Goal: Use online tool/utility: Use online tool/utility

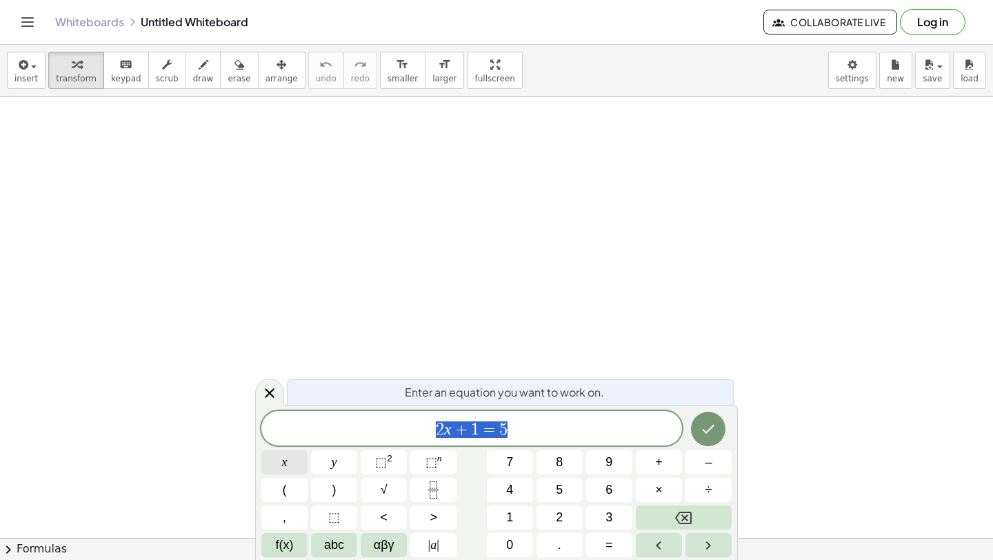
click at [277, 463] on button "x" at bounding box center [284, 462] width 46 height 24
click at [381, 466] on span "⬚" at bounding box center [381, 462] width 12 height 14
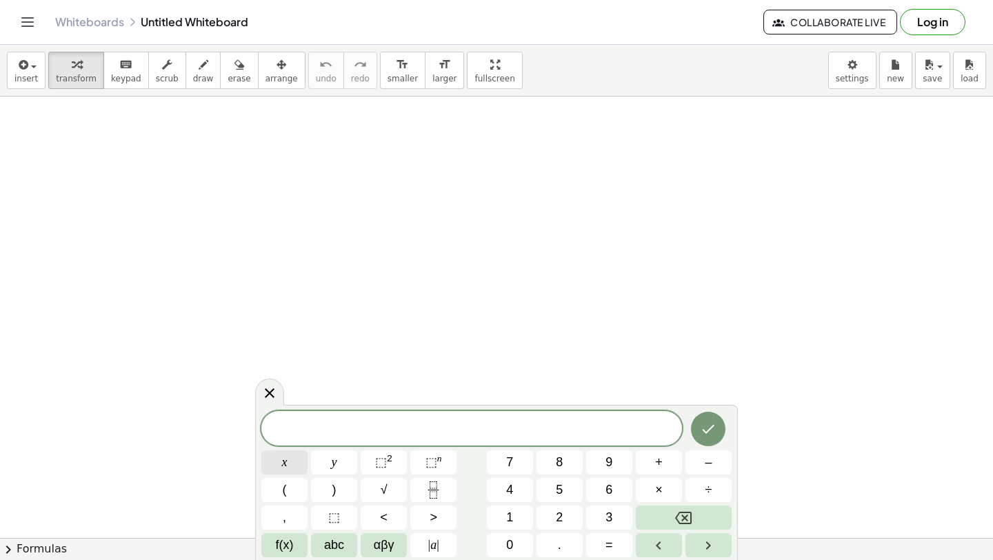
click at [290, 466] on button "x" at bounding box center [284, 462] width 46 height 24
click at [395, 494] on button "√" at bounding box center [384, 490] width 46 height 24
click at [699, 546] on button "Right arrow" at bounding box center [709, 545] width 46 height 24
click at [293, 544] on button "f(x)" at bounding box center [284, 545] width 46 height 24
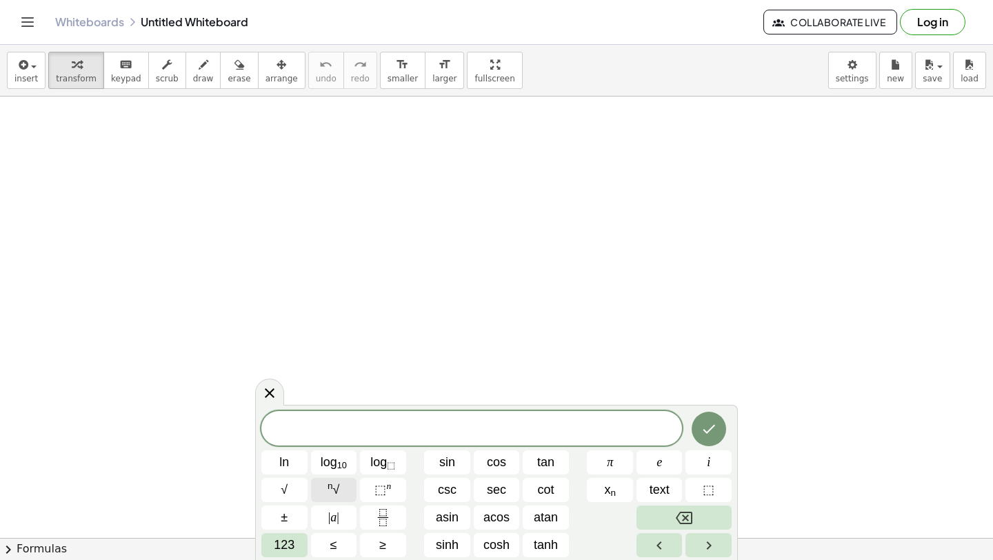
click at [326, 488] on button "n √" at bounding box center [334, 490] width 46 height 24
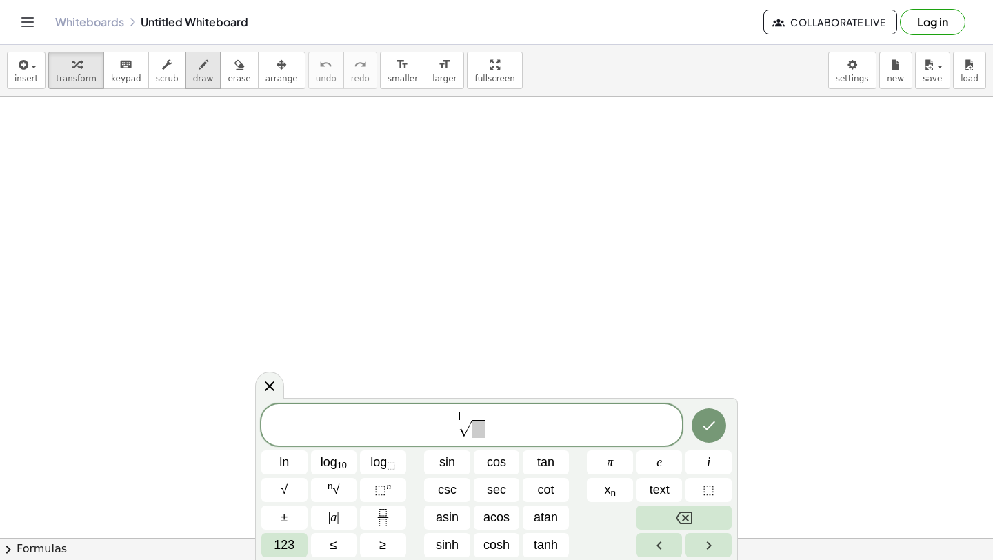
click at [201, 66] on div "button" at bounding box center [203, 64] width 21 height 17
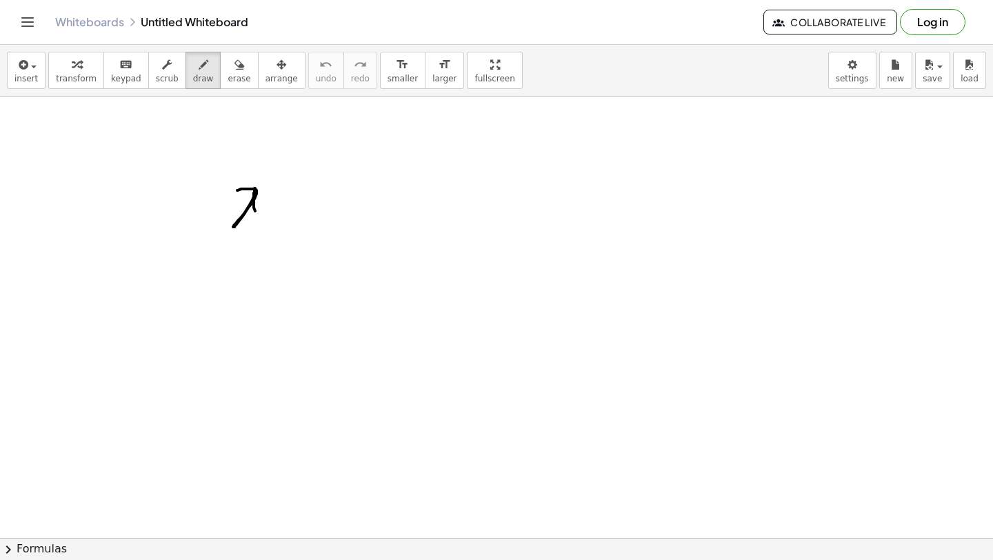
drag, startPoint x: 237, startPoint y: 190, endPoint x: 264, endPoint y: 221, distance: 41.1
drag, startPoint x: 292, startPoint y: 150, endPoint x: 297, endPoint y: 162, distance: 13.3
click at [128, 70] on div "keyboard" at bounding box center [126, 64] width 30 height 17
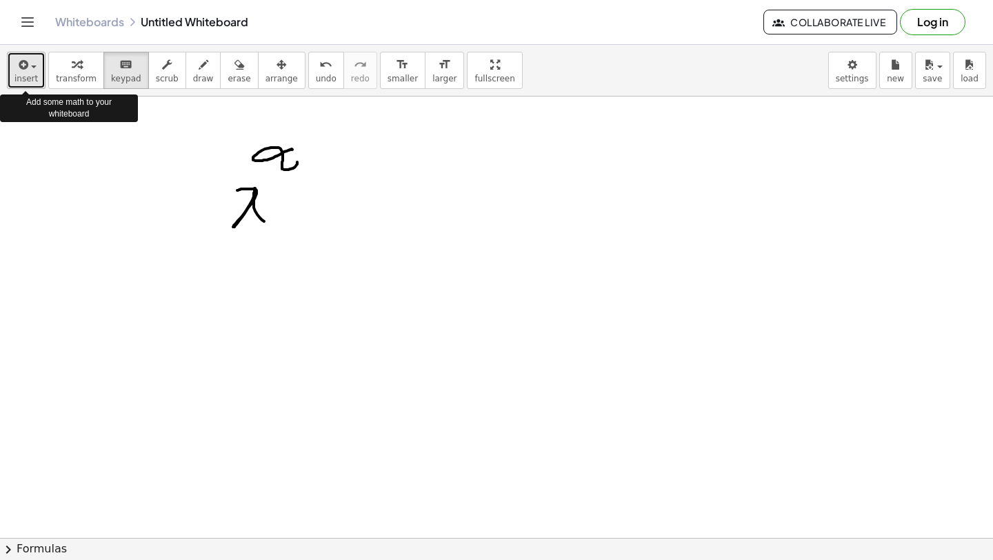
click at [32, 76] on span "insert" at bounding box center [25, 79] width 23 height 10
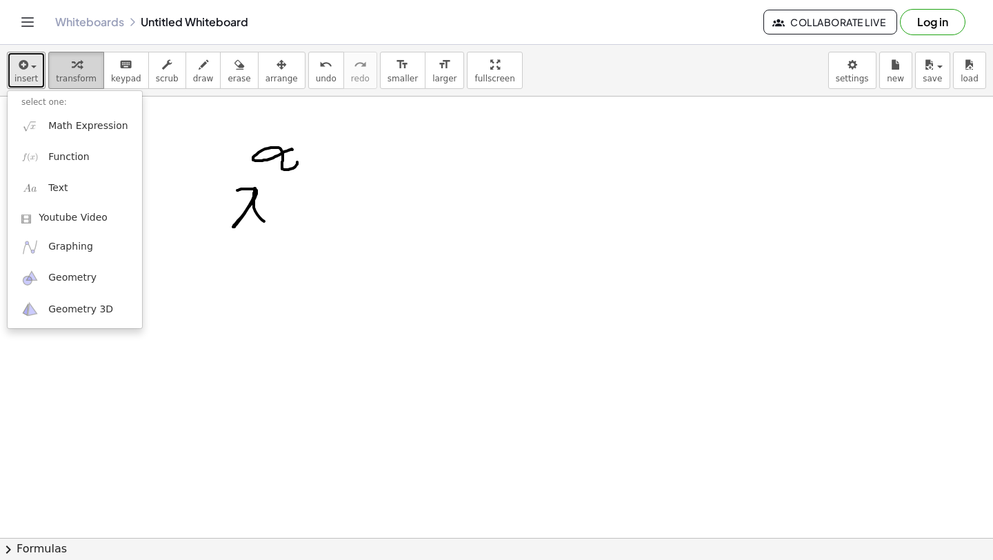
click at [77, 76] on span "transform" at bounding box center [76, 79] width 41 height 10
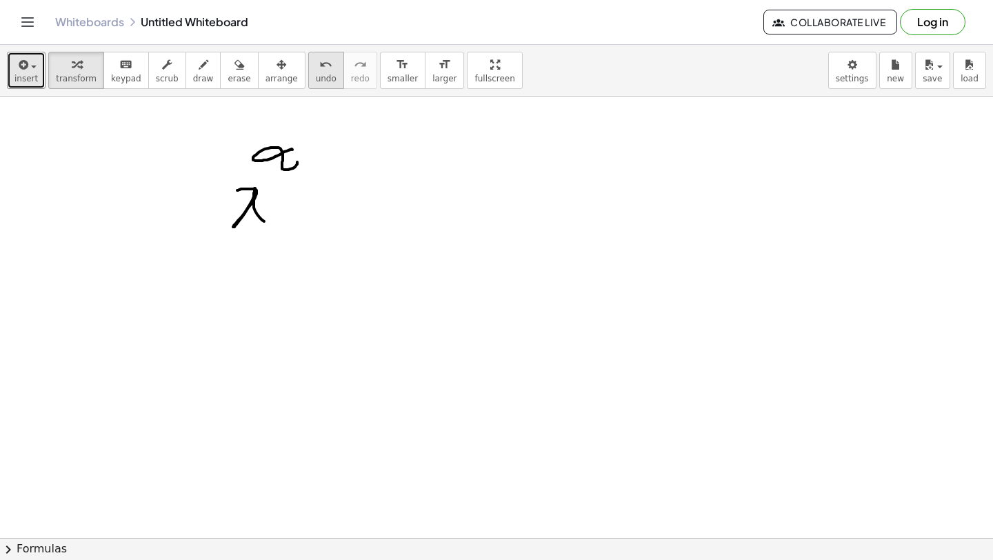
click at [316, 72] on button "undo undo" at bounding box center [326, 70] width 36 height 37
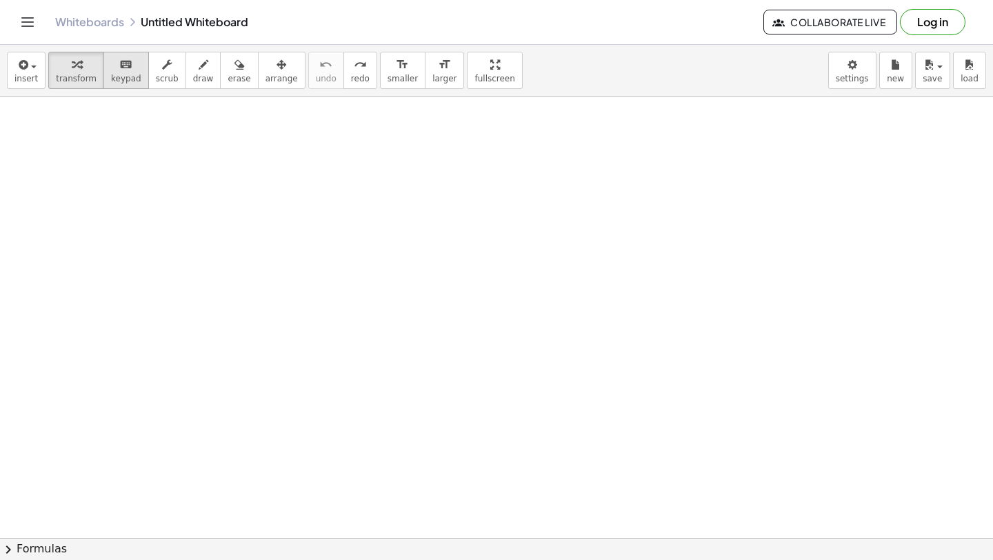
click at [123, 76] on span "keypad" at bounding box center [126, 79] width 30 height 10
click at [162, 70] on icon "button" at bounding box center [167, 65] width 10 height 17
click at [199, 68] on icon "button" at bounding box center [204, 65] width 10 height 17
click at [19, 78] on span "insert" at bounding box center [25, 79] width 23 height 10
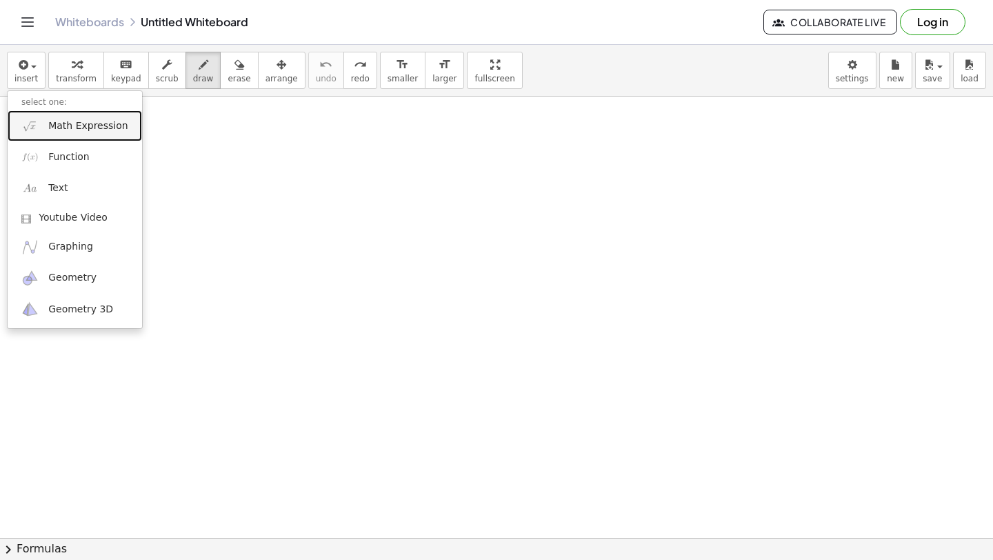
click at [86, 121] on span "Math Expression" at bounding box center [87, 126] width 79 height 14
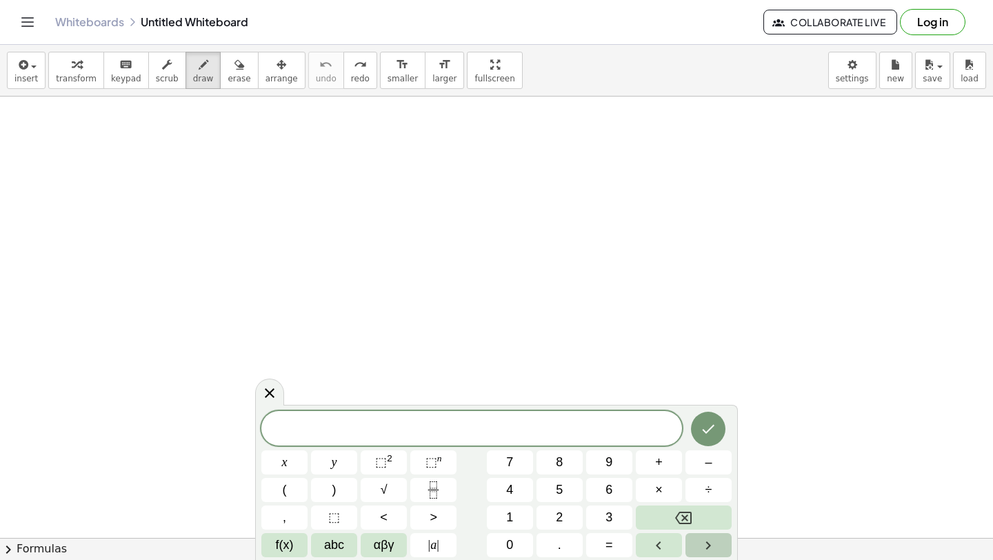
click at [706, 542] on icon "Right arrow" at bounding box center [708, 545] width 17 height 17
click at [281, 551] on span "f(x)" at bounding box center [285, 545] width 18 height 19
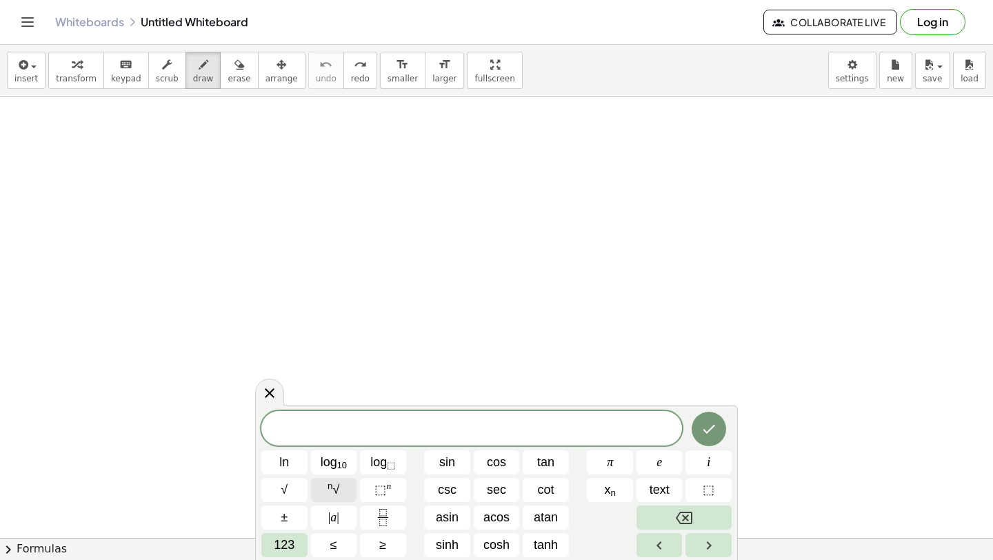
click at [330, 492] on span "n √" at bounding box center [334, 490] width 12 height 19
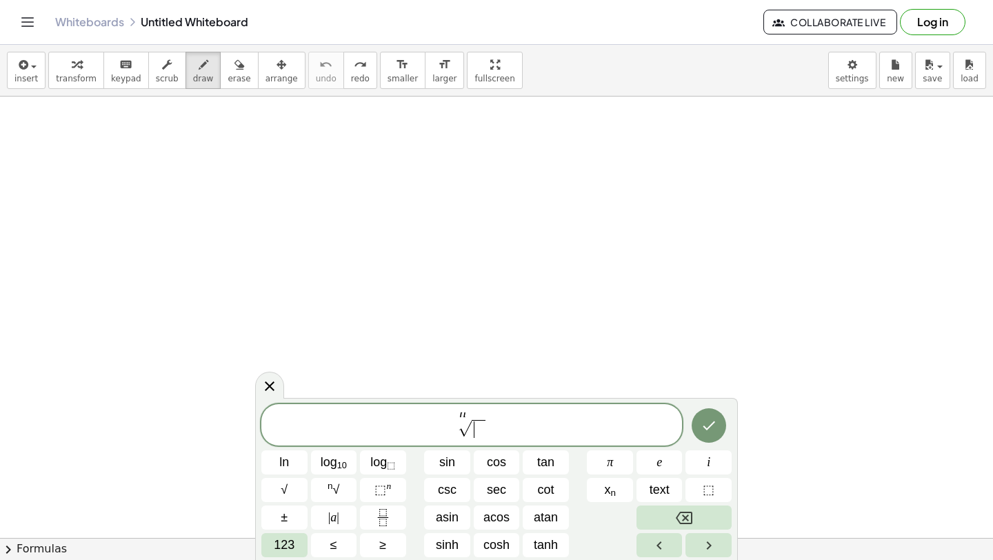
click at [483, 437] on span "​" at bounding box center [478, 429] width 13 height 18
click at [342, 489] on button "n √" at bounding box center [334, 490] width 46 height 24
click at [501, 432] on span "​" at bounding box center [498, 429] width 13 height 18
click at [339, 486] on button "n √" at bounding box center [334, 490] width 46 height 24
click at [528, 432] on span at bounding box center [523, 429] width 13 height 18
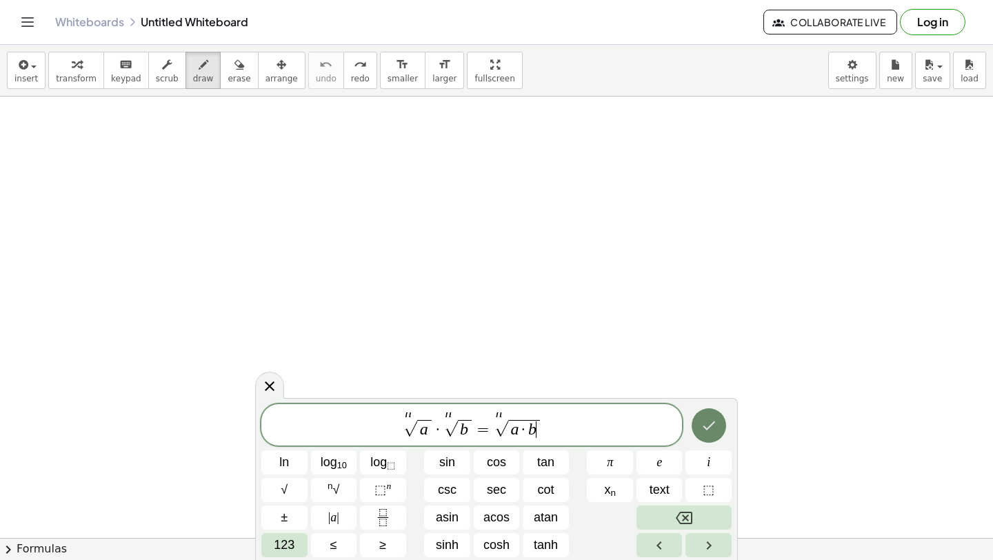
click at [713, 423] on icon "Done" at bounding box center [709, 425] width 12 height 9
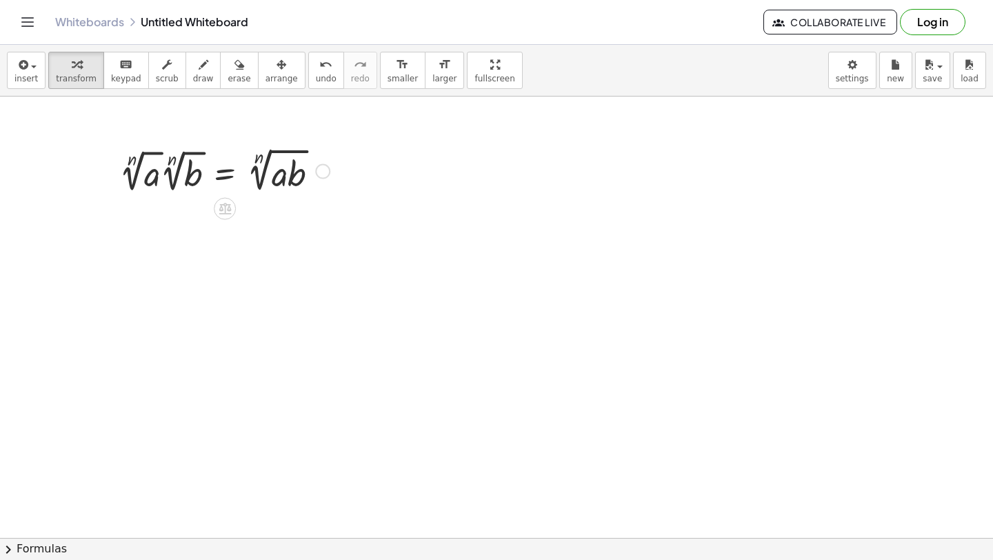
click at [320, 170] on div at bounding box center [322, 171] width 15 height 15
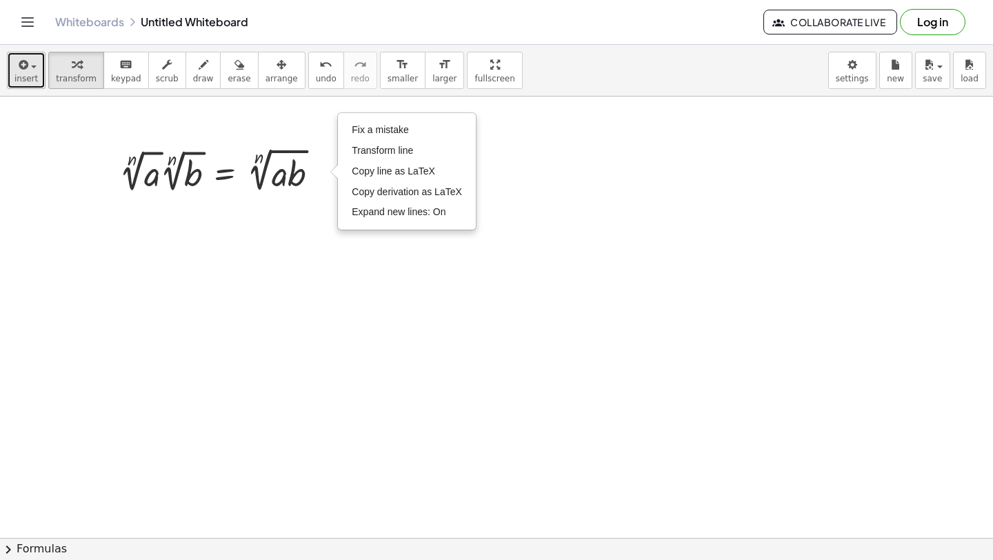
click at [20, 74] on span "insert" at bounding box center [25, 79] width 23 height 10
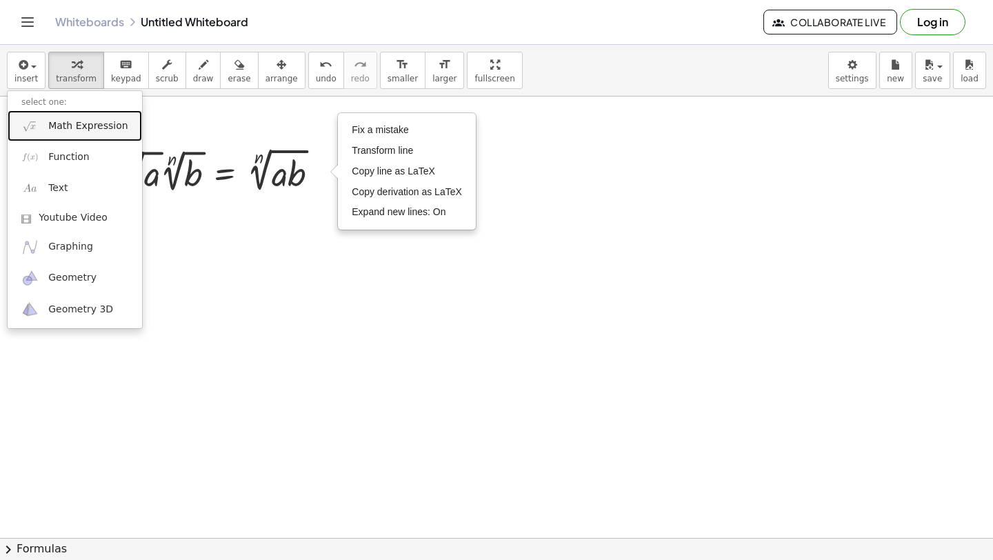
click at [67, 126] on span "Math Expression" at bounding box center [87, 126] width 79 height 14
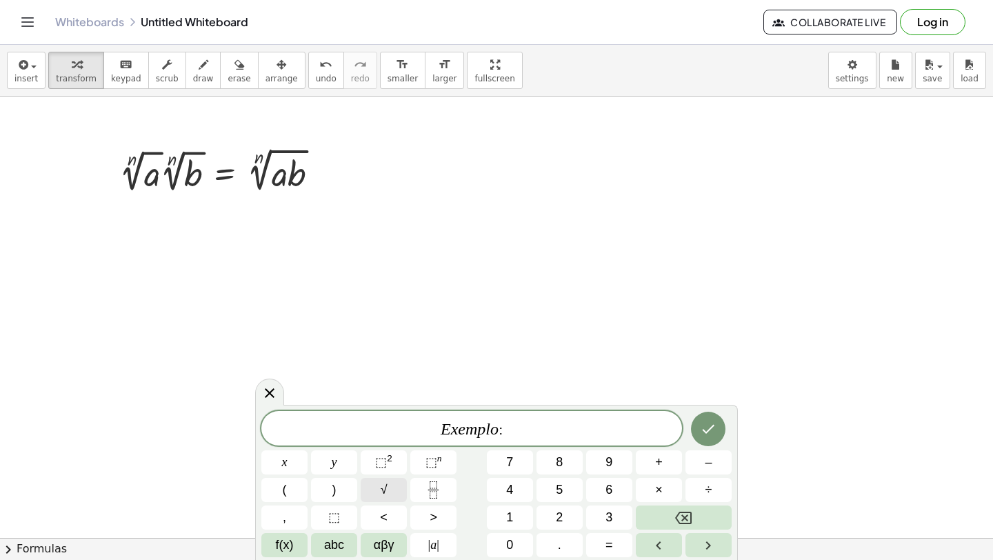
click at [384, 495] on span "√" at bounding box center [384, 490] width 7 height 19
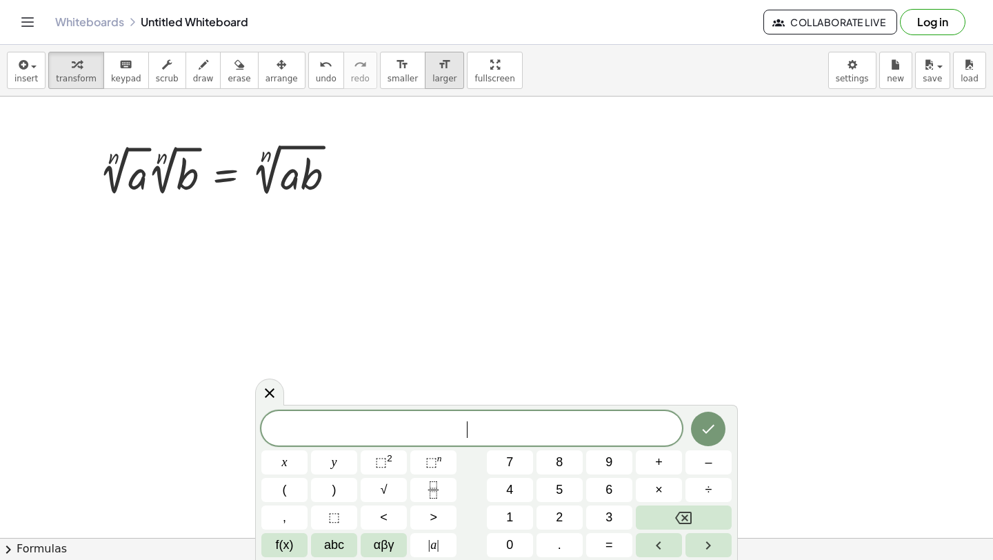
click at [438, 72] on icon "format_size" at bounding box center [444, 65] width 13 height 17
click at [710, 426] on icon "Done" at bounding box center [708, 429] width 17 height 17
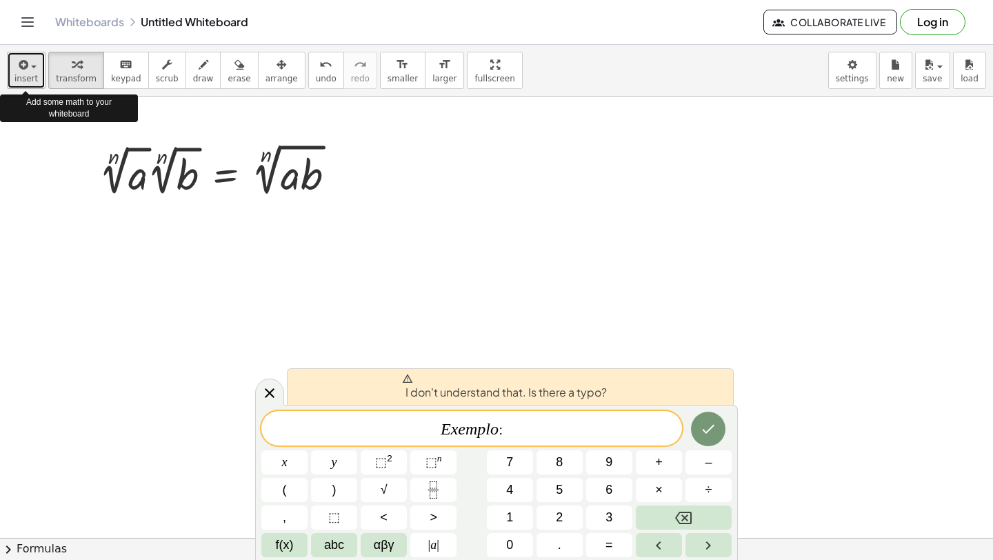
click at [32, 77] on span "insert" at bounding box center [25, 79] width 23 height 10
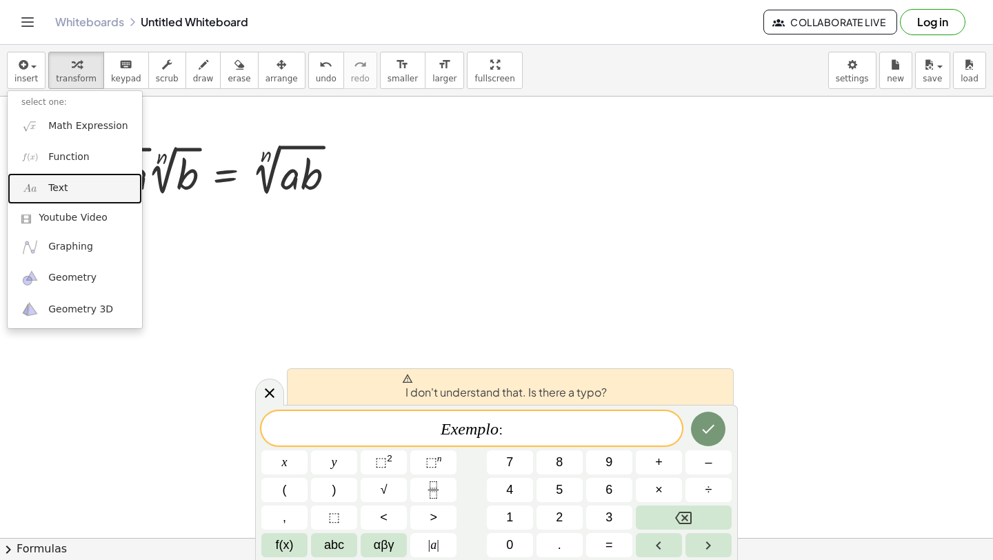
click at [68, 183] on link "Text" at bounding box center [75, 188] width 135 height 31
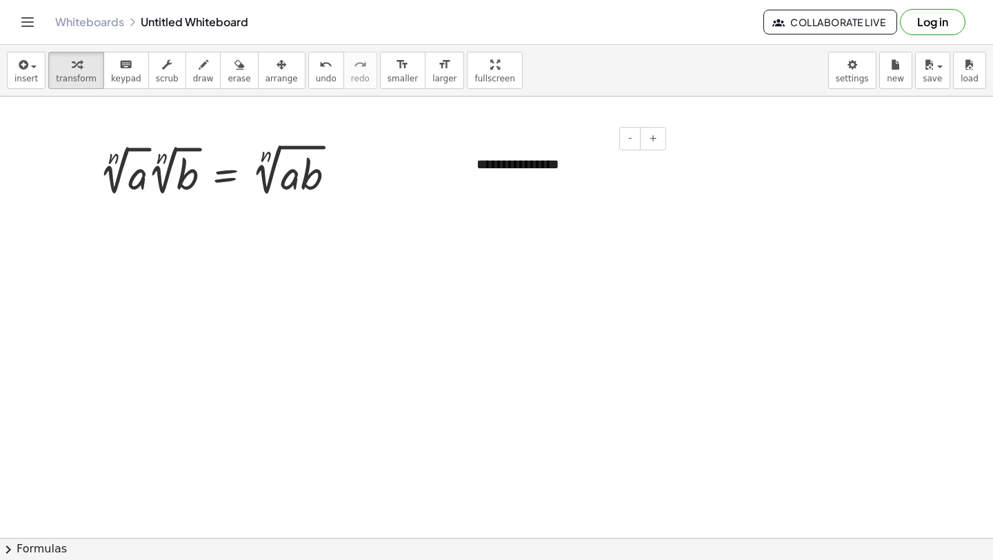
click at [526, 164] on div "**********" at bounding box center [566, 165] width 207 height 48
click at [502, 163] on div "*******" at bounding box center [566, 165] width 207 height 48
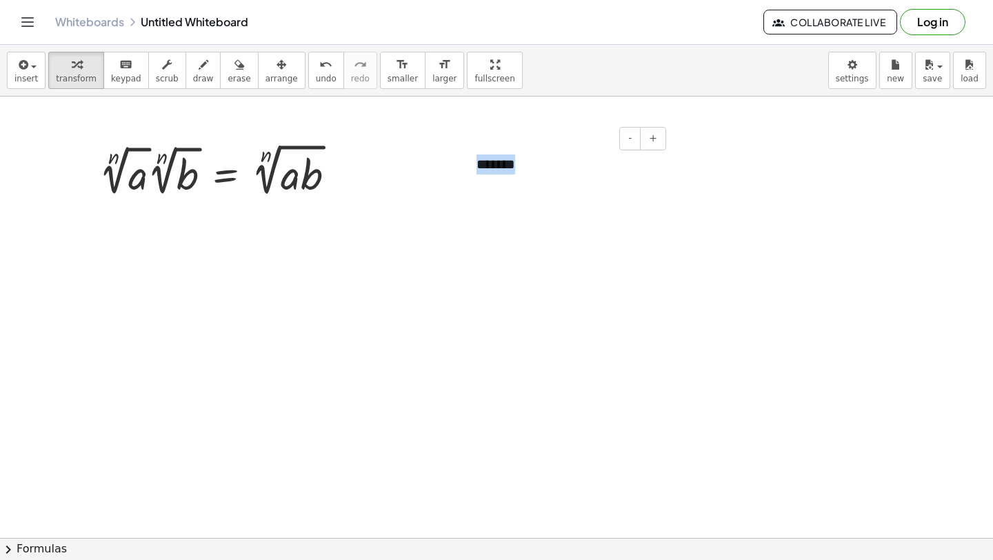
click at [502, 163] on div "*******" at bounding box center [566, 165] width 207 height 48
click at [856, 70] on body "Graspable Math Activities Get Started Activity Bank Assigned Work Classes White…" at bounding box center [496, 280] width 993 height 560
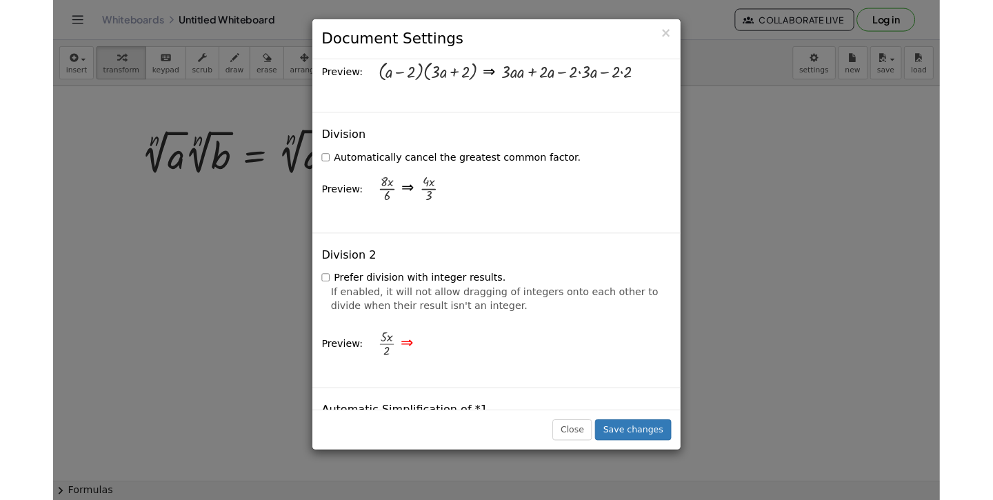
scroll to position [1473, 0]
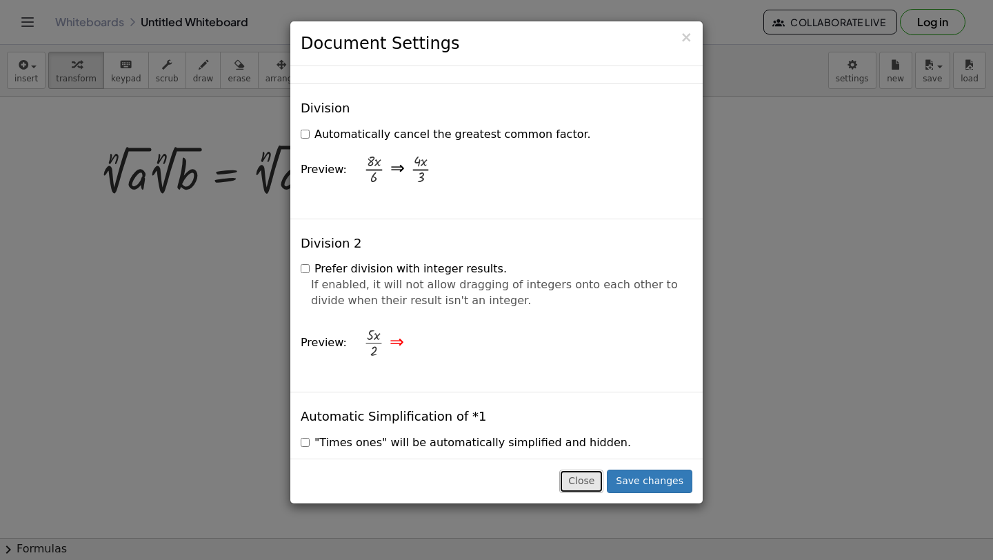
click at [592, 481] on button "Close" at bounding box center [581, 481] width 44 height 23
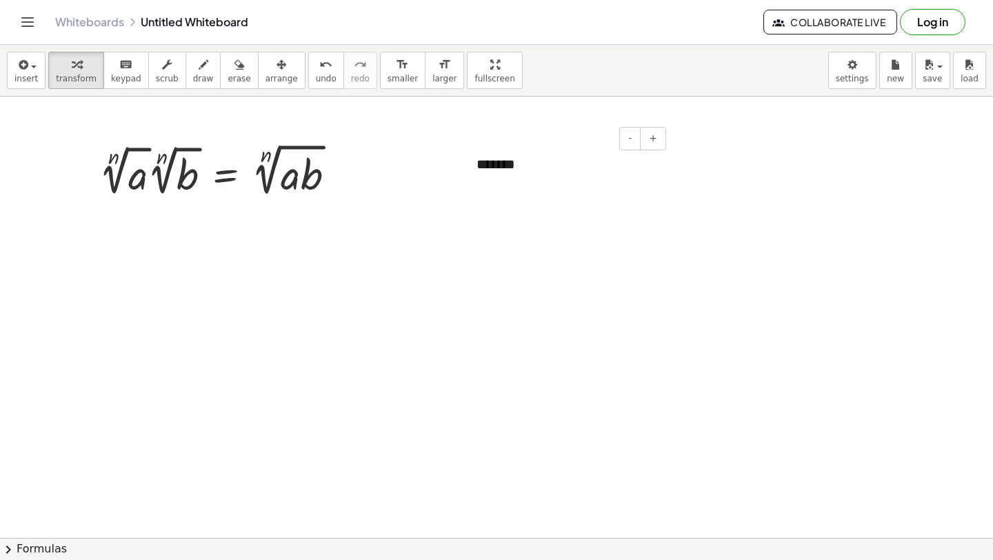
click at [547, 161] on div "*******" at bounding box center [566, 165] width 207 height 48
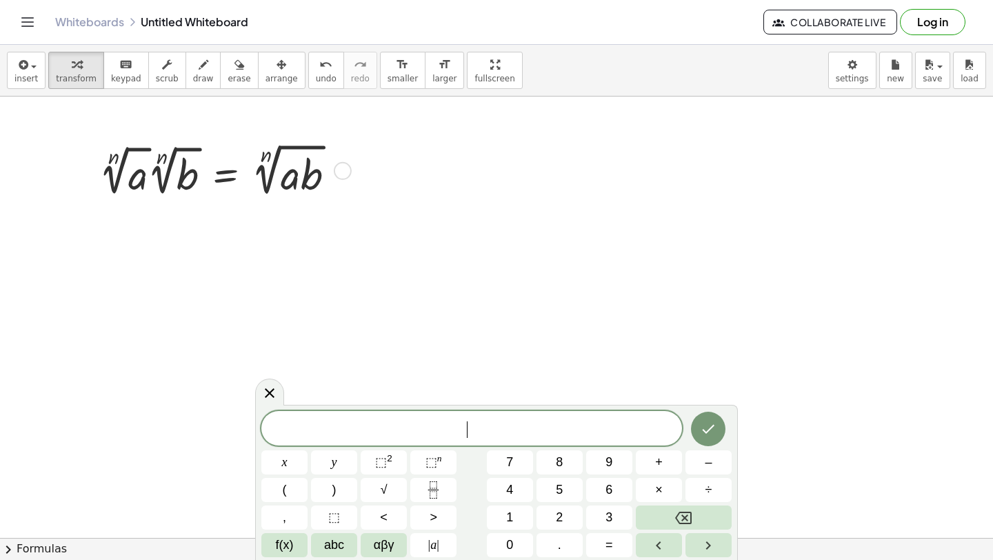
click at [292, 178] on div at bounding box center [222, 169] width 261 height 61
click at [284, 173] on div at bounding box center [222, 169] width 261 height 61
click at [270, 399] on icon at bounding box center [269, 392] width 17 height 17
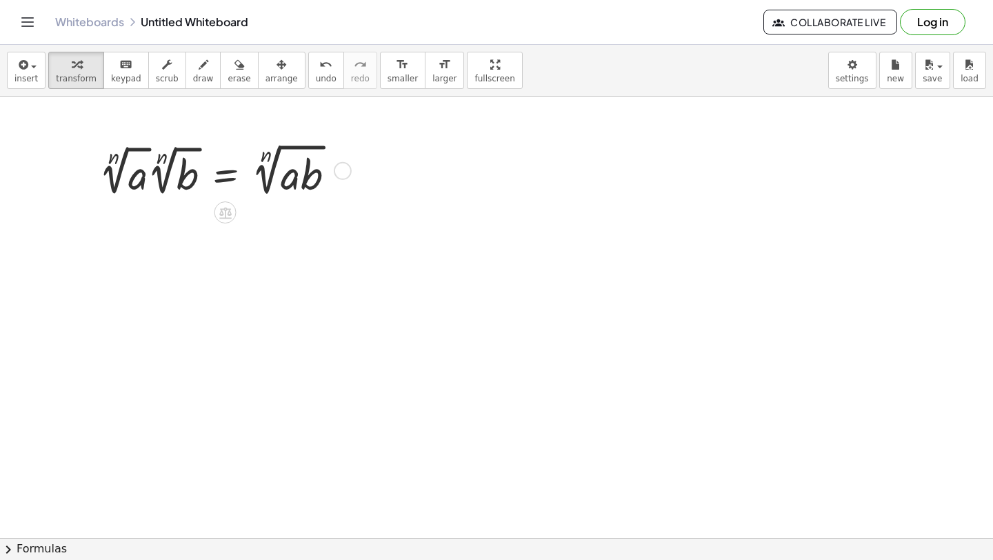
click at [205, 179] on div at bounding box center [222, 169] width 261 height 61
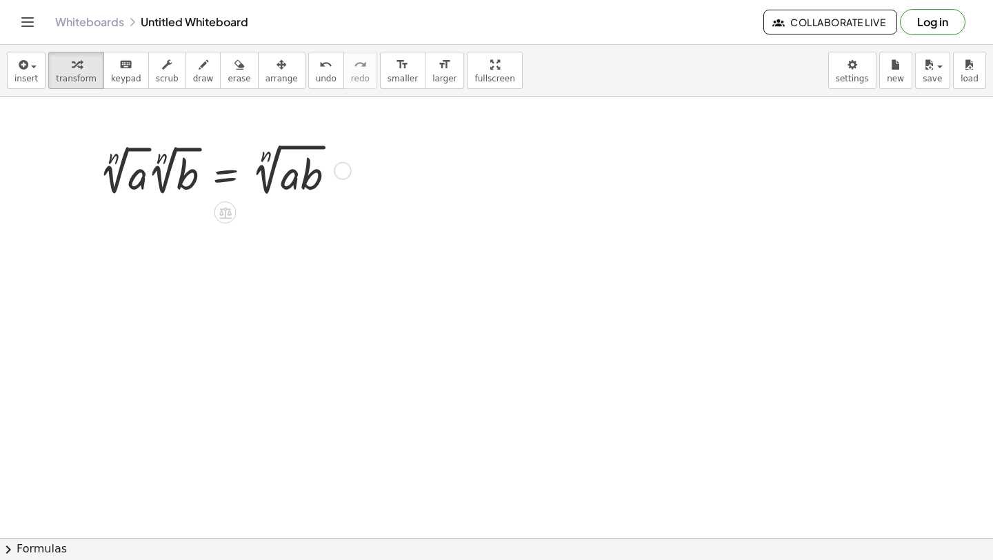
click at [310, 181] on div at bounding box center [222, 169] width 261 height 61
click at [279, 164] on div at bounding box center [222, 169] width 261 height 61
click at [345, 172] on div "Fix a mistake Transform line Copy line as LaTeX Copy derivation as LaTeX Expand…" at bounding box center [343, 171] width 18 height 18
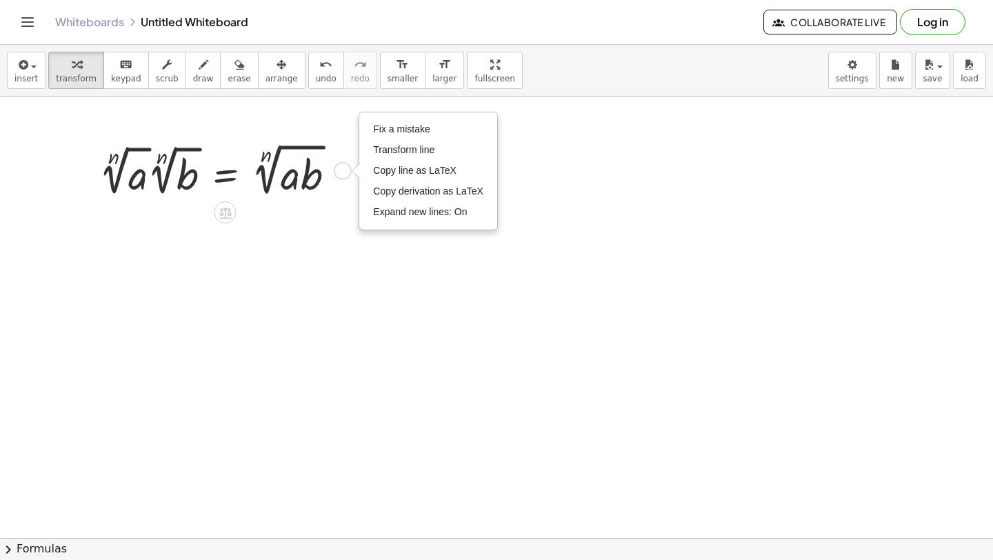
click at [345, 172] on div "Fix a mistake Transform line Copy line as LaTeX Copy derivation as LaTeX Expand…" at bounding box center [343, 171] width 18 height 18
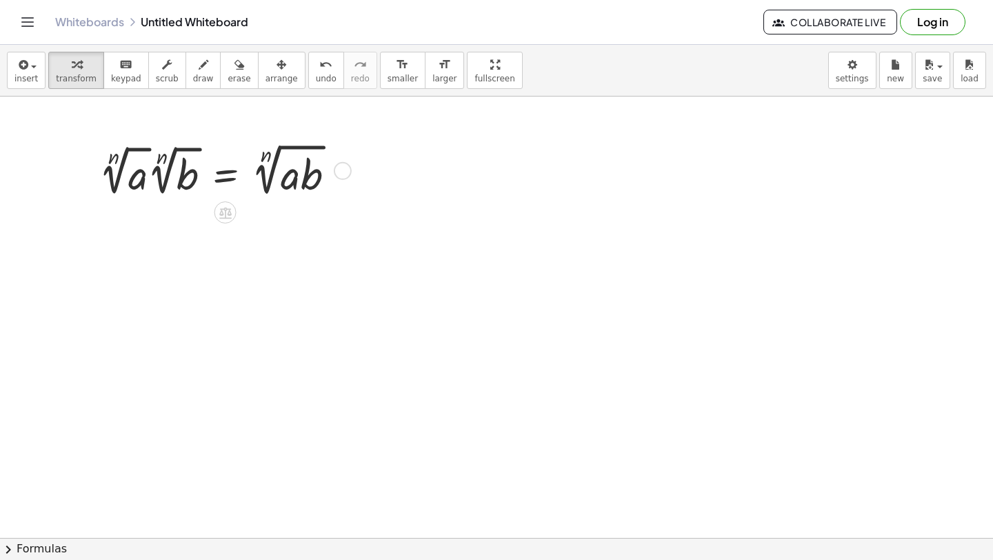
click at [329, 180] on div at bounding box center [222, 169] width 261 height 61
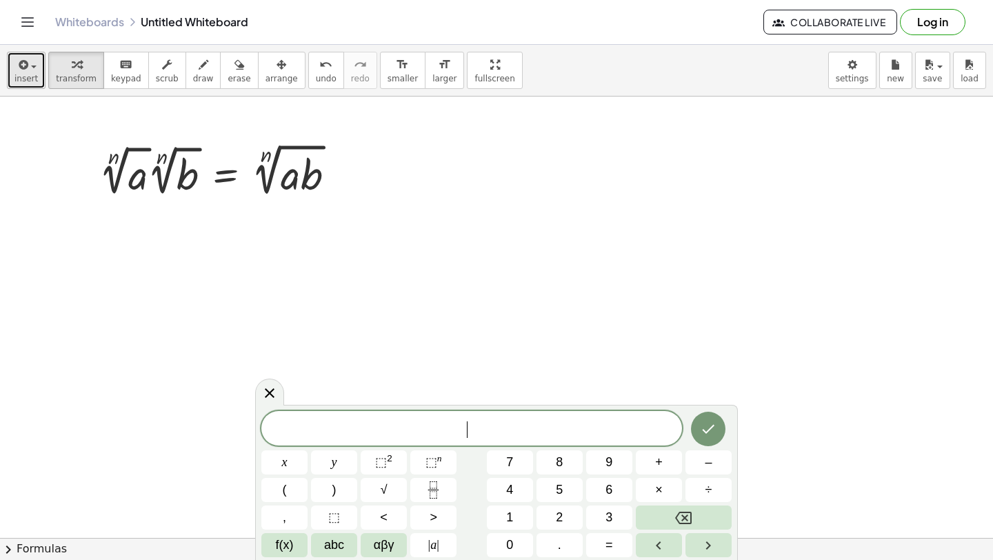
click at [18, 57] on icon "button" at bounding box center [22, 65] width 12 height 17
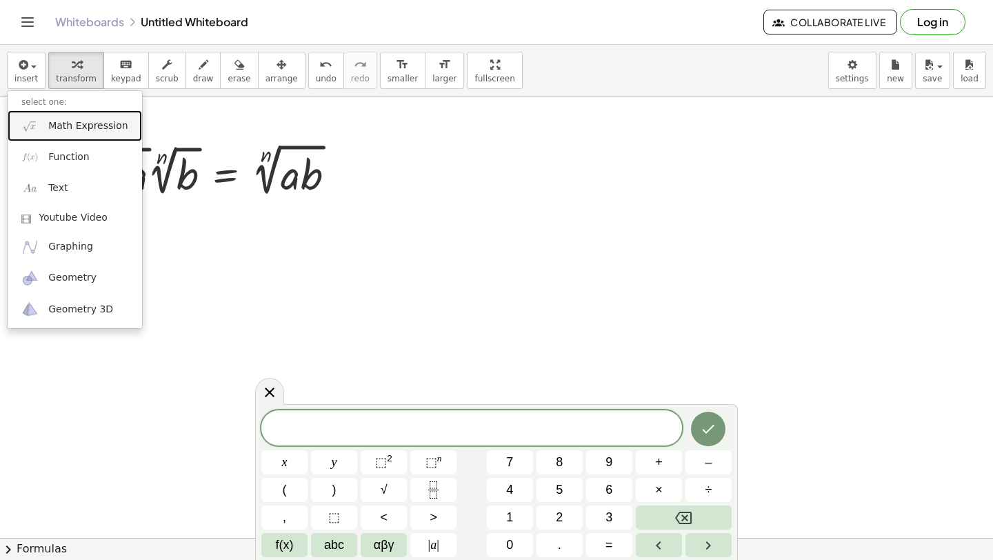
click at [77, 127] on span "Math Expression" at bounding box center [87, 126] width 79 height 14
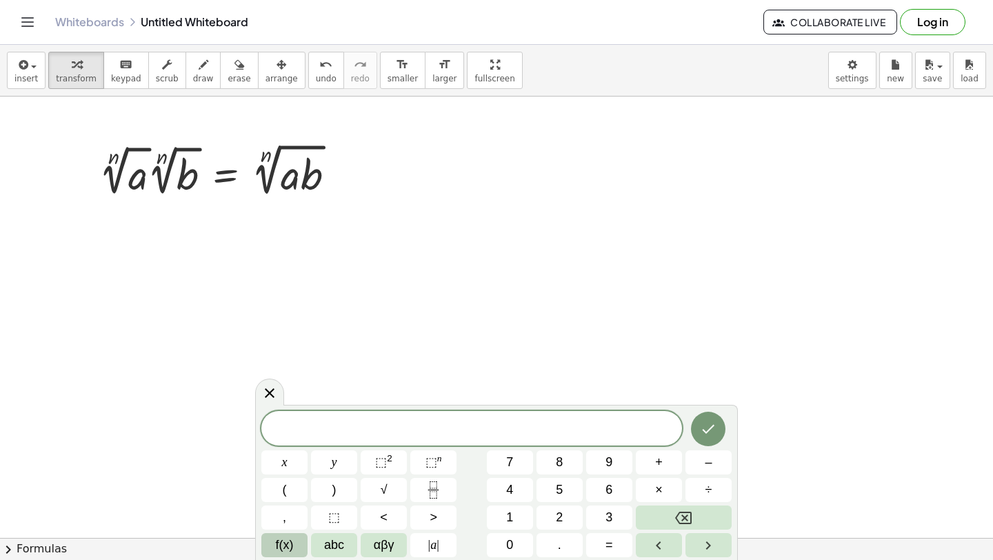
click at [287, 541] on span "f(x)" at bounding box center [285, 545] width 18 height 19
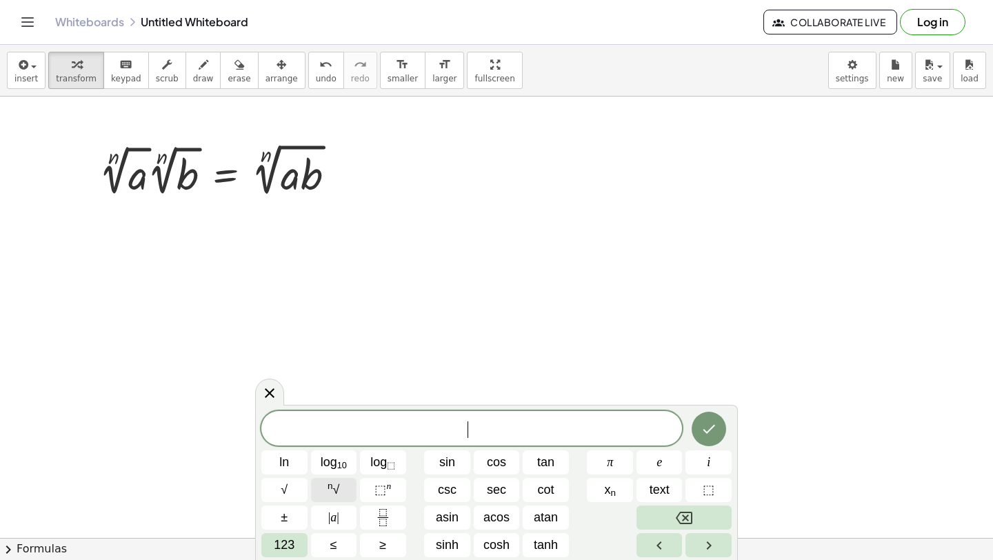
click at [335, 494] on span "n √" at bounding box center [334, 490] width 12 height 19
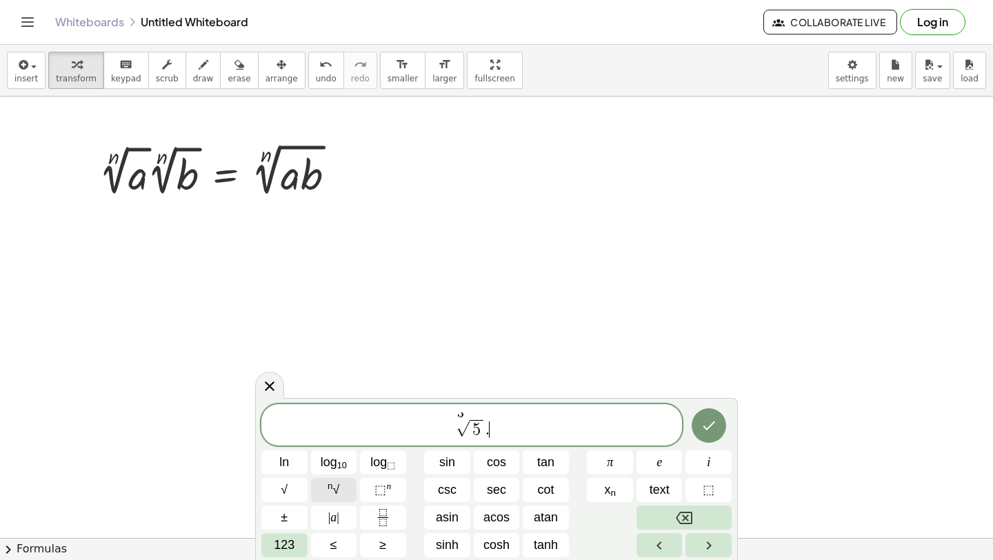
click at [343, 492] on button "n √" at bounding box center [334, 490] width 46 height 24
click at [499, 431] on span at bounding box center [496, 429] width 13 height 18
click at [334, 492] on span "n √" at bounding box center [334, 490] width 12 height 19
click at [531, 432] on span "​" at bounding box center [527, 429] width 13 height 18
click at [335, 493] on span "n √" at bounding box center [334, 490] width 12 height 19
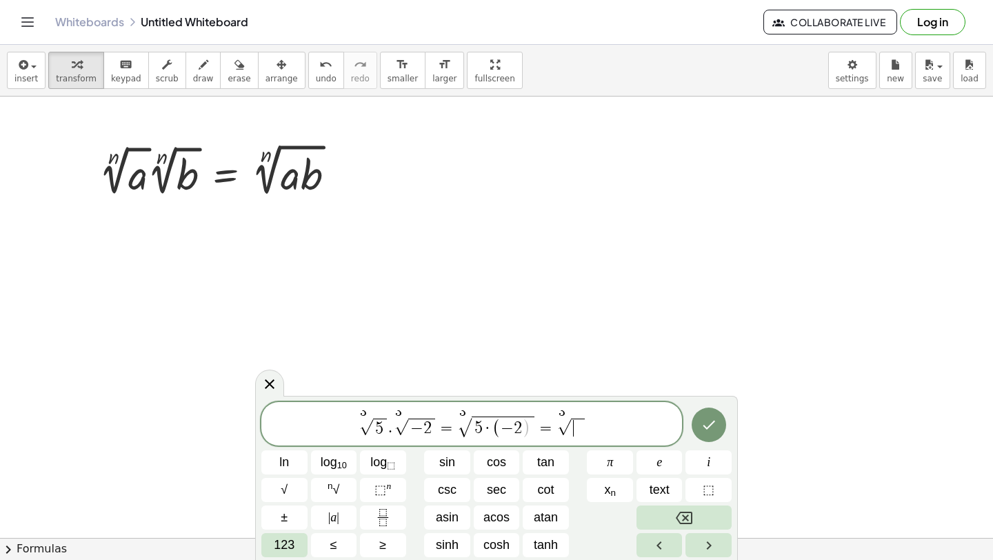
click at [575, 429] on span "​" at bounding box center [577, 428] width 13 height 18
click at [719, 429] on button "Done" at bounding box center [709, 425] width 34 height 34
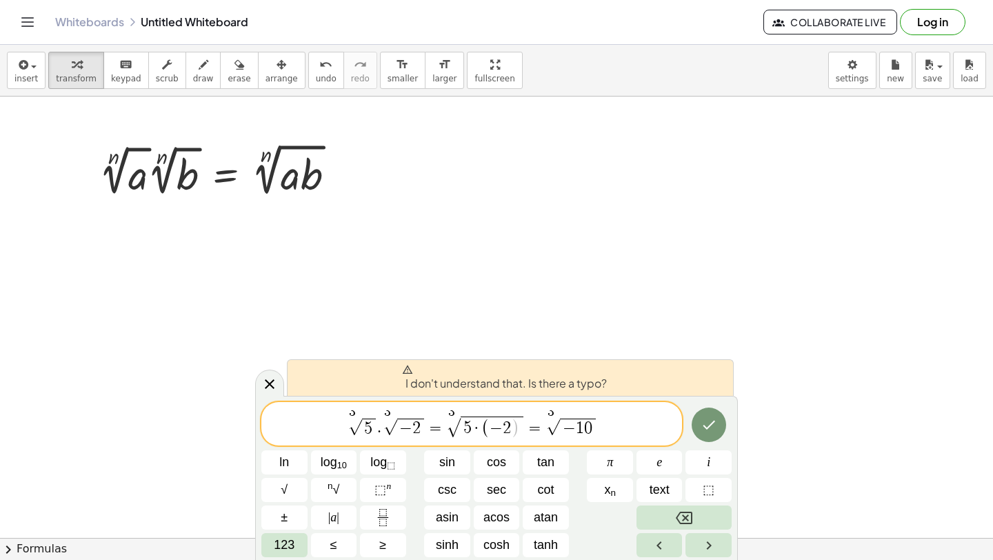
click at [528, 423] on span "=" at bounding box center [535, 428] width 20 height 17
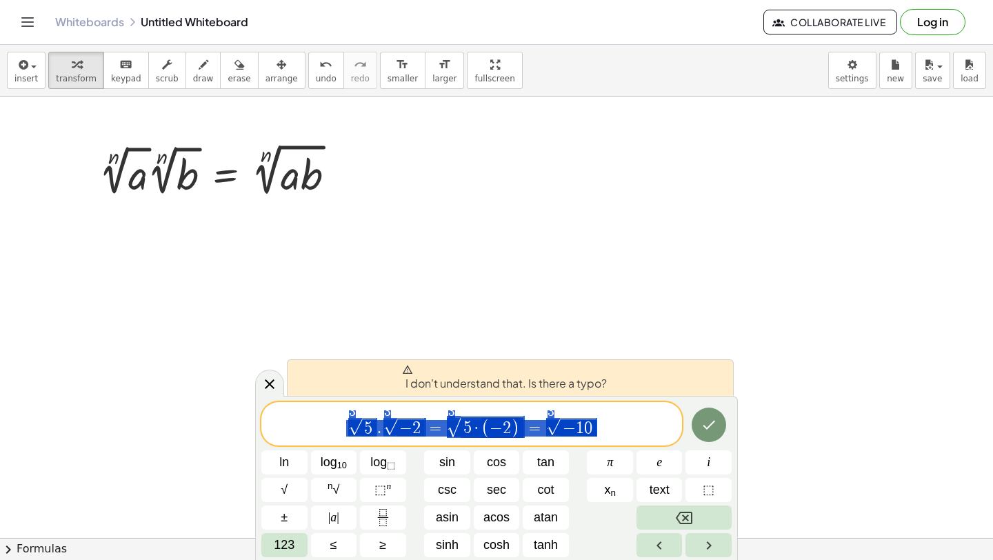
drag, startPoint x: 604, startPoint y: 428, endPoint x: 337, endPoint y: 419, distance: 267.1
click at [337, 419] on span "3 √ 5 . 3 √ − 2 = 3 √ 5 · ( − 2 ) = 3 √ − 1 0" at bounding box center [471, 424] width 421 height 29
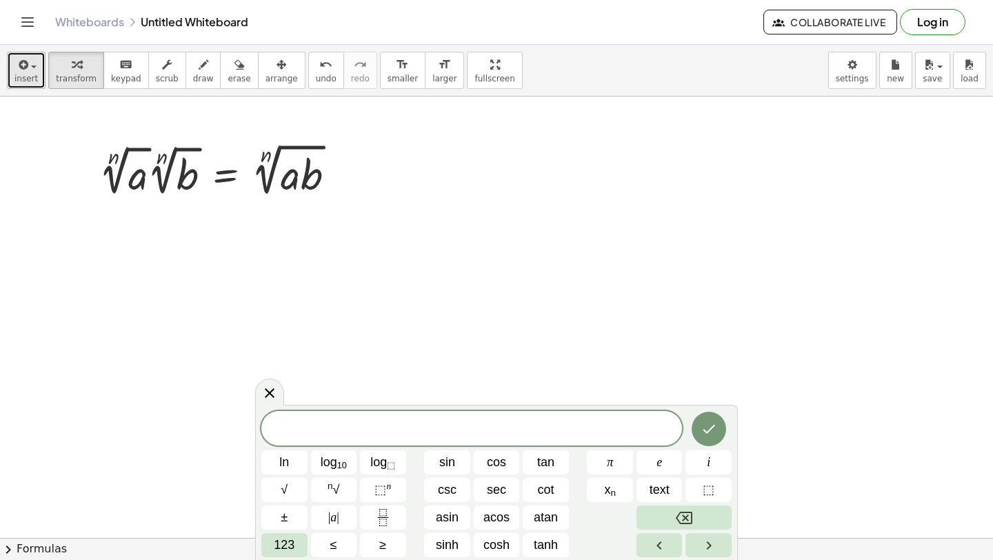
click at [19, 74] on span "insert" at bounding box center [25, 79] width 23 height 10
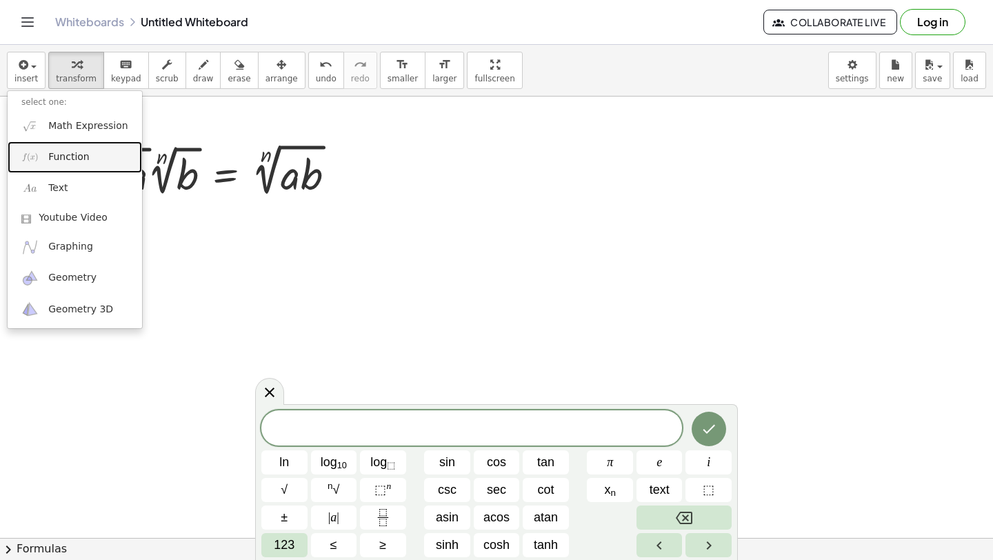
click at [54, 155] on span "Function" at bounding box center [68, 157] width 41 height 14
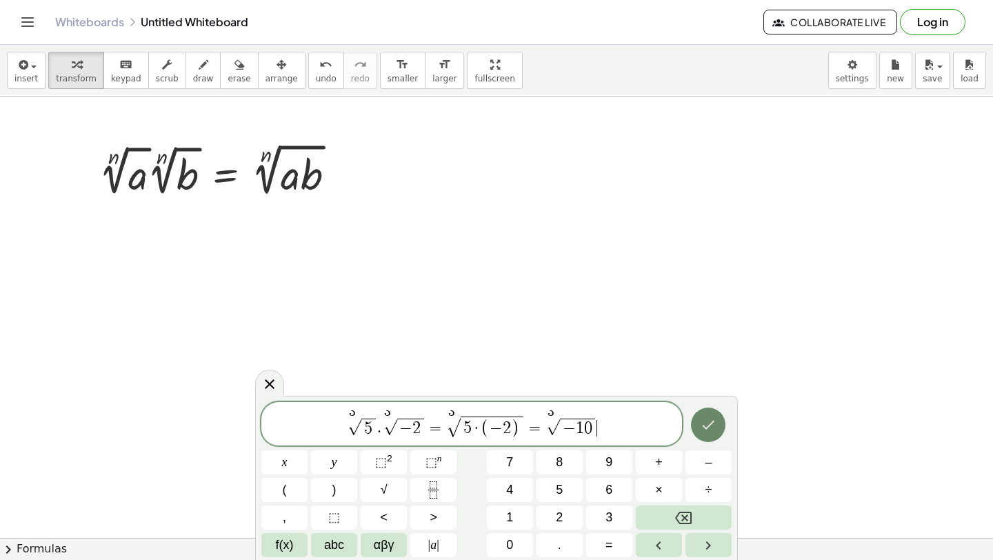
click at [713, 430] on icon "Done" at bounding box center [708, 425] width 17 height 17
click at [715, 433] on button "Done" at bounding box center [708, 425] width 34 height 34
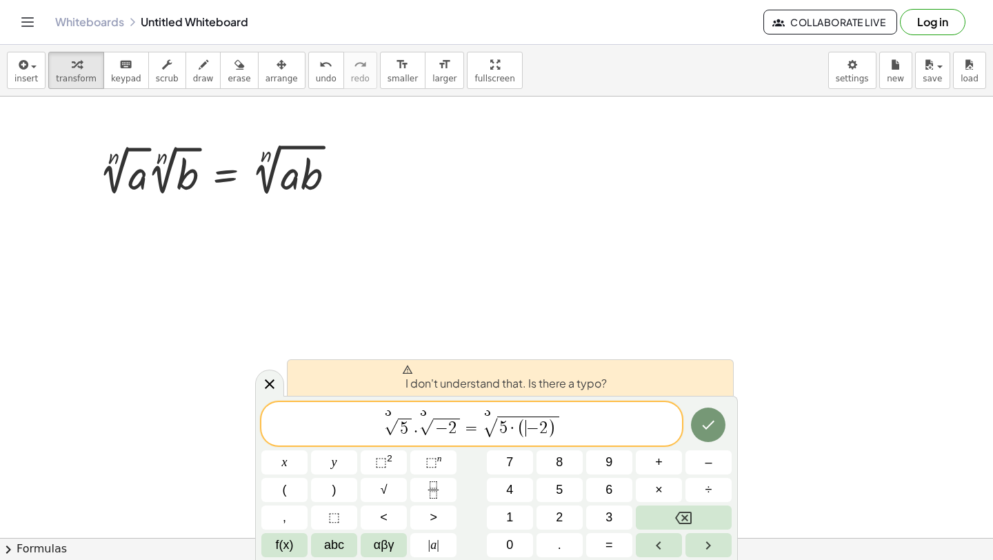
click at [525, 427] on span "( ​ − 2 )" at bounding box center [536, 428] width 39 height 20
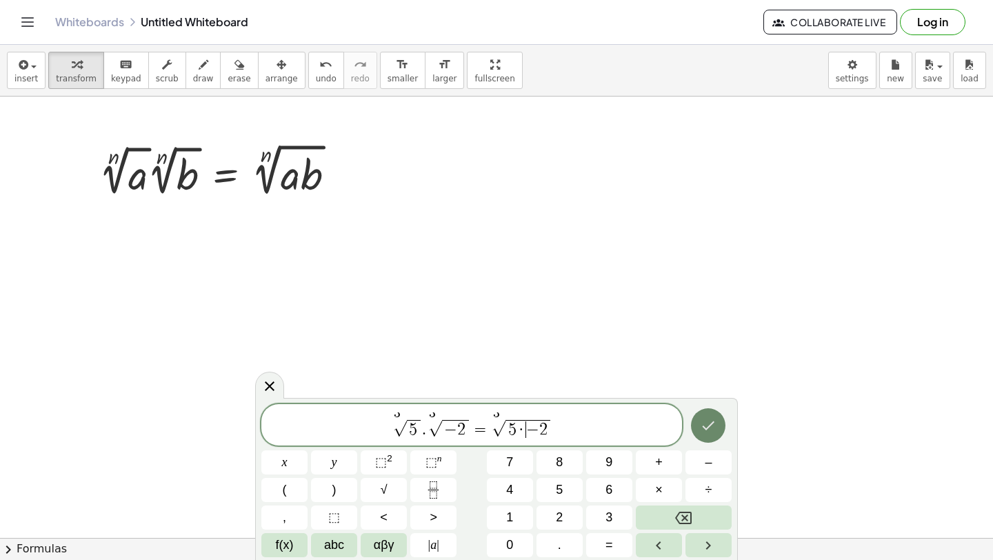
click at [711, 429] on icon "Done" at bounding box center [708, 425] width 17 height 17
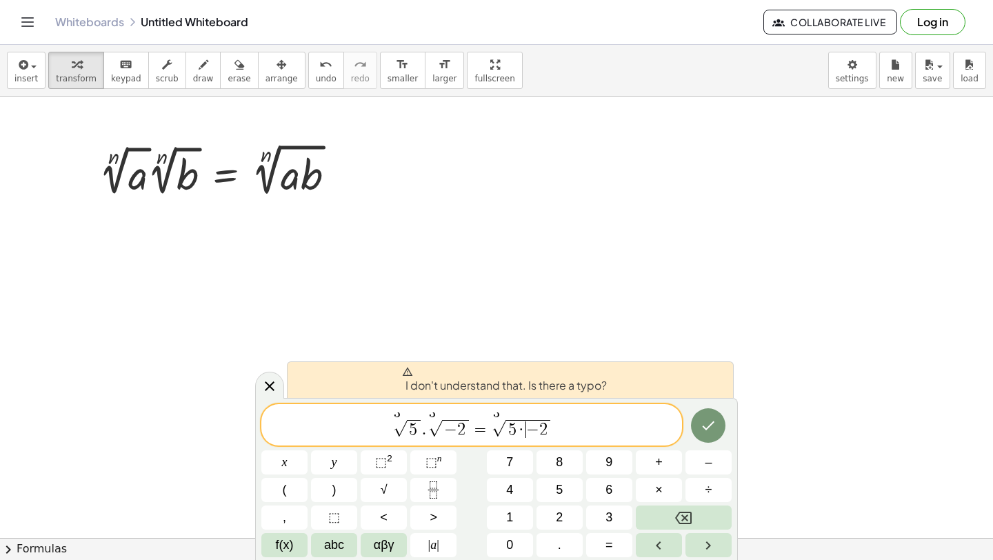
click at [408, 368] on icon at bounding box center [407, 371] width 11 height 11
click at [25, 74] on span "insert" at bounding box center [25, 79] width 23 height 10
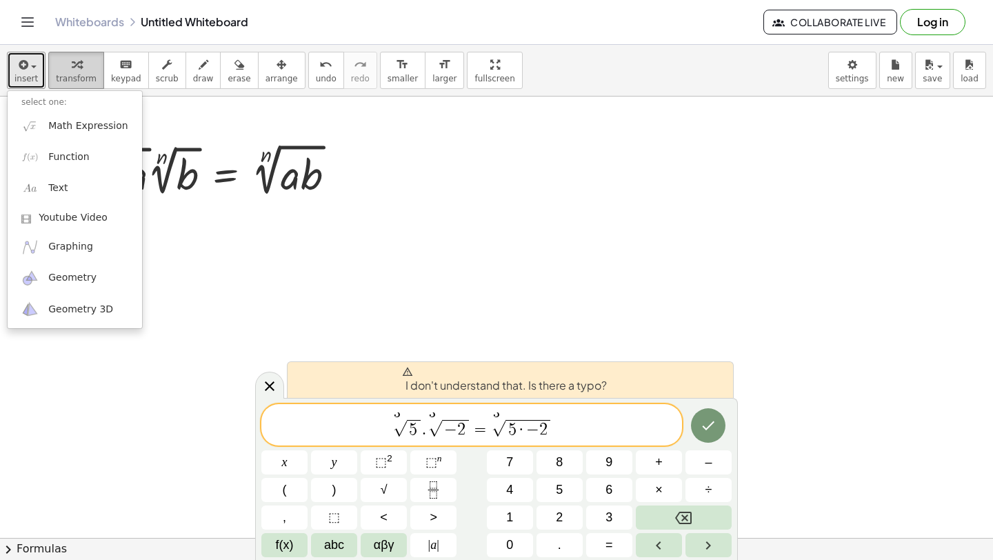
click at [71, 74] on span "transform" at bounding box center [76, 79] width 41 height 10
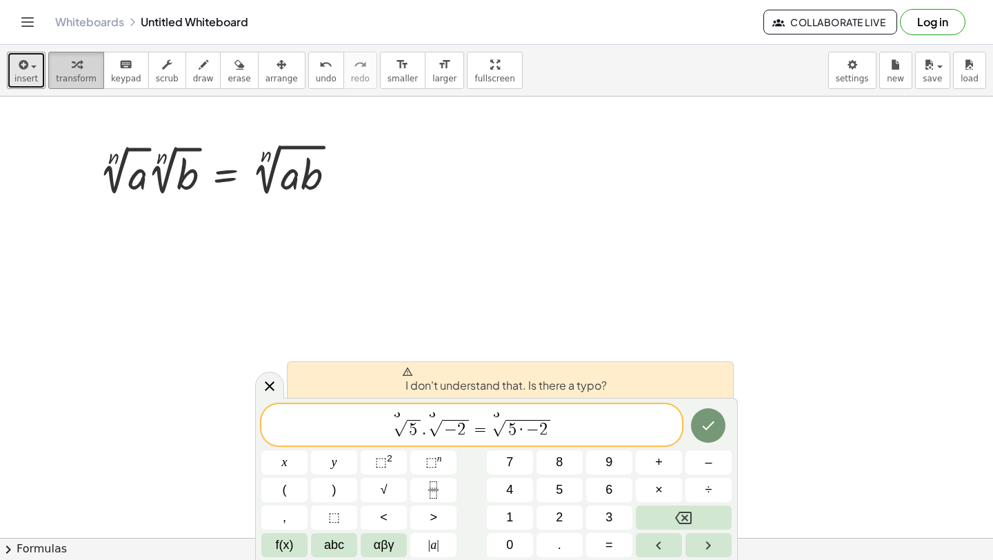
click at [88, 71] on div "button" at bounding box center [76, 64] width 41 height 17
click at [19, 74] on span "insert" at bounding box center [25, 79] width 23 height 10
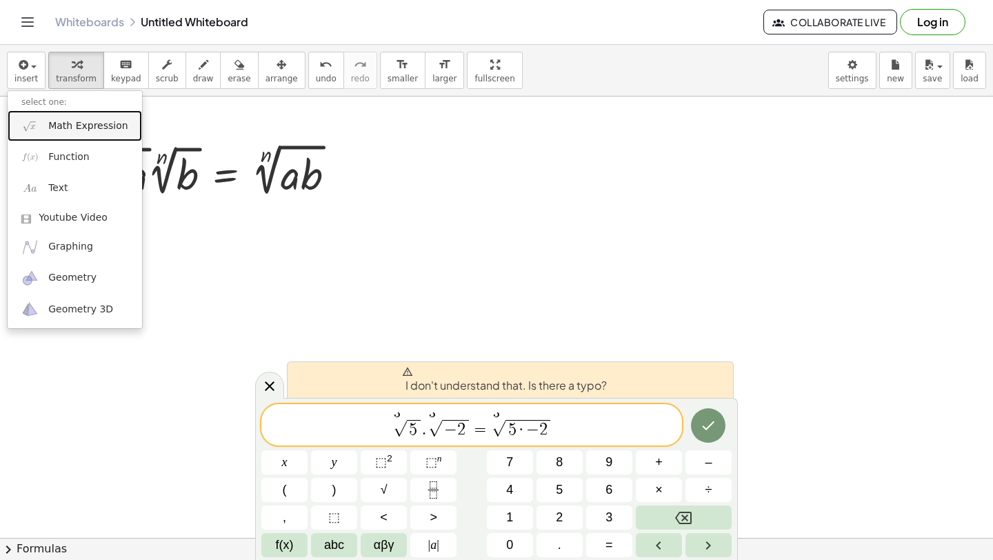
click at [77, 128] on span "Math Expression" at bounding box center [87, 126] width 79 height 14
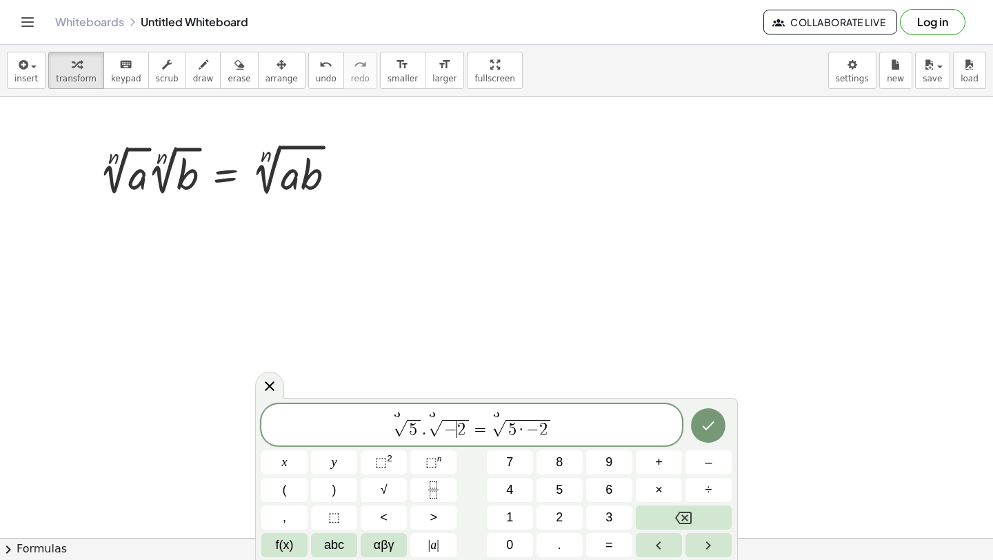
click at [459, 432] on span "2" at bounding box center [461, 429] width 8 height 17
click at [715, 420] on icon "Done" at bounding box center [708, 425] width 17 height 17
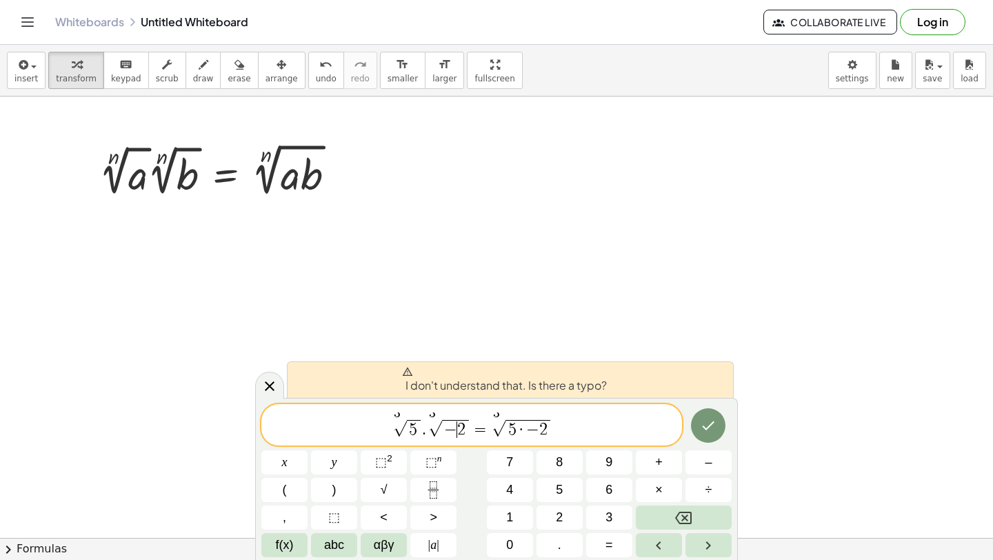
click at [359, 547] on div "3 √ 5 . 3 √ − ​ 2 = 3 √ 5 · − 2 x y ⬚ 2 ⬚ n 7 8 9 + – ( ) √ 4 5 6 × ÷ , ⬚ < > 1…" at bounding box center [496, 480] width 470 height 153
click at [390, 543] on span "αβγ" at bounding box center [384, 545] width 21 height 19
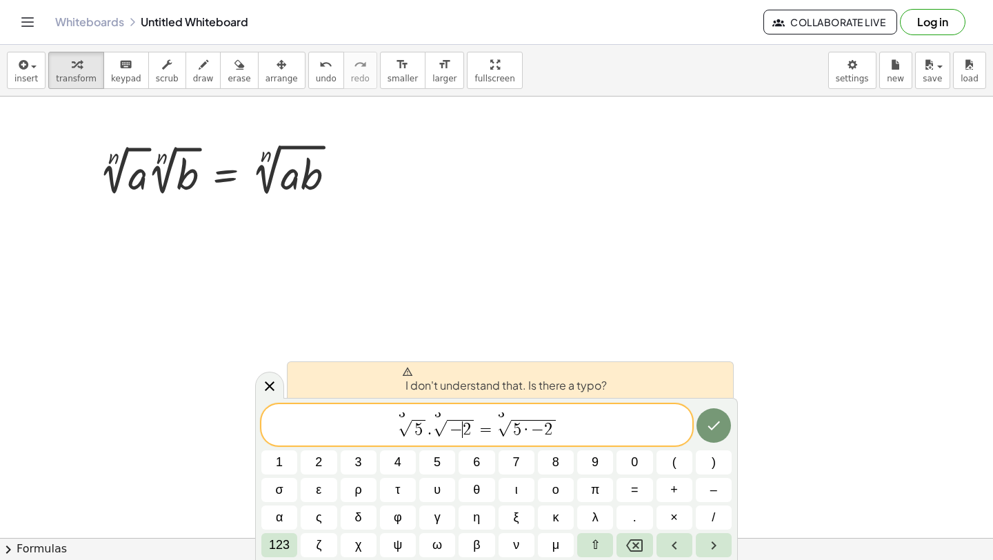
click at [570, 428] on span "3 √ 5 . 3 √ − ​ 2 = 3 √ 5 · − 2" at bounding box center [476, 425] width 431 height 27
click at [271, 386] on icon at bounding box center [269, 386] width 17 height 17
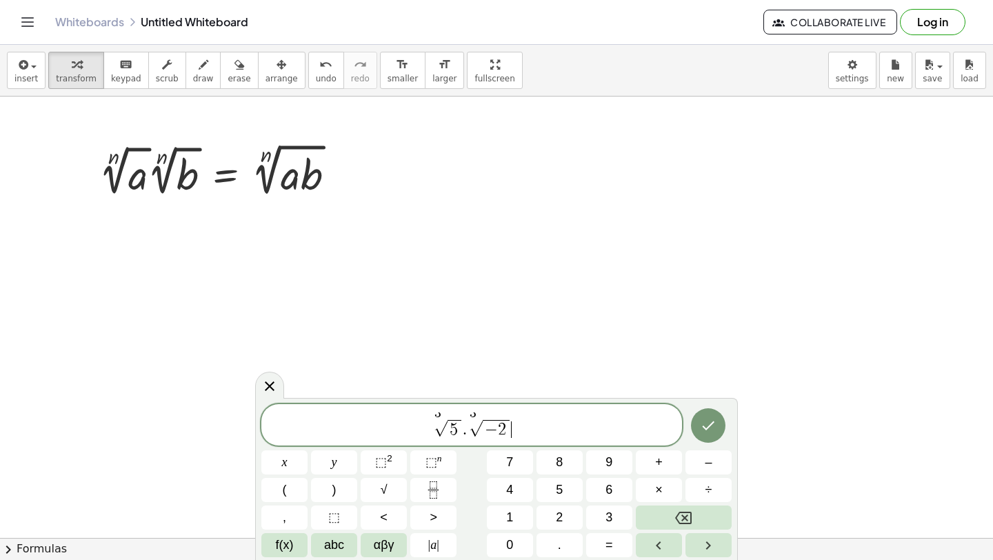
click at [472, 431] on span "√" at bounding box center [476, 429] width 14 height 16
click at [472, 432] on span "√" at bounding box center [476, 429] width 14 height 16
click at [530, 432] on span "3 √ 5 . 3 √ ​ − 2" at bounding box center [471, 425] width 421 height 27
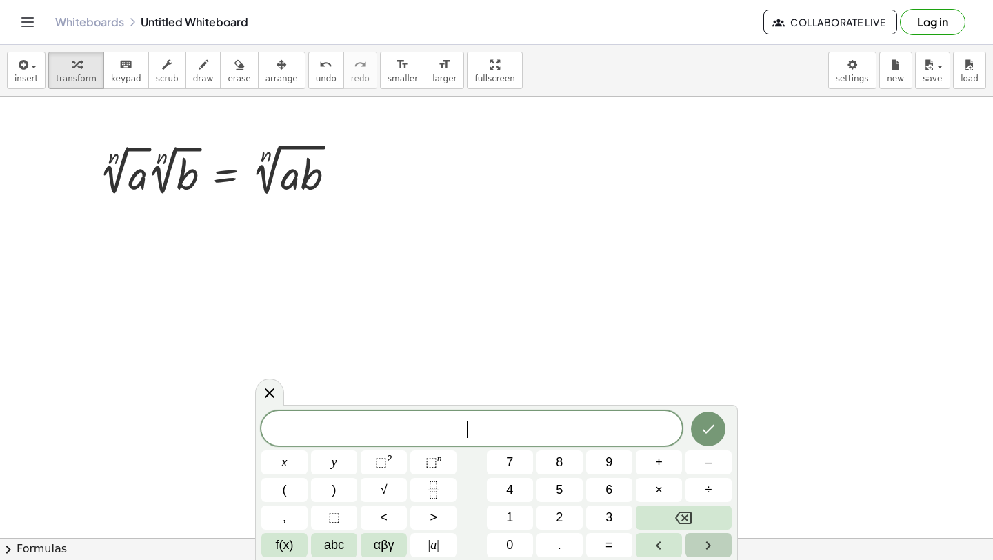
click at [708, 539] on icon "Right arrow" at bounding box center [708, 545] width 17 height 17
click at [291, 546] on span "f(x)" at bounding box center [285, 545] width 18 height 19
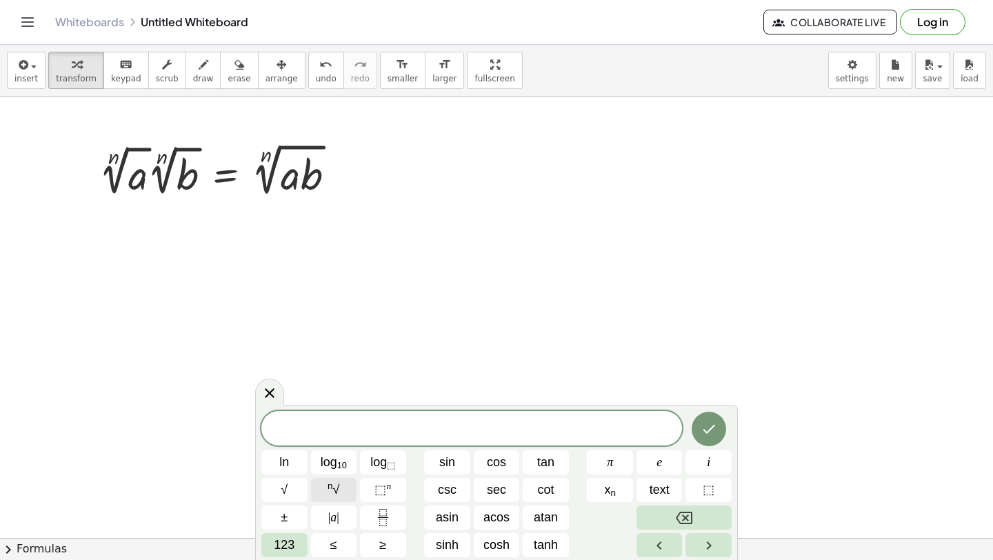
click at [337, 492] on span "n √" at bounding box center [334, 490] width 12 height 19
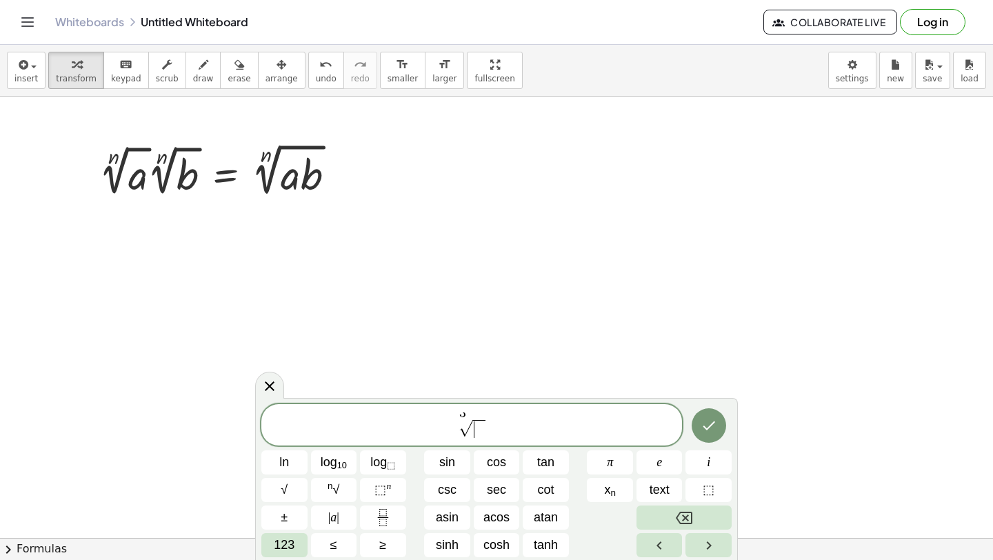
click at [484, 432] on span "​" at bounding box center [478, 429] width 13 height 18
click at [707, 420] on icon "Done" at bounding box center [709, 425] width 17 height 17
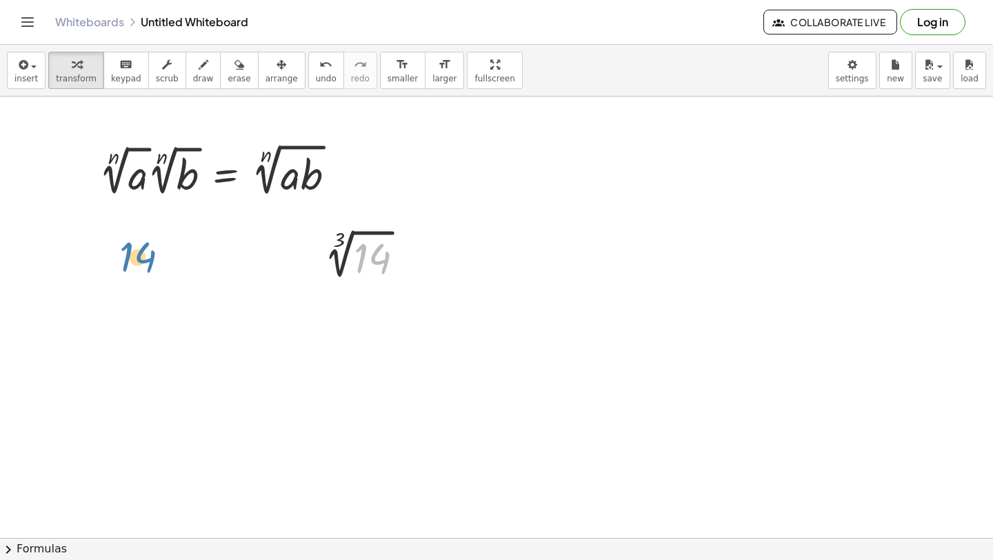
drag, startPoint x: 364, startPoint y: 243, endPoint x: 119, endPoint y: 241, distance: 244.9
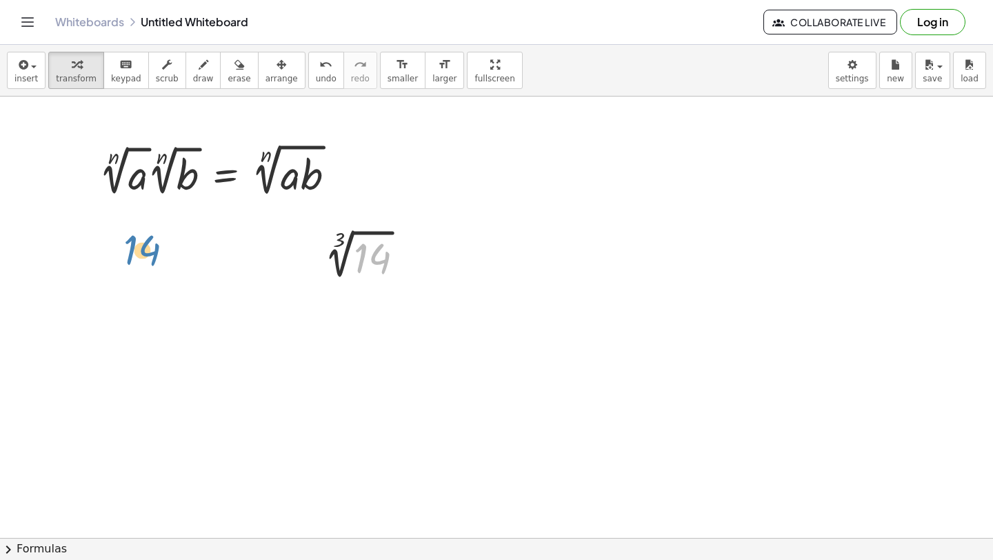
drag, startPoint x: 363, startPoint y: 245, endPoint x: 102, endPoint y: 228, distance: 261.3
click at [388, 256] on div at bounding box center [365, 257] width 114 height 54
click at [366, 312] on div at bounding box center [369, 307] width 141 height 53
click at [415, 256] on div at bounding box center [411, 258] width 18 height 18
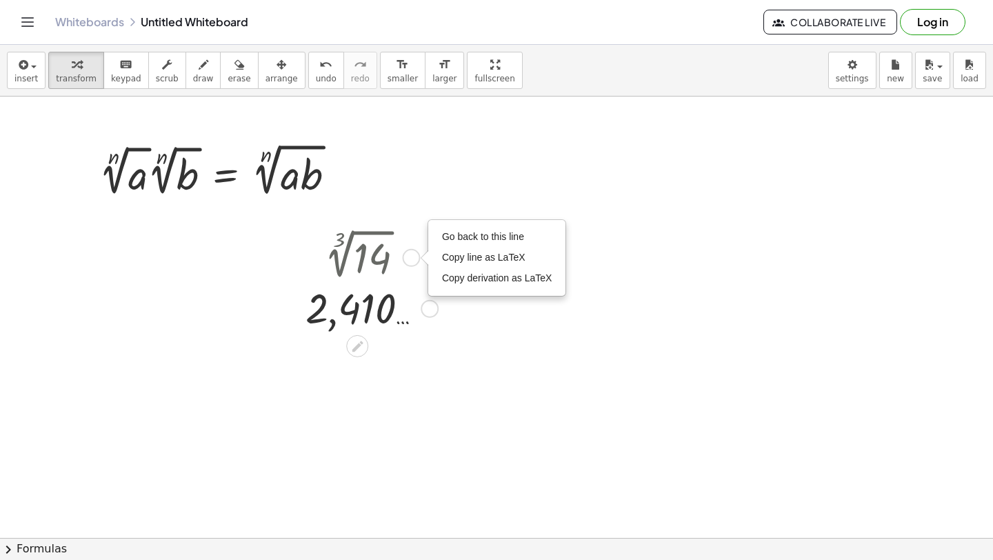
click at [432, 332] on div at bounding box center [369, 307] width 141 height 53
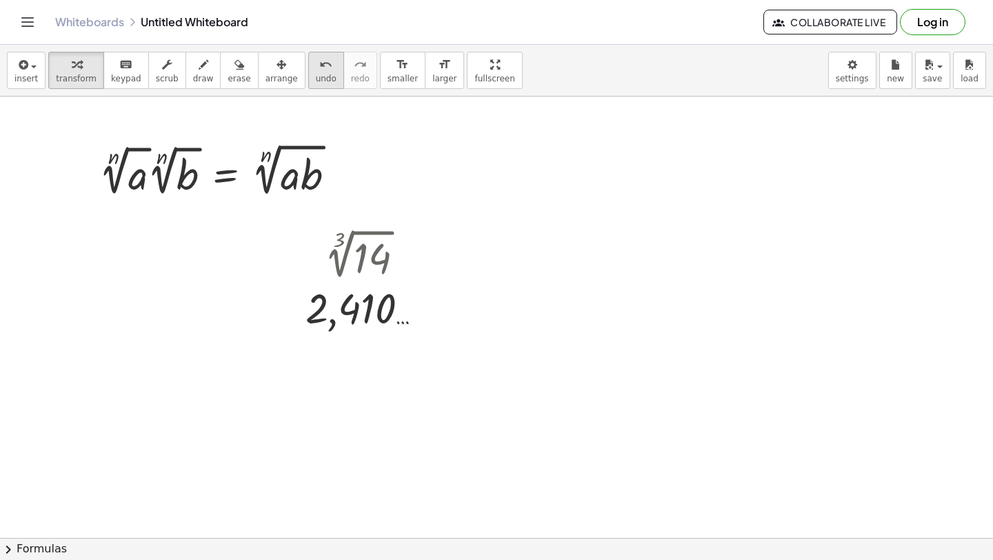
click at [319, 69] on icon "undo" at bounding box center [325, 65] width 13 height 17
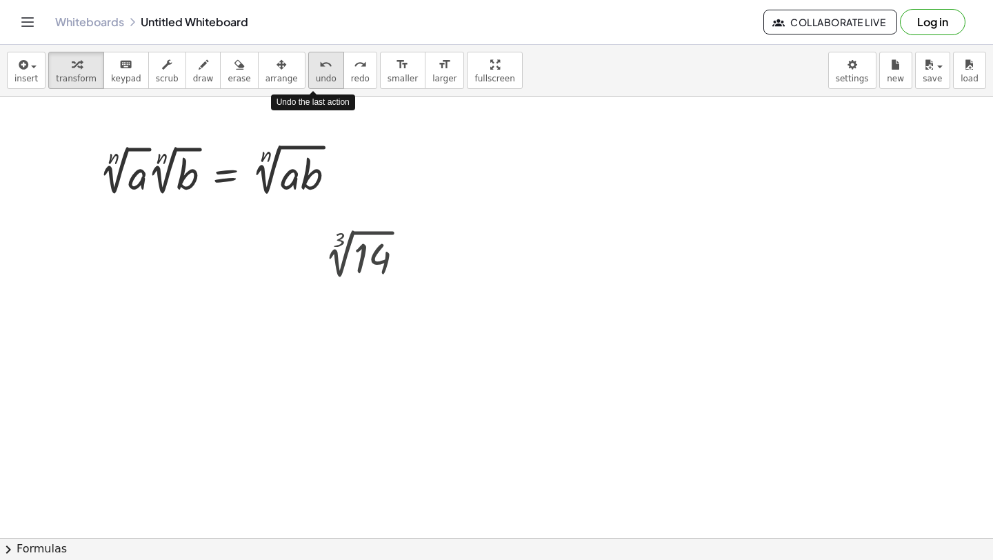
click at [319, 69] on icon "undo" at bounding box center [325, 65] width 13 height 17
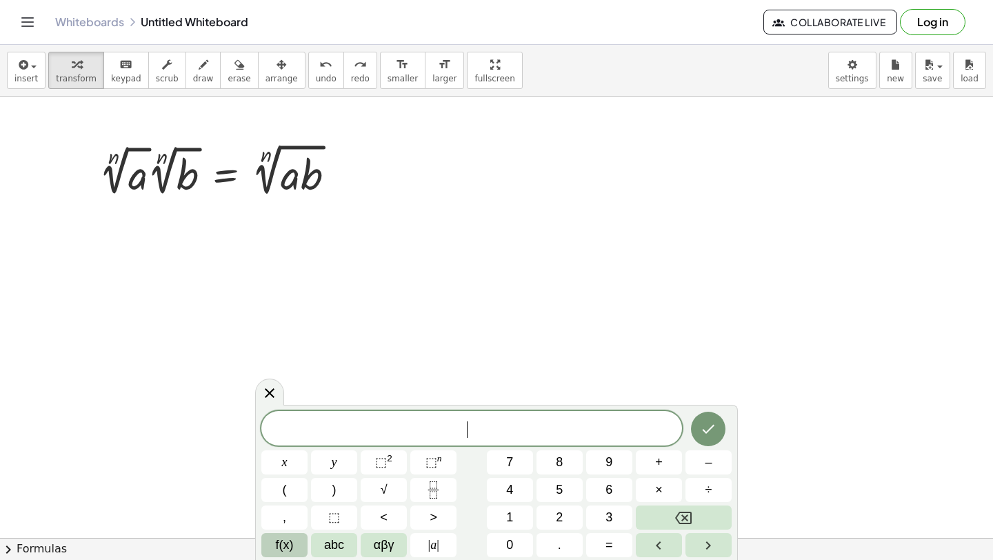
click at [286, 544] on span "f(x)" at bounding box center [285, 545] width 18 height 19
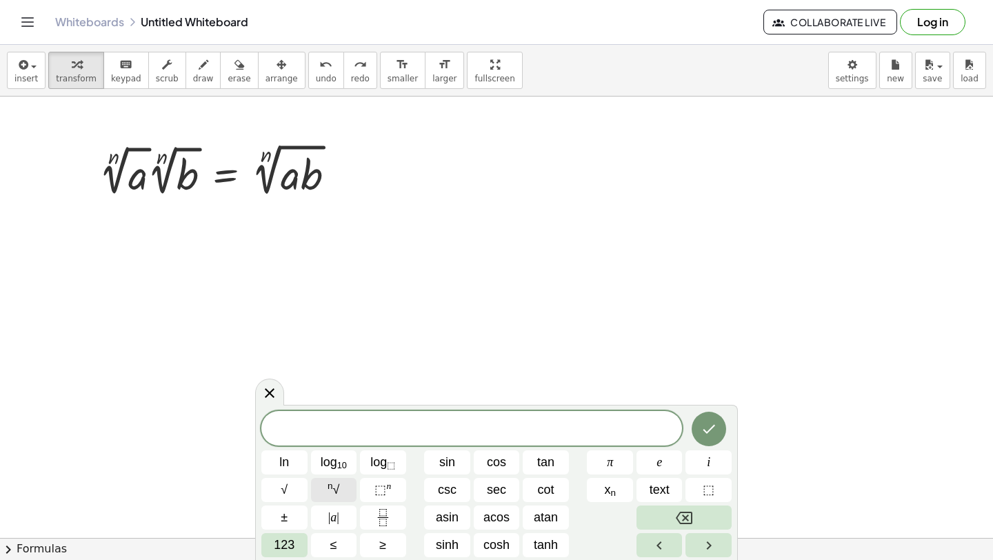
click at [341, 490] on button "n √" at bounding box center [334, 490] width 46 height 24
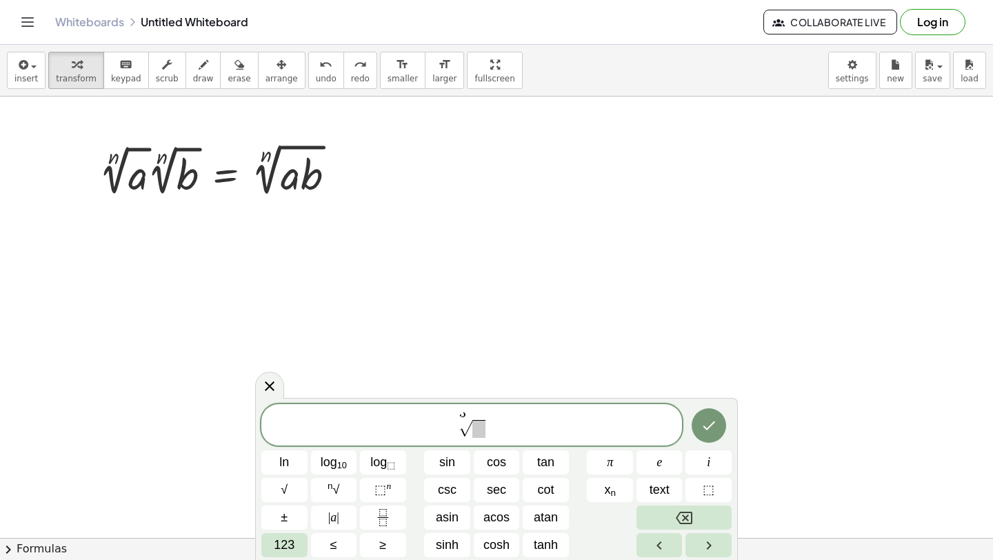
click at [476, 431] on span at bounding box center [478, 429] width 13 height 18
click at [501, 432] on span "3 √ 5 ​" at bounding box center [471, 425] width 421 height 27
click at [340, 483] on button "n √" at bounding box center [334, 490] width 46 height 24
click at [501, 434] on span "​" at bounding box center [498, 429] width 13 height 18
click at [546, 428] on span "3 √ 5 · 3 √ − 2 ​" at bounding box center [471, 425] width 421 height 27
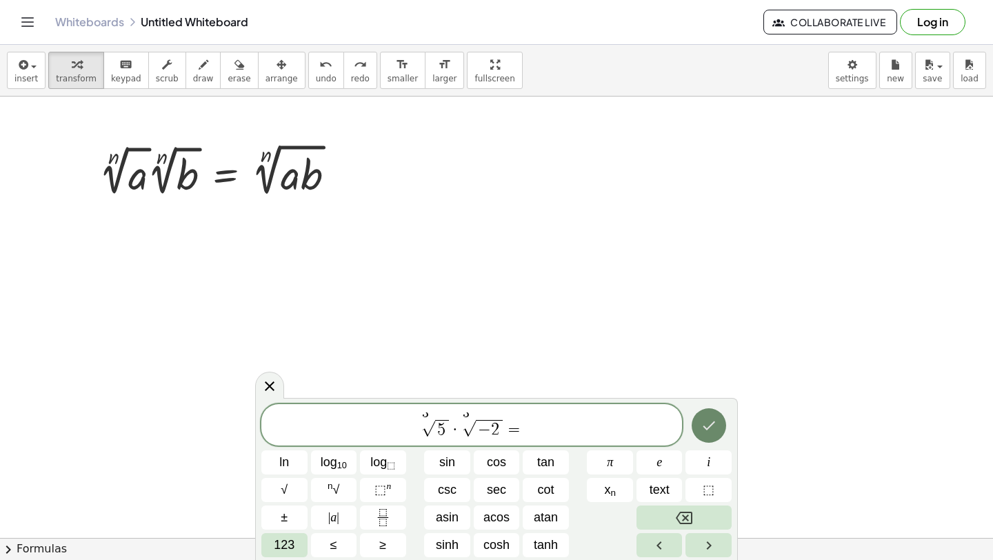
click at [713, 424] on icon "Done" at bounding box center [709, 425] width 17 height 17
click at [710, 428] on icon "Done" at bounding box center [709, 425] width 17 height 17
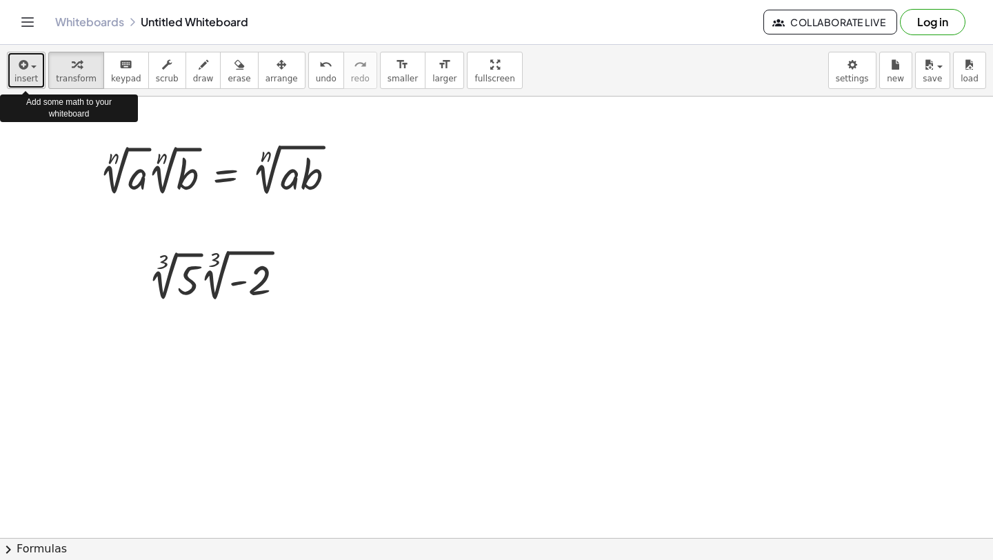
click at [30, 74] on span "insert" at bounding box center [25, 79] width 23 height 10
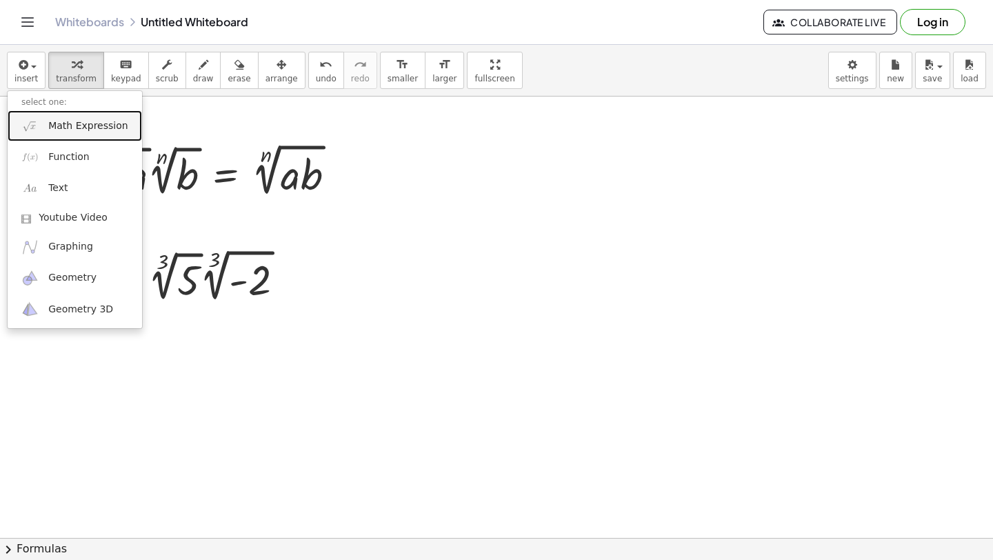
click at [74, 130] on span "Math Expression" at bounding box center [87, 126] width 79 height 14
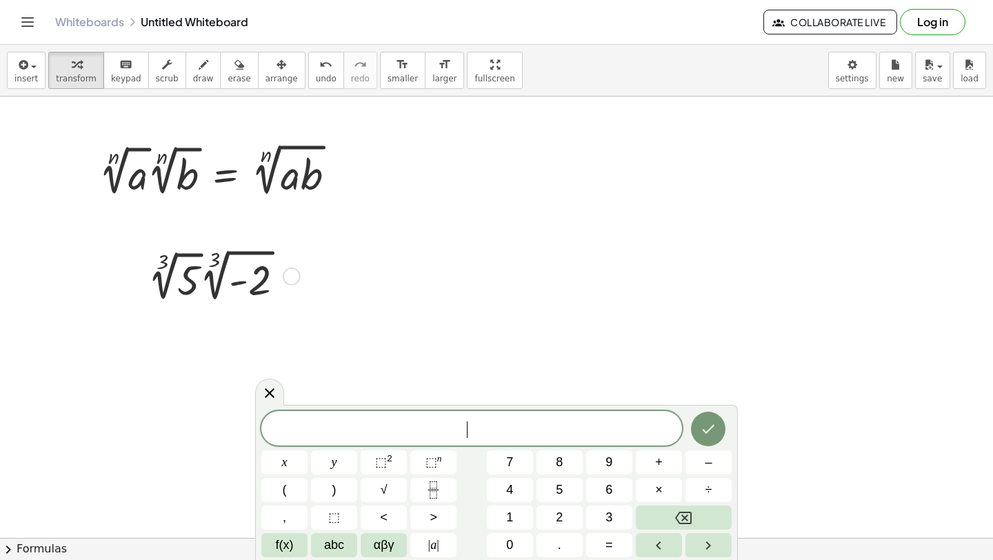
click at [240, 303] on div at bounding box center [221, 275] width 161 height 61
click at [269, 279] on div at bounding box center [221, 275] width 161 height 61
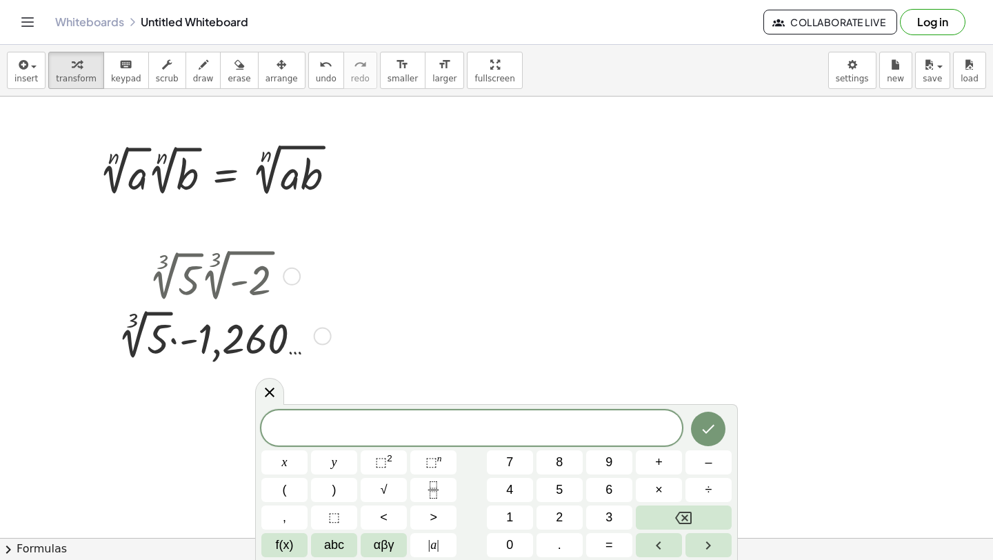
click at [266, 292] on div at bounding box center [221, 275] width 223 height 61
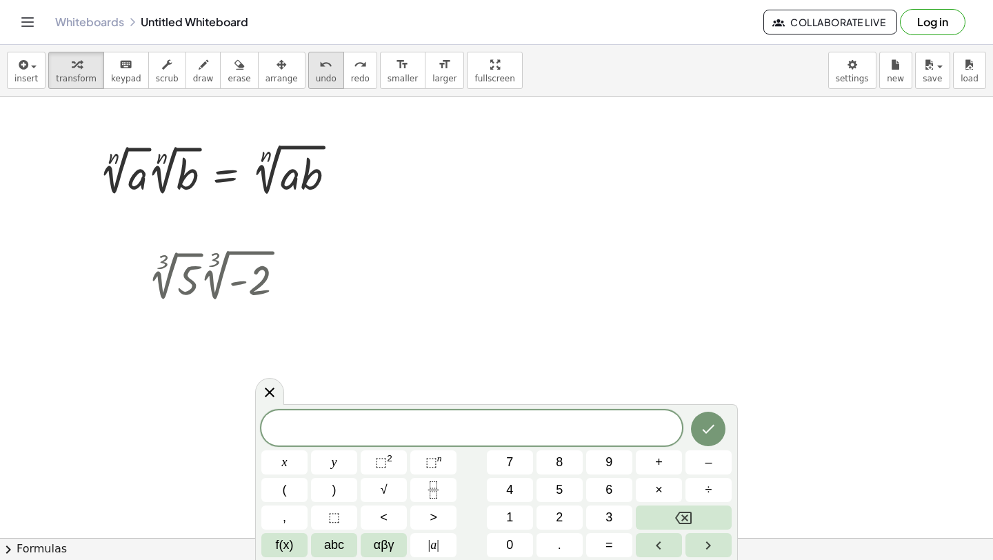
click at [319, 67] on icon "undo" at bounding box center [325, 65] width 13 height 17
click at [291, 276] on div at bounding box center [292, 277] width 18 height 18
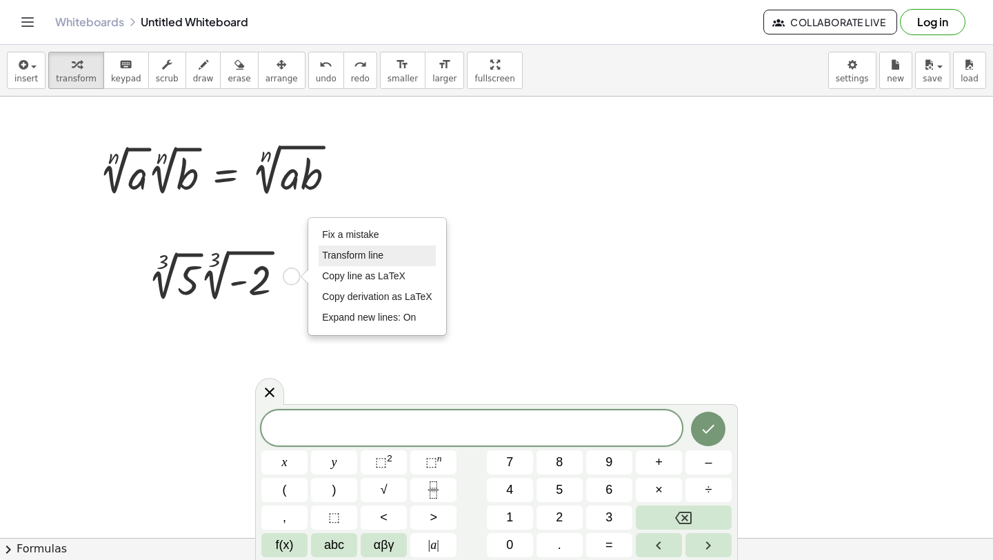
click at [349, 259] on span "Transform line" at bounding box center [352, 255] width 61 height 11
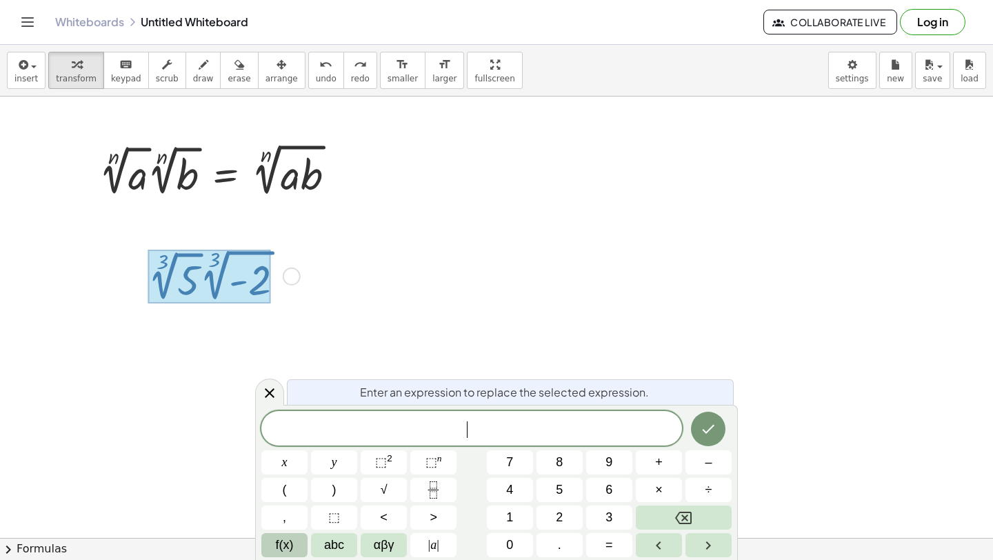
click at [291, 547] on span "f(x)" at bounding box center [285, 545] width 18 height 19
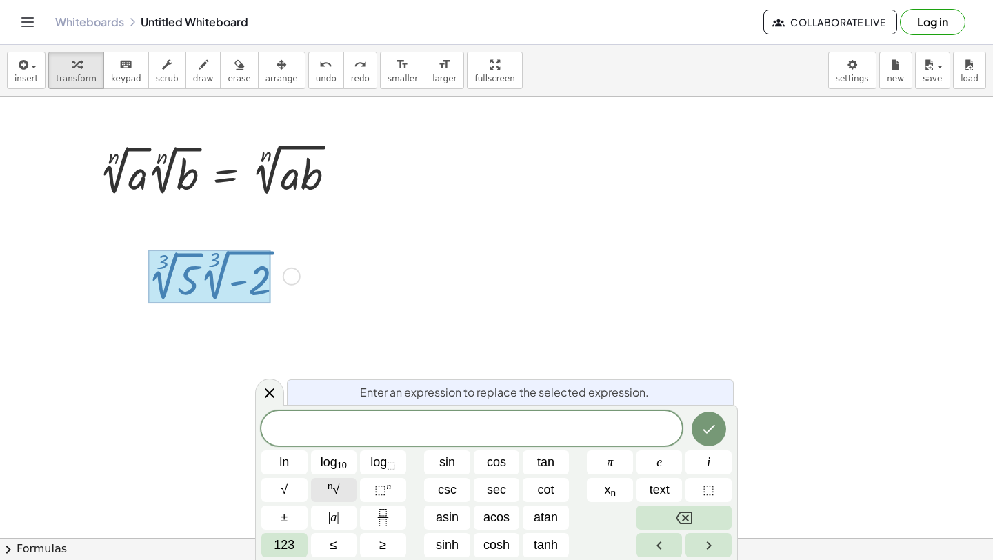
click at [334, 493] on span "n √" at bounding box center [334, 490] width 12 height 19
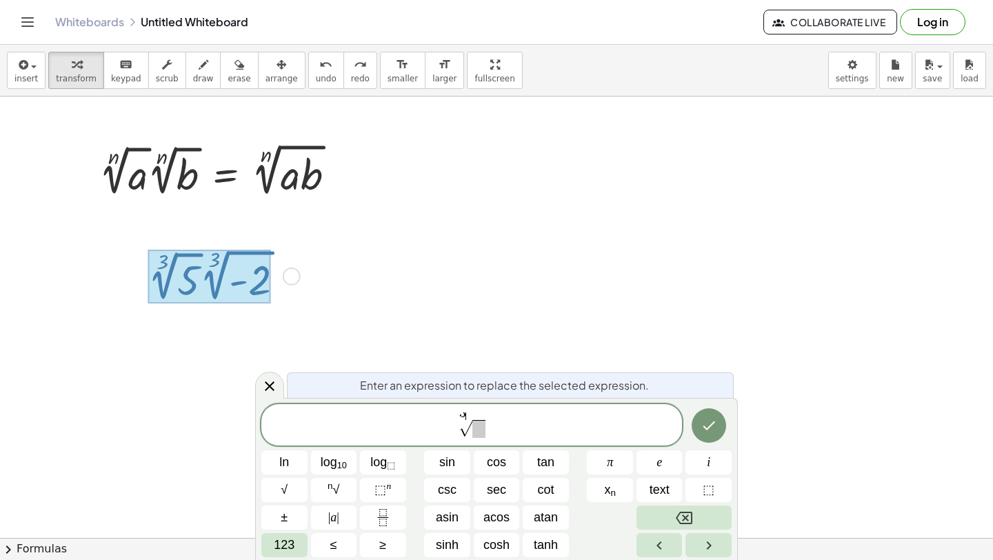
click at [481, 430] on span at bounding box center [478, 429] width 13 height 18
click at [343, 489] on button "n √" at bounding box center [334, 490] width 46 height 24
click at [501, 432] on span at bounding box center [498, 429] width 13 height 18
click at [330, 490] on sup "n" at bounding box center [331, 486] width 6 height 10
click at [529, 432] on span at bounding box center [530, 429] width 13 height 18
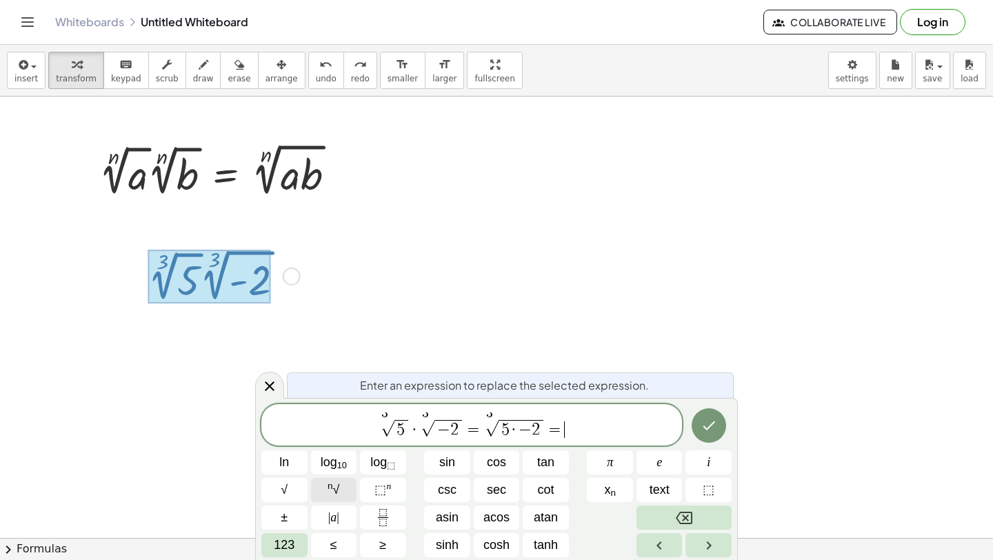
click at [334, 490] on span "n √" at bounding box center [334, 490] width 12 height 19
click at [571, 431] on span "​" at bounding box center [571, 429] width 13 height 18
click at [717, 430] on icon "Done" at bounding box center [709, 425] width 17 height 17
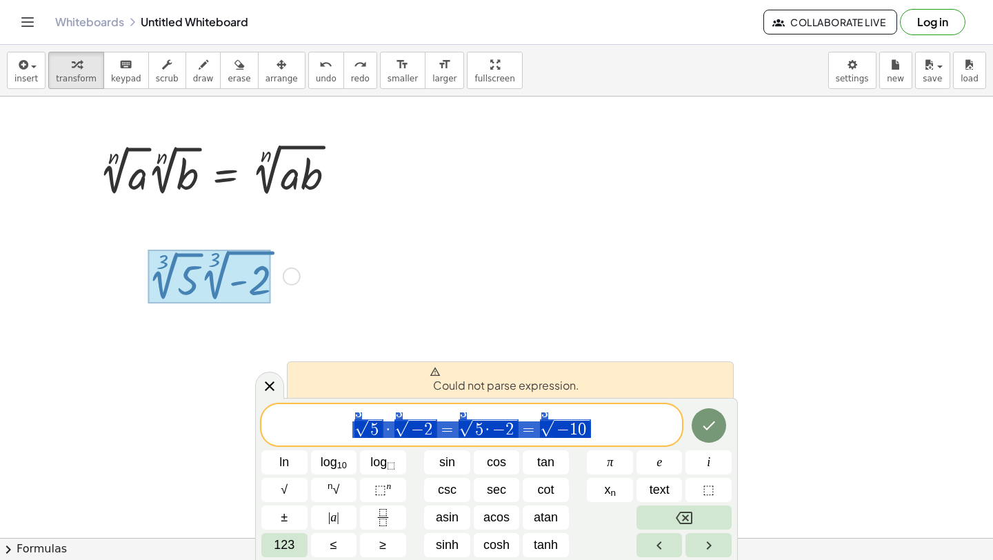
drag, startPoint x: 593, startPoint y: 432, endPoint x: 346, endPoint y: 428, distance: 247.0
click at [346, 428] on span "3 √ 5 · 3 √ − 2 = 3 √ 5 · − 2 = 3 √ − 1 0" at bounding box center [471, 425] width 421 height 27
click at [281, 272] on div at bounding box center [221, 275] width 161 height 61
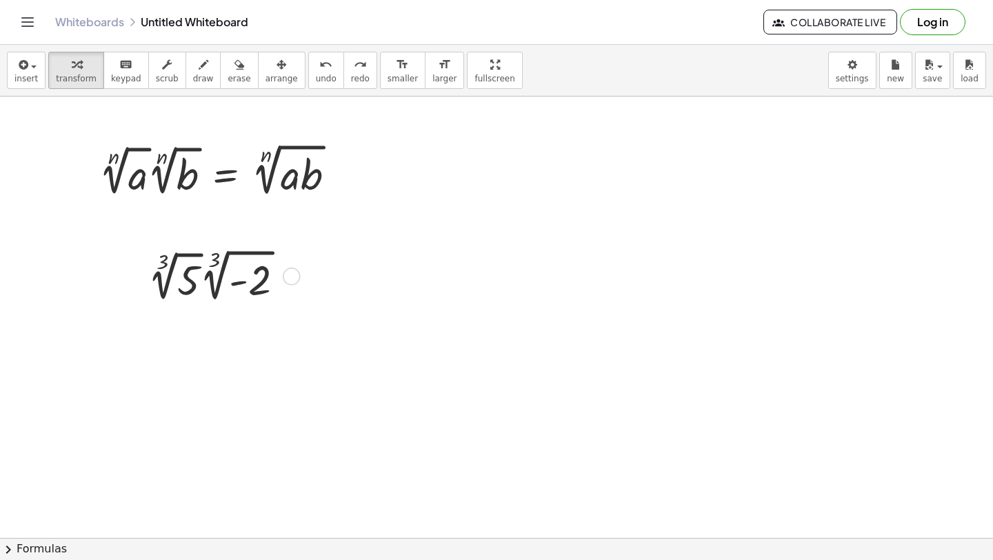
click at [238, 275] on div at bounding box center [221, 275] width 161 height 61
click at [293, 274] on div "Fix a mistake Transform line Copy line as LaTeX Copy derivation as LaTeX Expand…" at bounding box center [292, 277] width 18 height 18
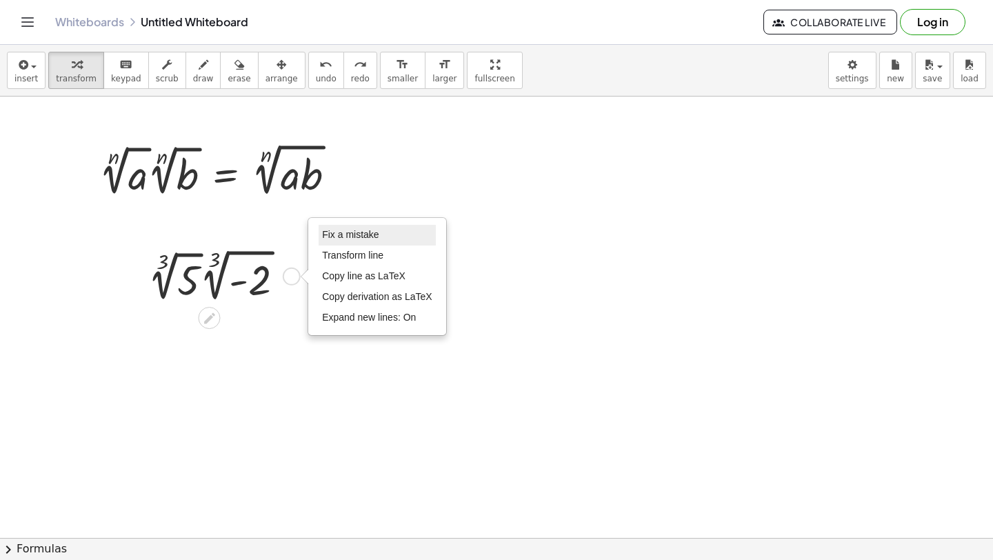
click at [342, 237] on span "Fix a mistake" at bounding box center [350, 234] width 57 height 11
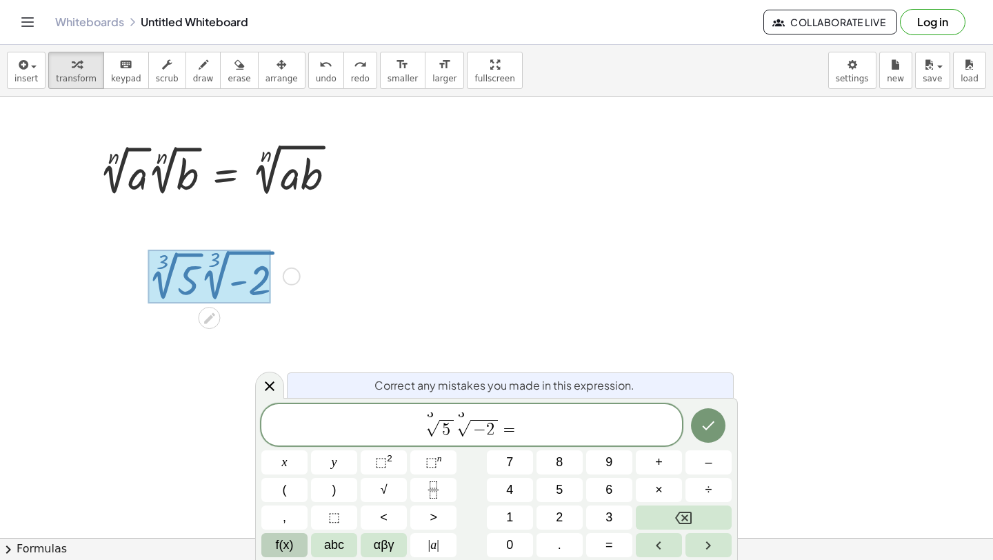
click at [287, 544] on span "f(x)" at bounding box center [285, 545] width 18 height 19
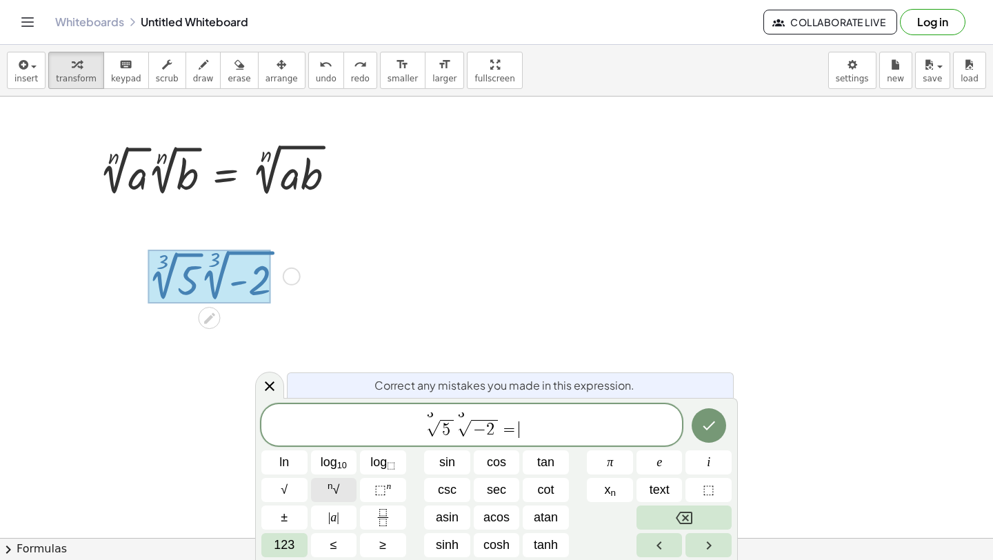
click at [335, 492] on span "n √" at bounding box center [334, 490] width 12 height 19
click at [523, 432] on span "​" at bounding box center [525, 429] width 13 height 18
click at [720, 420] on button "Done" at bounding box center [709, 425] width 34 height 34
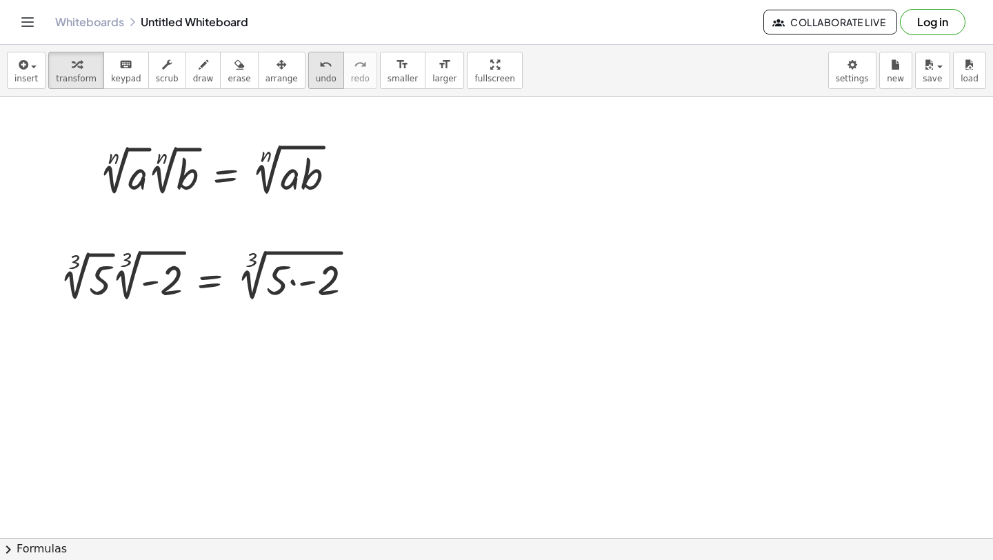
click at [319, 69] on icon "undo" at bounding box center [325, 65] width 13 height 17
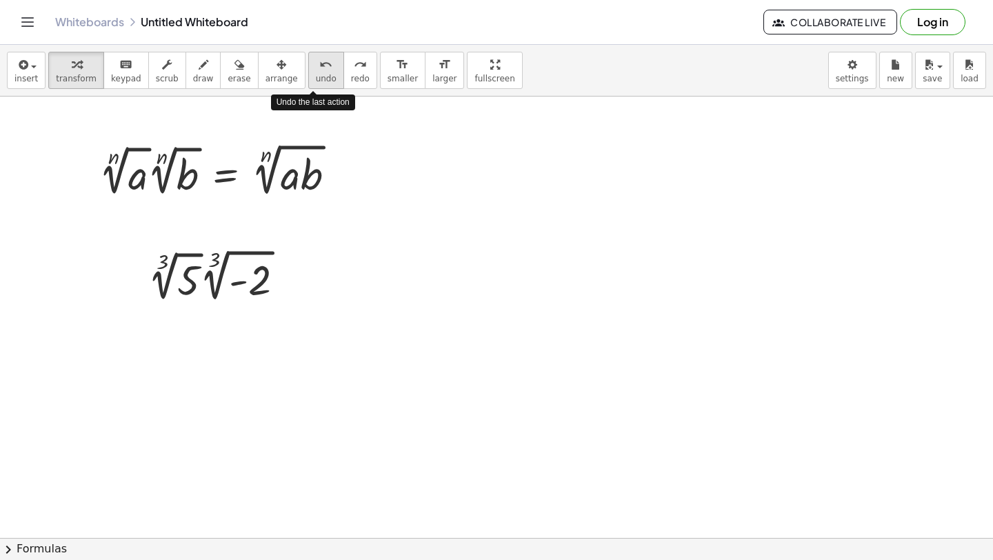
click at [319, 69] on icon "undo" at bounding box center [325, 65] width 13 height 17
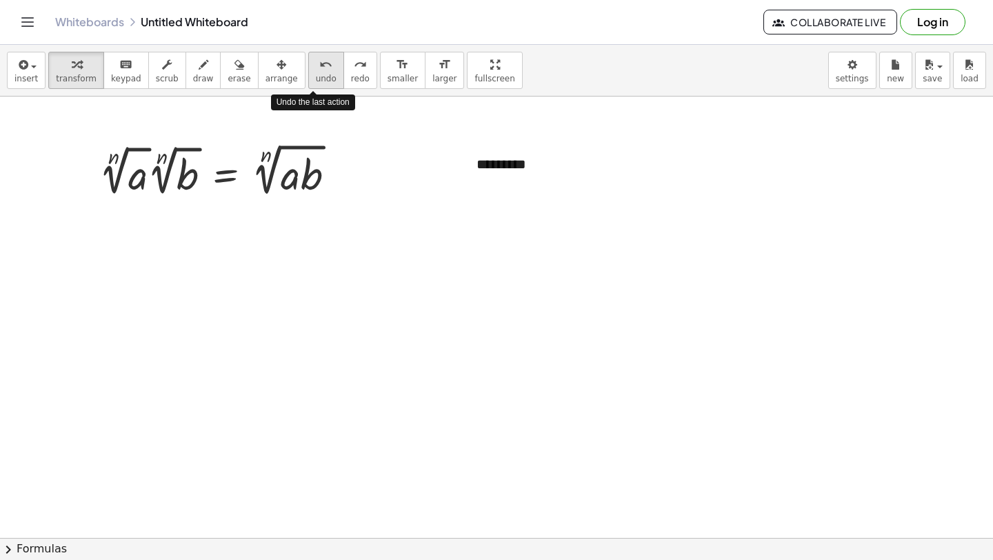
click at [319, 69] on icon "undo" at bounding box center [325, 65] width 13 height 17
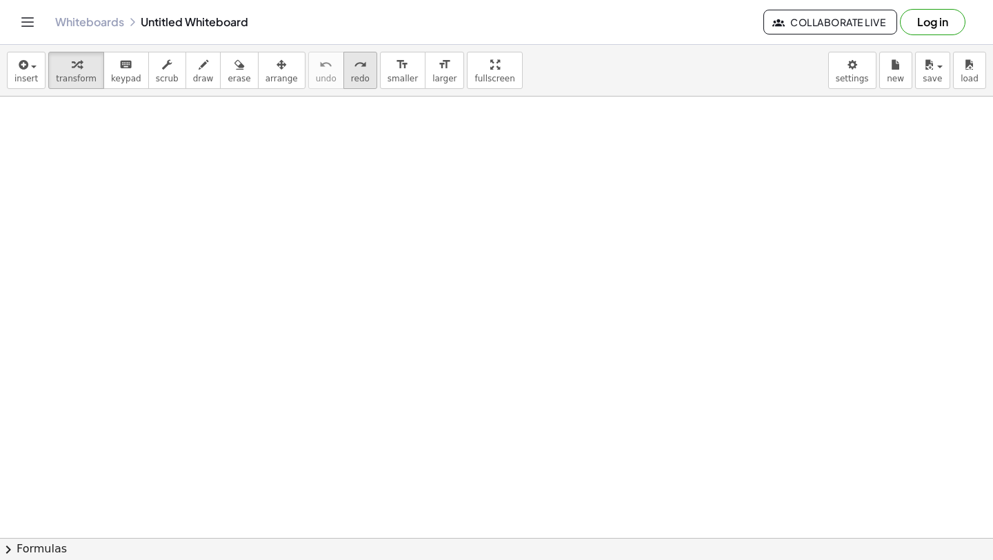
click at [354, 71] on icon "redo" at bounding box center [360, 65] width 13 height 17
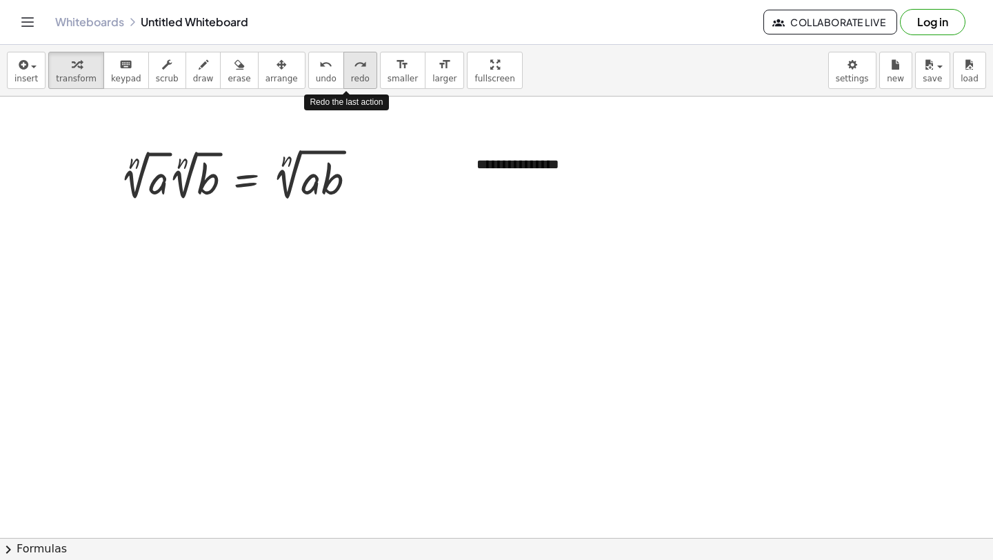
click at [354, 71] on icon "redo" at bounding box center [360, 65] width 13 height 17
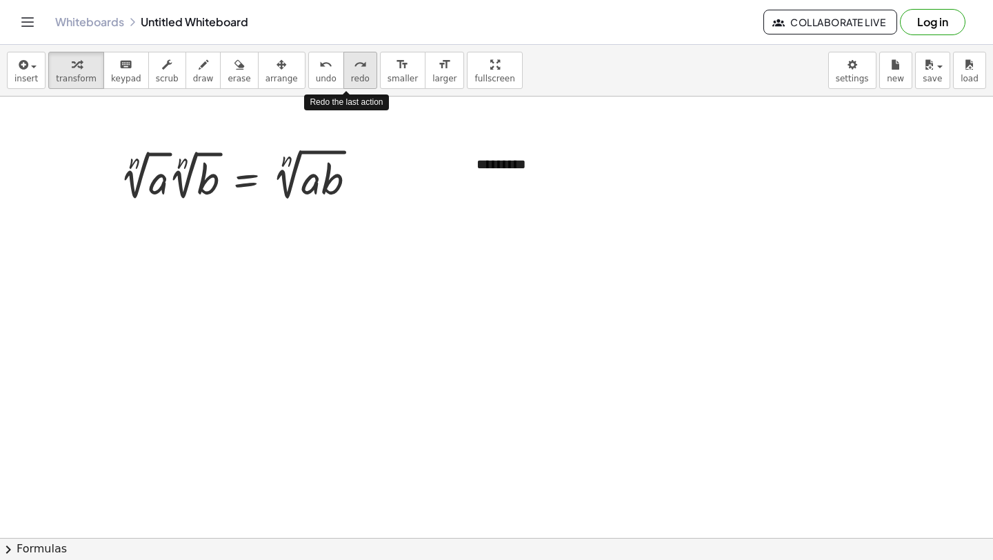
click at [354, 71] on icon "redo" at bounding box center [360, 65] width 13 height 17
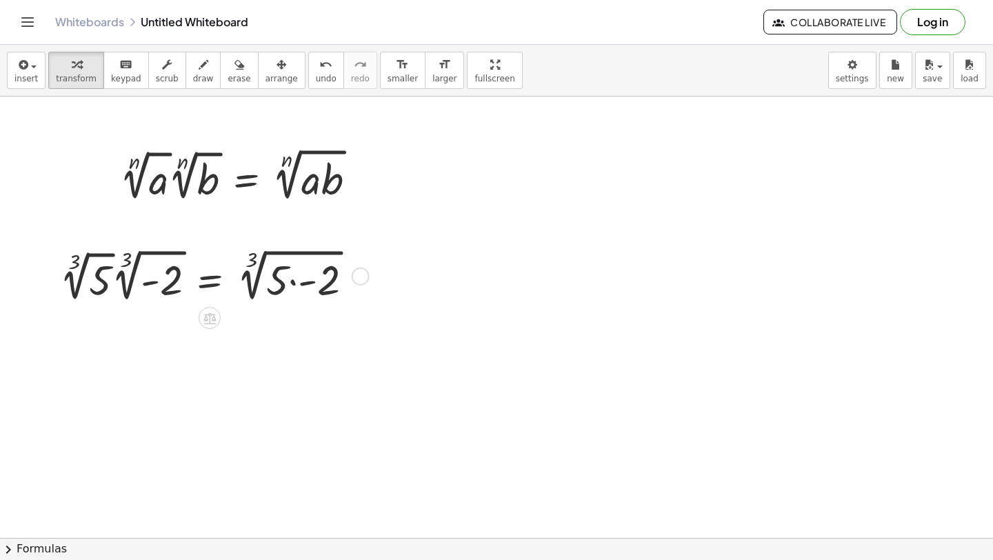
click at [304, 277] on div at bounding box center [211, 275] width 319 height 61
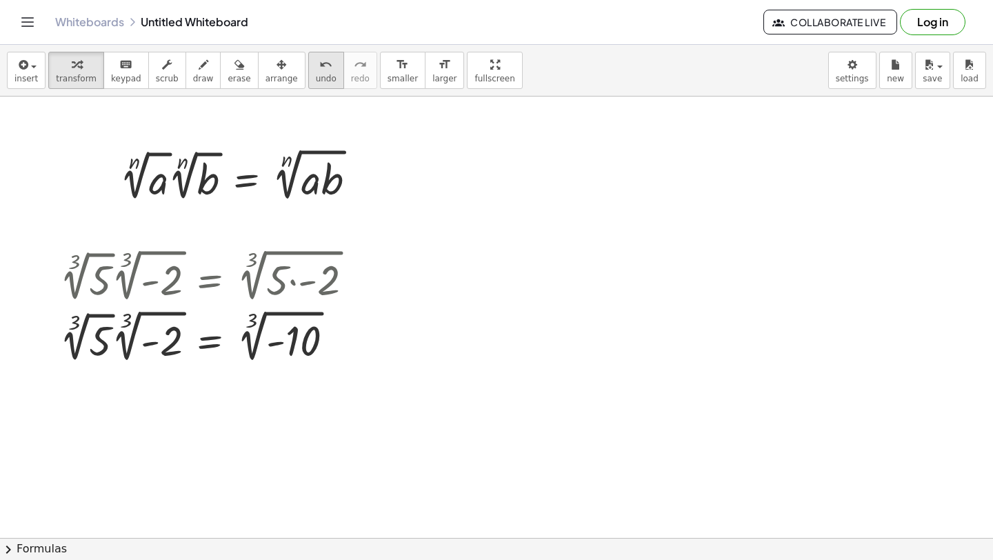
click at [319, 65] on icon "undo" at bounding box center [325, 65] width 13 height 17
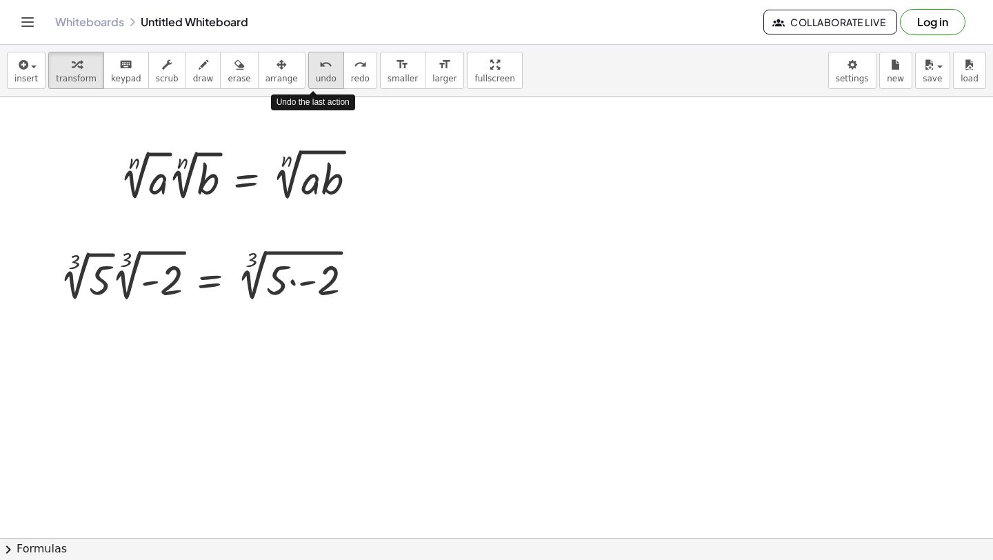
click at [319, 65] on icon "undo" at bounding box center [325, 65] width 13 height 17
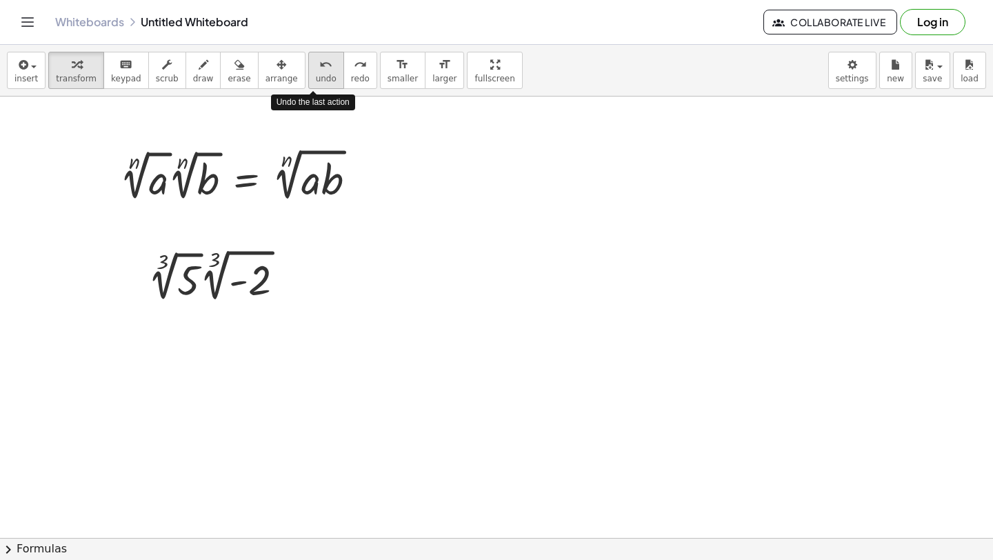
click at [319, 65] on icon "undo" at bounding box center [325, 65] width 13 height 17
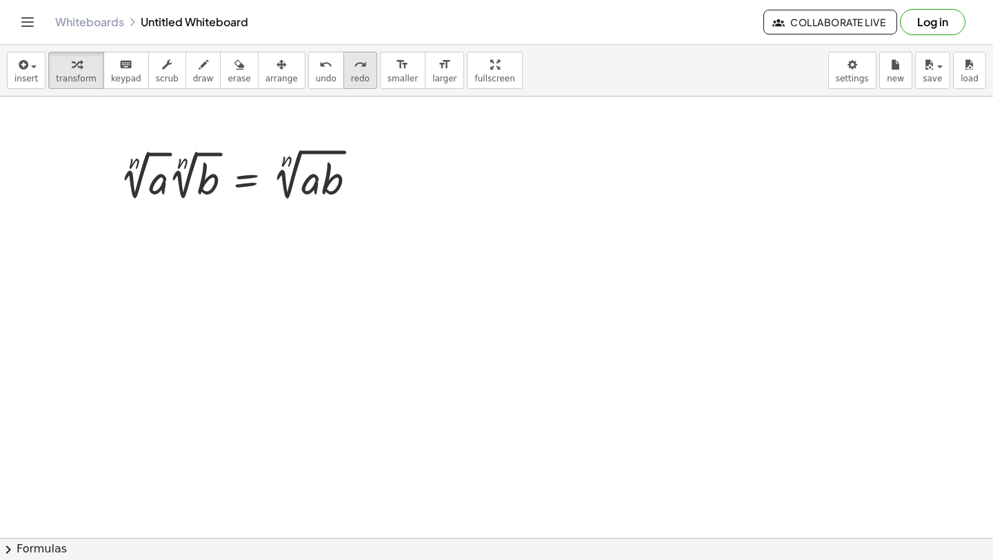
click at [354, 69] on icon "redo" at bounding box center [360, 65] width 13 height 17
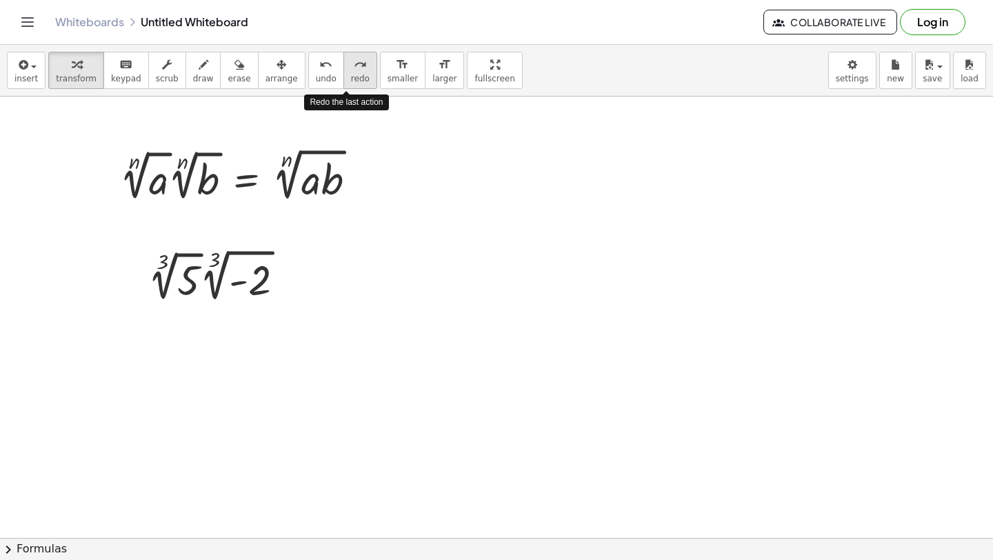
click at [354, 69] on icon "redo" at bounding box center [360, 65] width 13 height 17
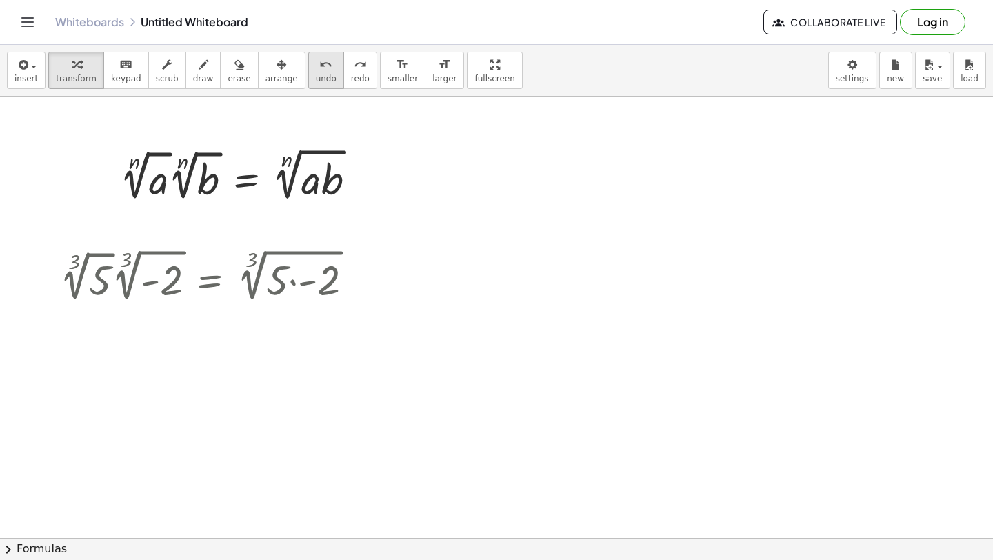
click at [319, 64] on icon "undo" at bounding box center [325, 65] width 13 height 17
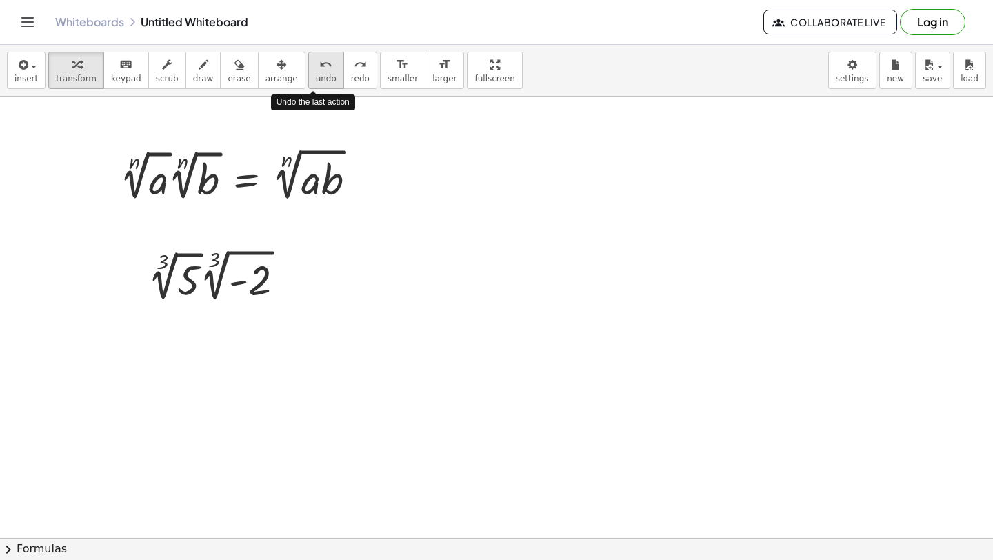
click at [319, 64] on icon "undo" at bounding box center [325, 65] width 13 height 17
click at [359, 175] on div at bounding box center [364, 176] width 18 height 18
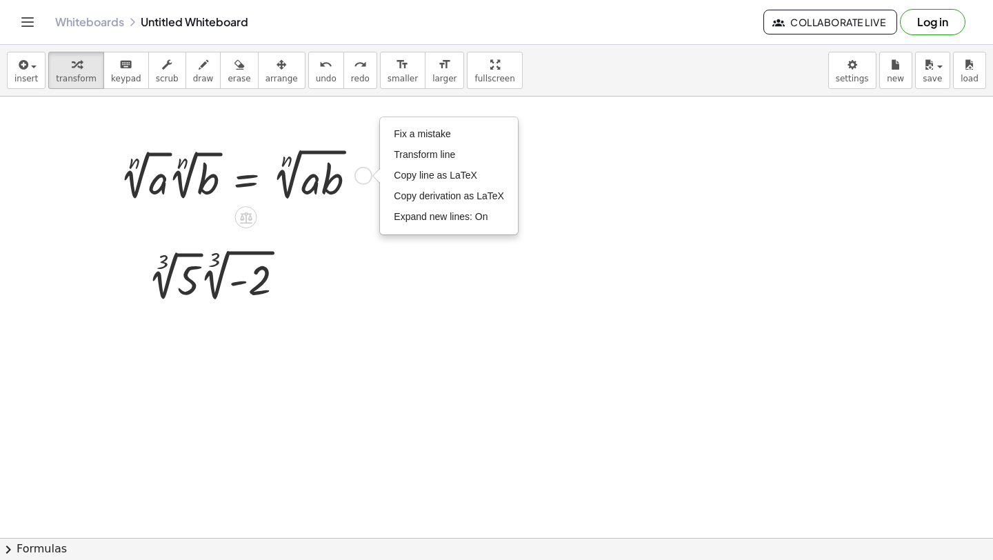
click at [368, 175] on div "Fix a mistake Transform line Copy line as LaTeX Copy derivation as LaTeX Expand…" at bounding box center [364, 176] width 18 height 18
click at [409, 152] on span "Transform line" at bounding box center [424, 154] width 61 height 11
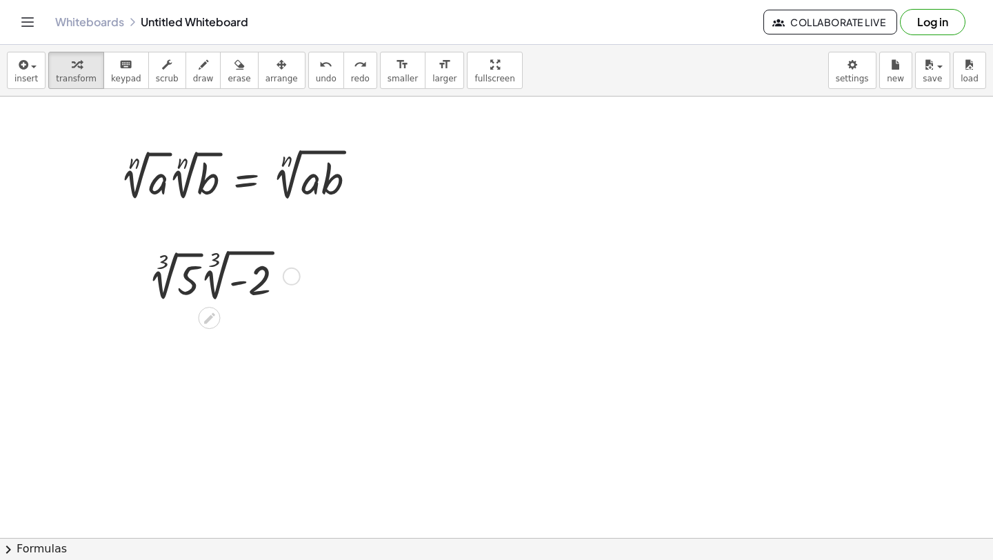
click at [248, 270] on div at bounding box center [221, 275] width 161 height 61
click at [252, 276] on div at bounding box center [221, 275] width 161 height 61
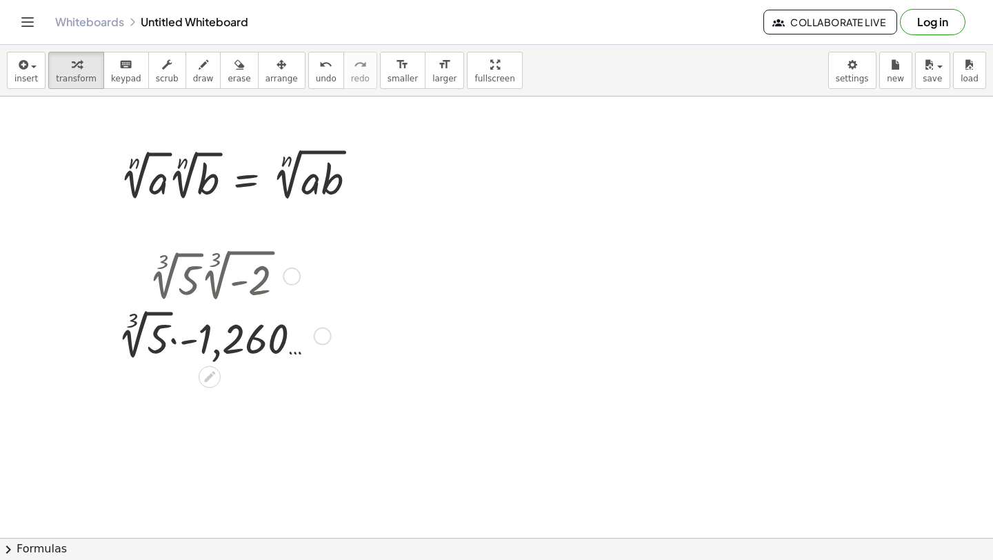
click at [325, 276] on div at bounding box center [221, 275] width 223 height 61
click at [323, 77] on button "undo undo" at bounding box center [326, 70] width 36 height 37
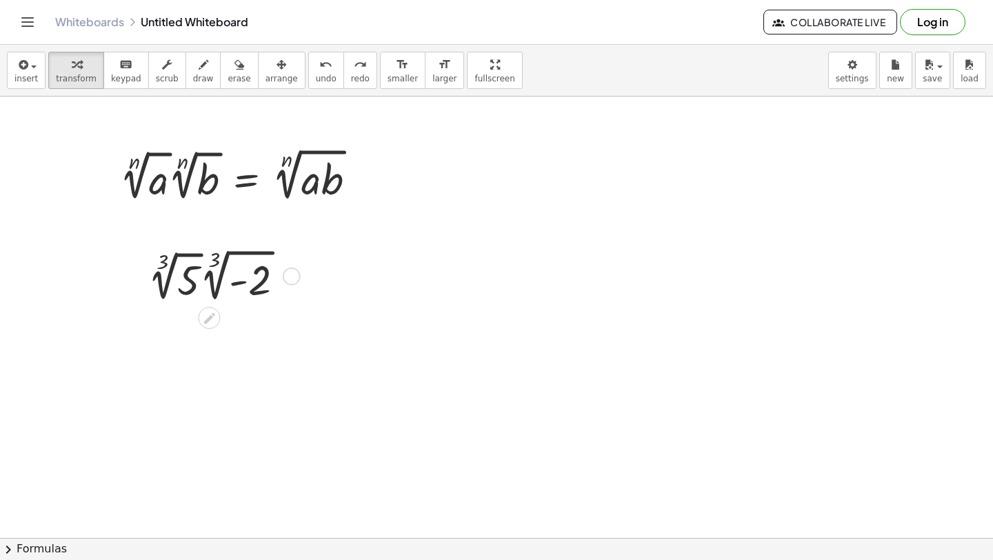
click at [292, 279] on div at bounding box center [292, 277] width 18 height 18
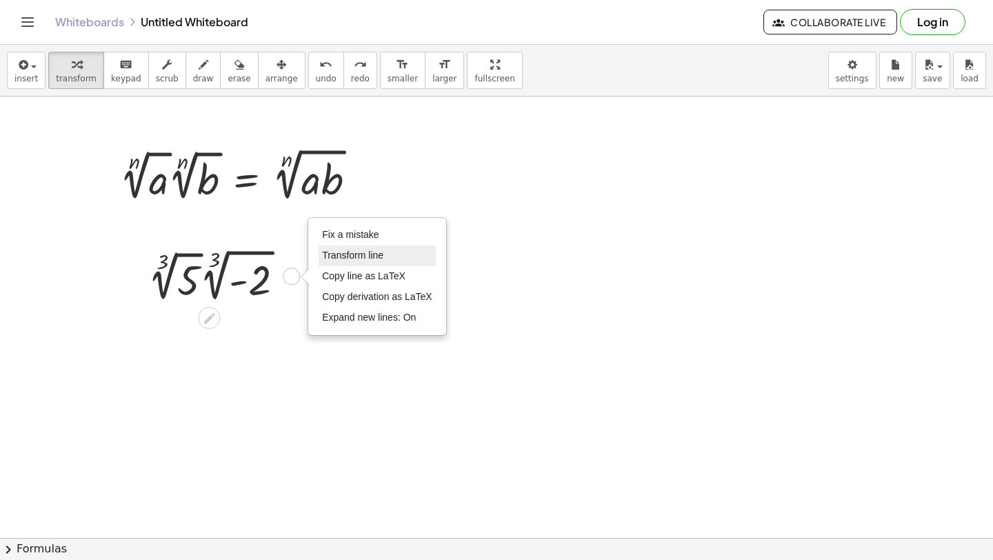
click at [341, 249] on li "Transform line" at bounding box center [377, 256] width 117 height 21
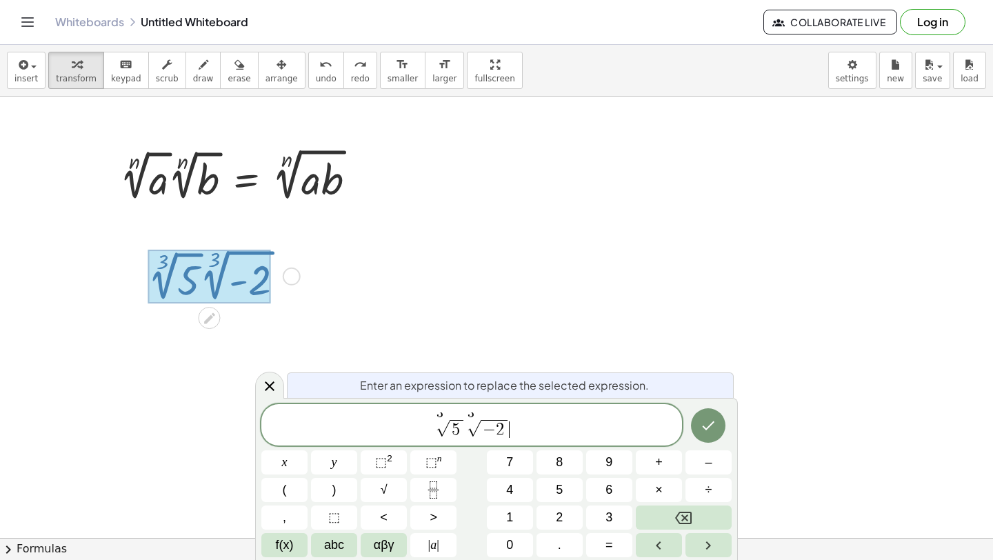
click at [528, 428] on span "3 √ 5 3 √ − 2 ​" at bounding box center [471, 425] width 421 height 27
click at [279, 544] on span "f(x)" at bounding box center [285, 545] width 18 height 19
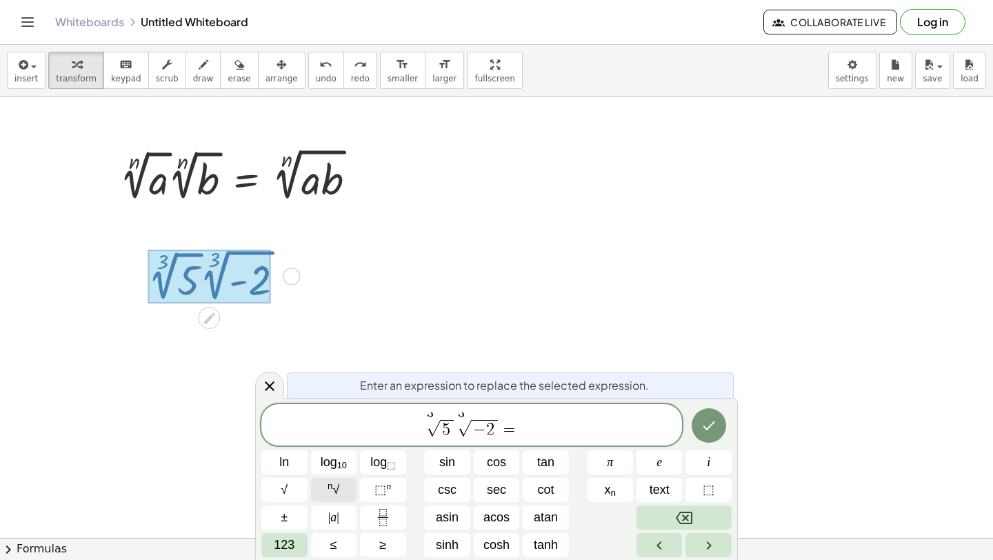
click at [329, 486] on sup "n" at bounding box center [331, 486] width 6 height 10
click at [525, 426] on span at bounding box center [525, 429] width 13 height 18
click at [701, 417] on icon "Done" at bounding box center [709, 425] width 17 height 17
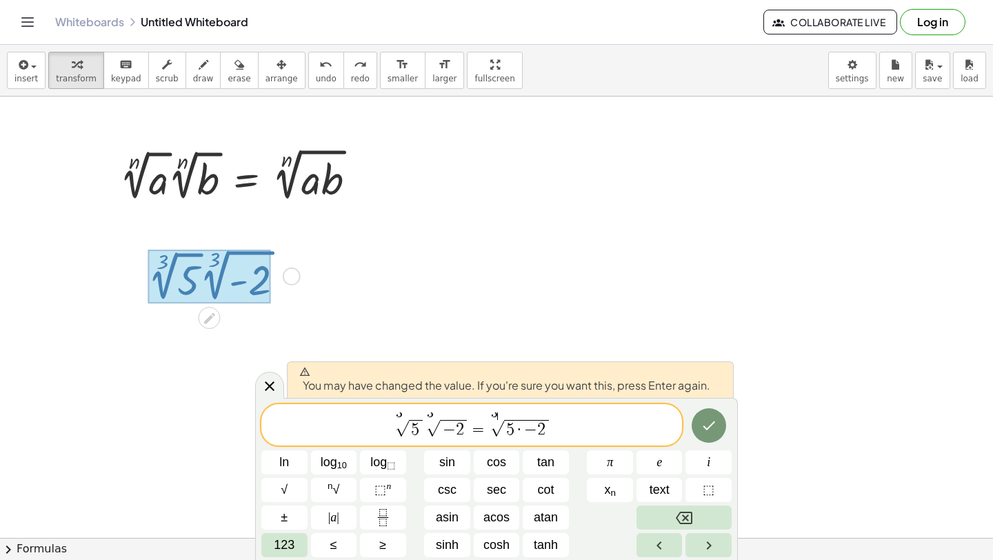
click at [496, 415] on span "3" at bounding box center [494, 413] width 7 height 13
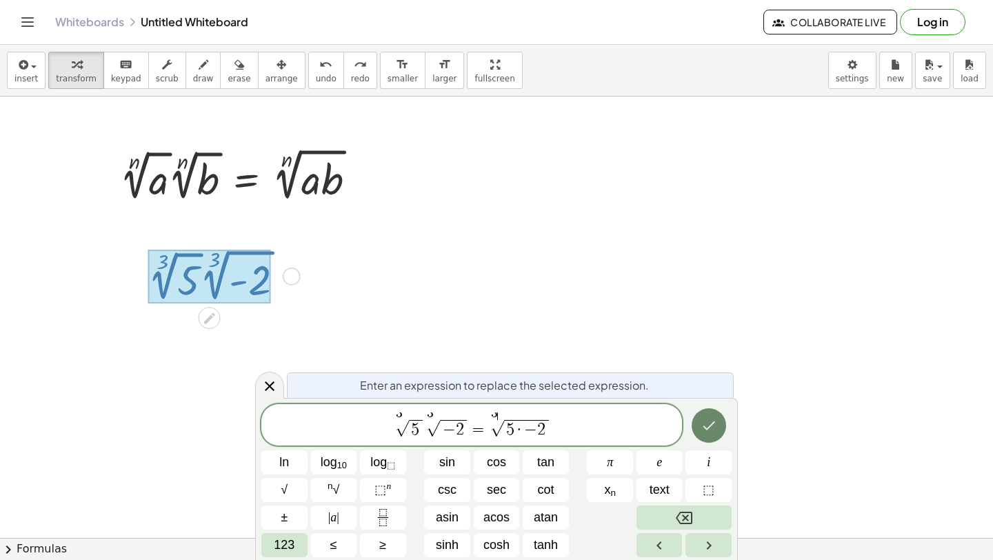
click at [710, 426] on icon "Done" at bounding box center [709, 425] width 12 height 9
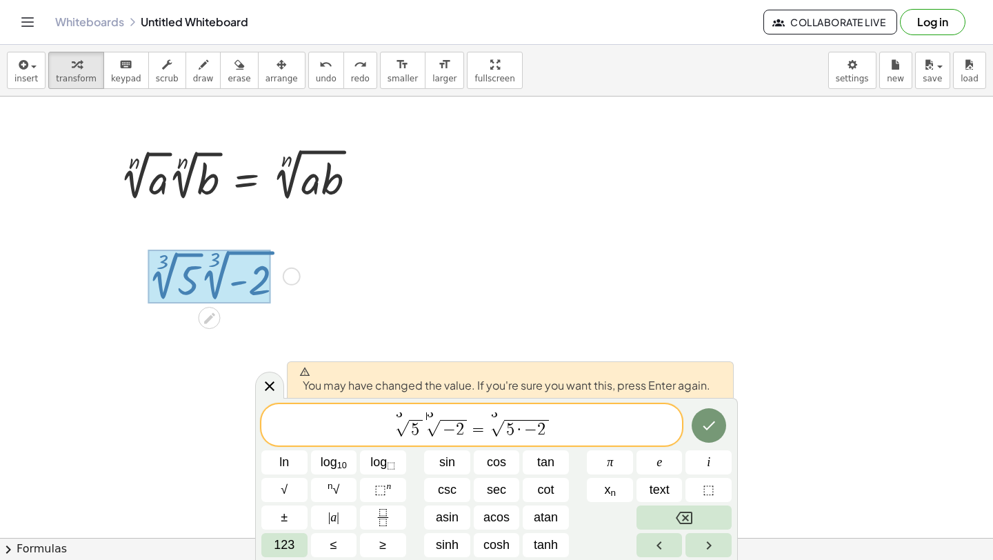
click at [431, 432] on span "√" at bounding box center [433, 429] width 14 height 16
click at [432, 436] on span "√" at bounding box center [433, 429] width 14 height 16
click at [426, 430] on span "√" at bounding box center [433, 429] width 14 height 16
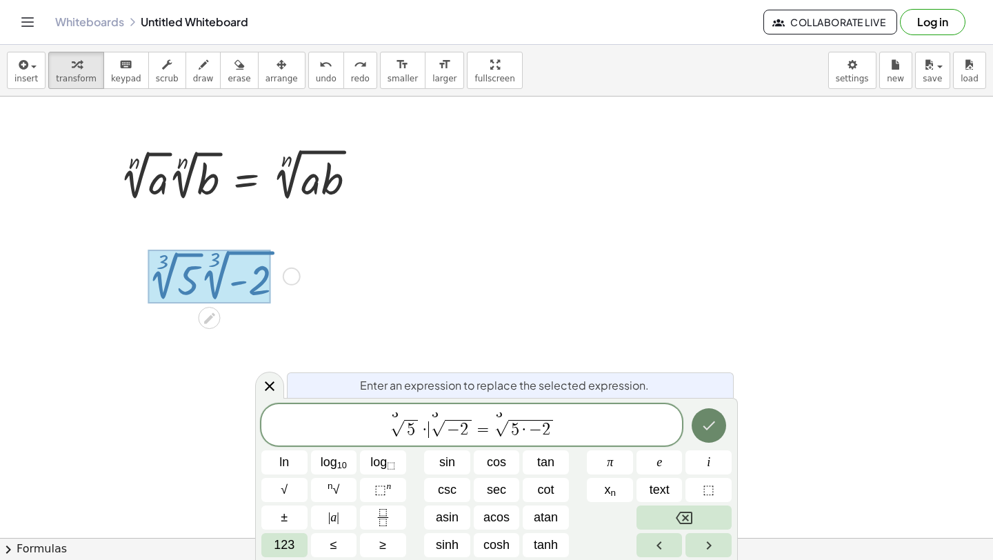
click at [704, 432] on icon "Done" at bounding box center [709, 425] width 17 height 17
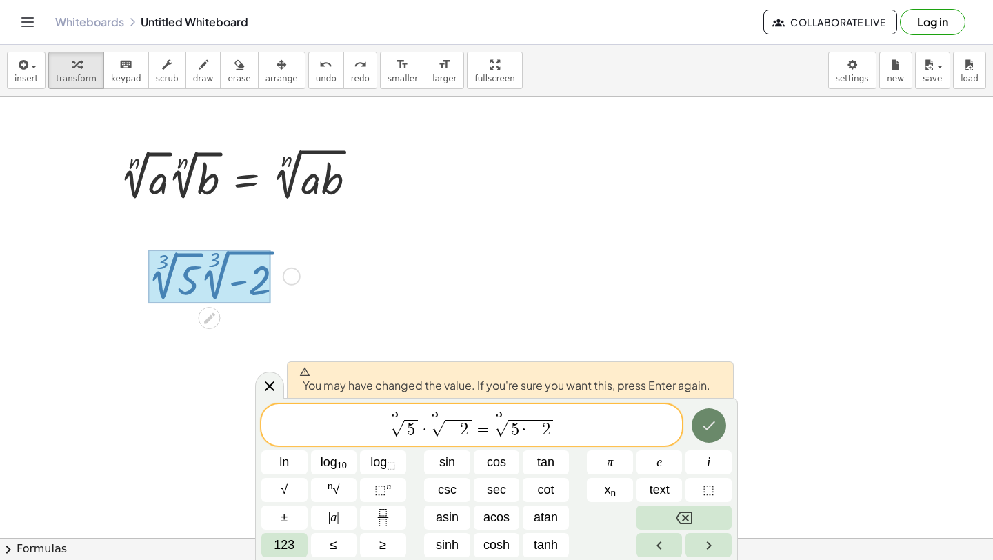
click at [704, 432] on icon "Done" at bounding box center [709, 425] width 17 height 17
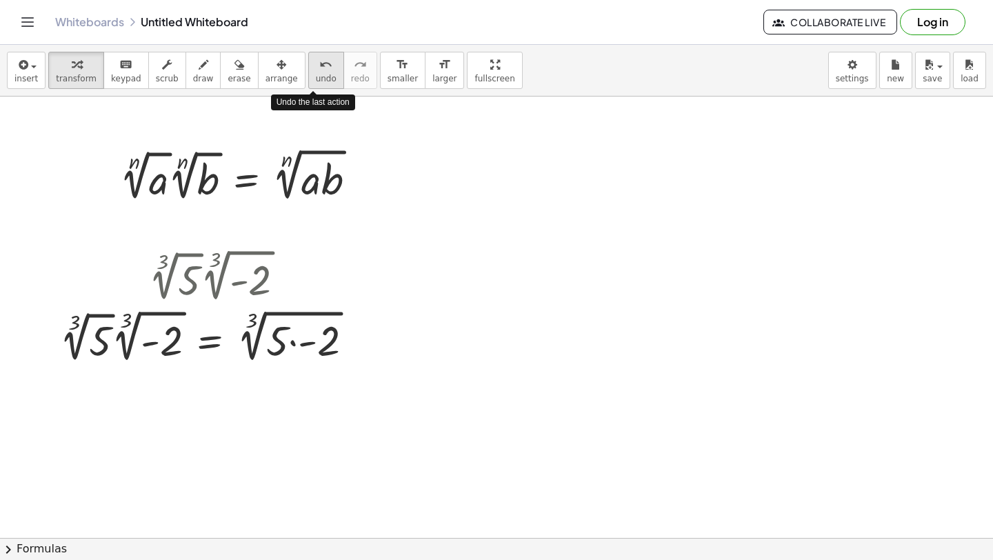
click at [316, 66] on div "undo" at bounding box center [326, 64] width 21 height 17
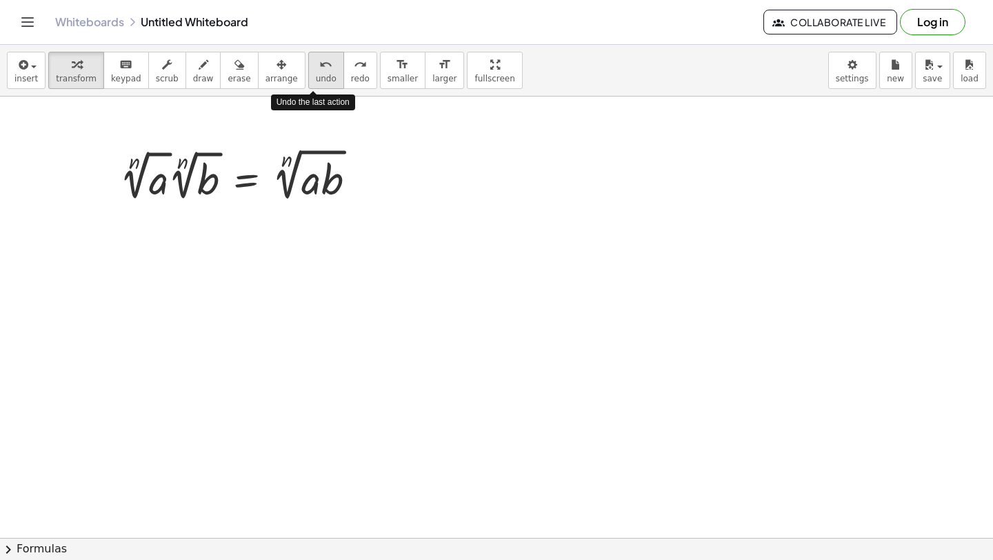
click at [316, 66] on div "undo" at bounding box center [326, 64] width 21 height 17
click at [354, 70] on icon "redo" at bounding box center [360, 65] width 13 height 17
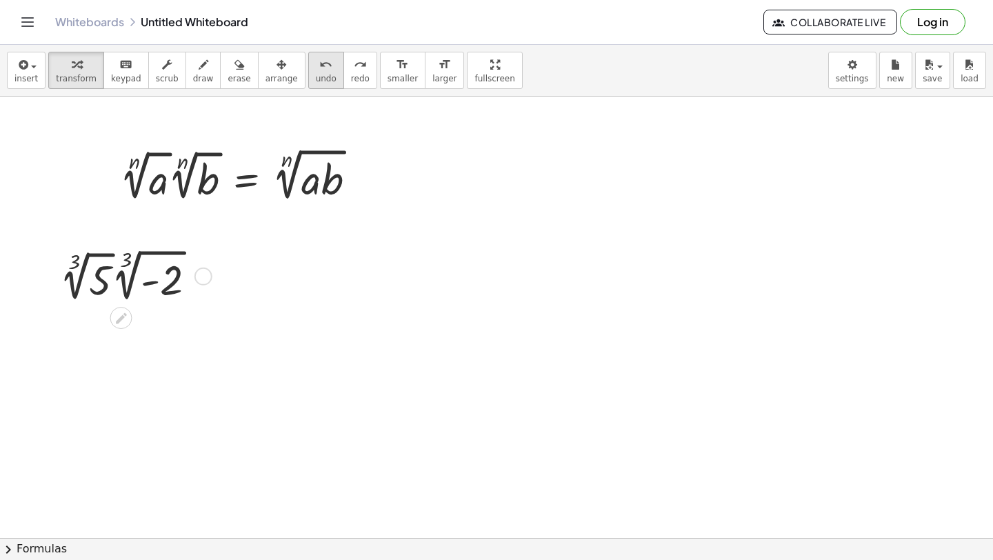
click at [321, 79] on span "undo" at bounding box center [326, 79] width 21 height 10
click at [319, 74] on span "undo" at bounding box center [326, 79] width 21 height 10
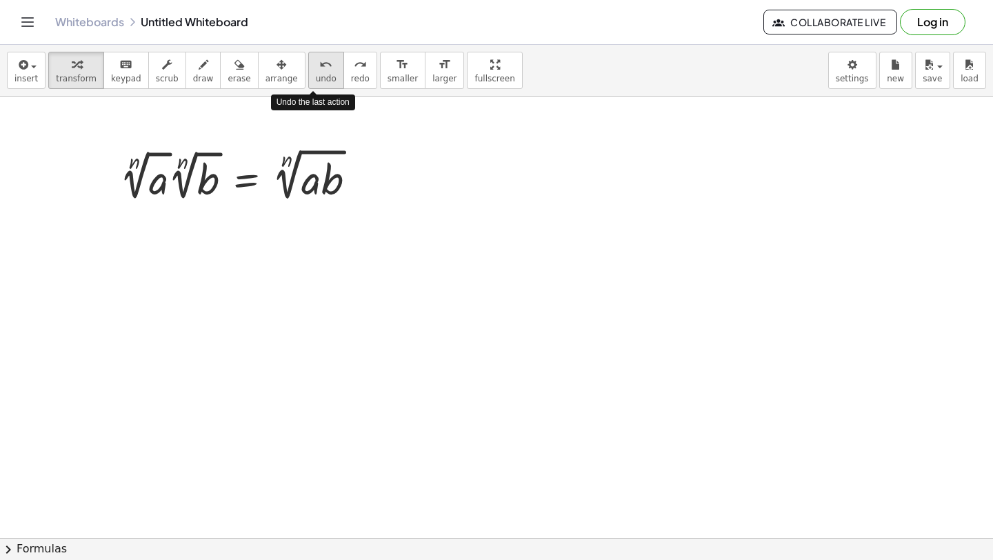
click at [319, 74] on span "undo" at bounding box center [326, 79] width 21 height 10
click at [351, 77] on span "redo" at bounding box center [360, 79] width 19 height 10
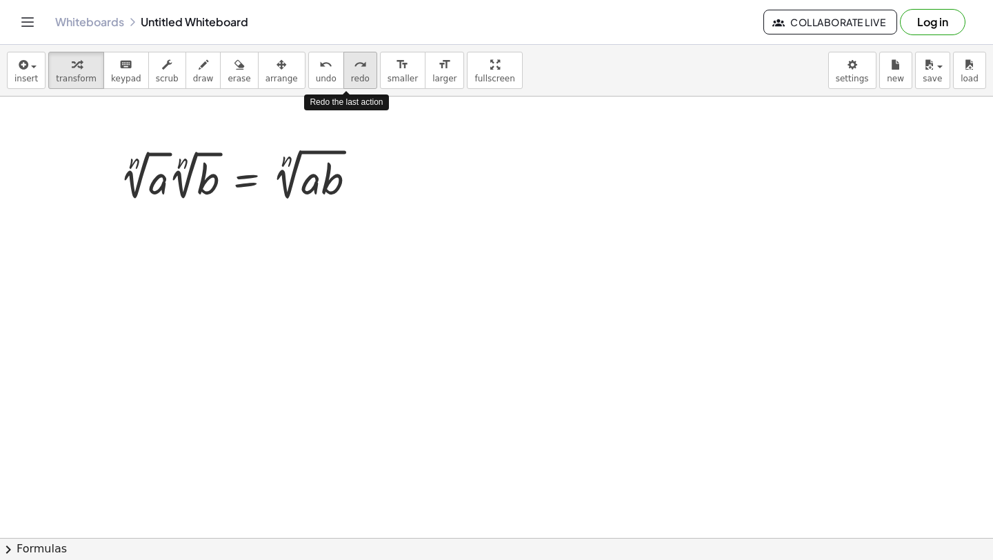
click at [351, 77] on span "redo" at bounding box center [360, 79] width 19 height 10
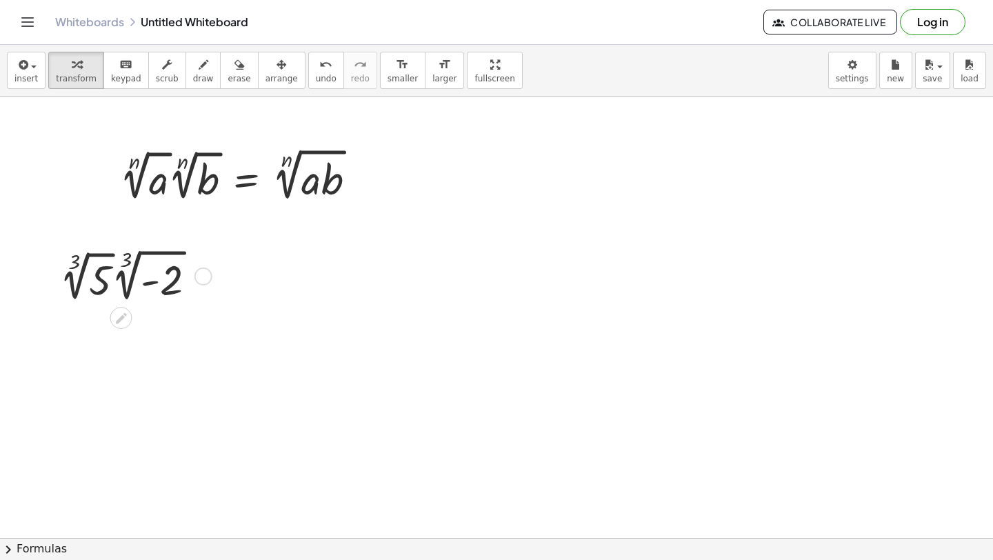
click at [166, 268] on div at bounding box center [132, 275] width 161 height 61
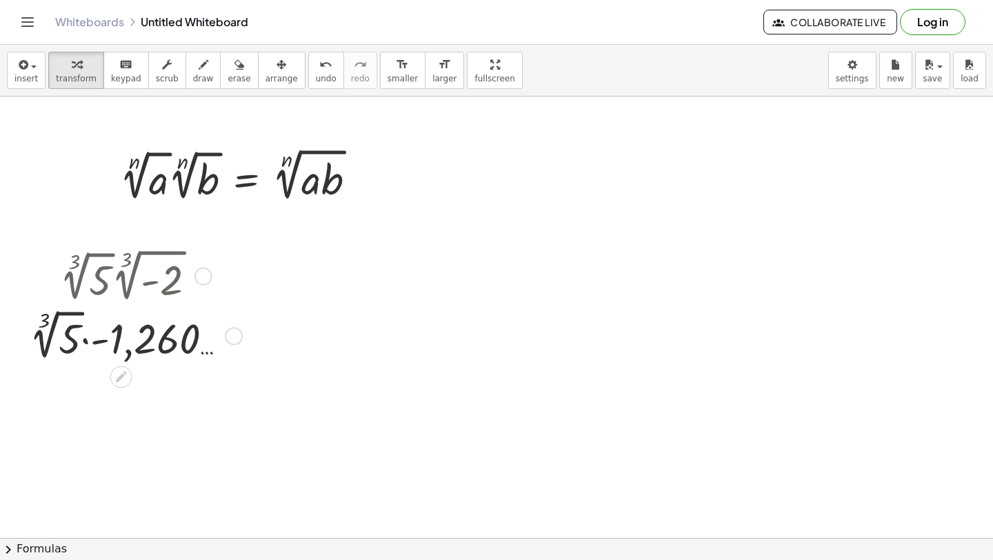
click at [181, 290] on div at bounding box center [133, 275] width 100 height 61
click at [187, 348] on div at bounding box center [132, 335] width 161 height 59
click at [319, 70] on icon "undo" at bounding box center [325, 65] width 13 height 17
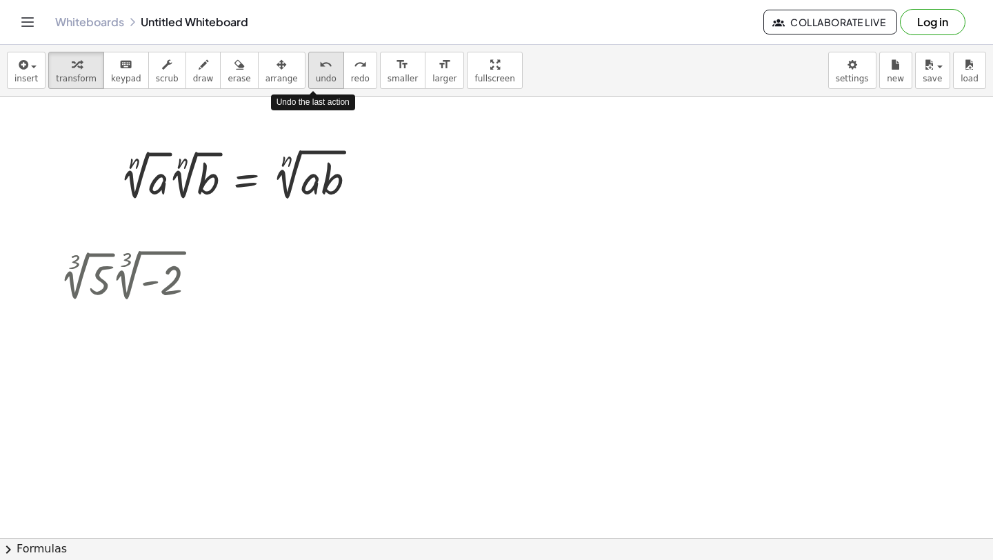
click at [319, 70] on icon "undo" at bounding box center [325, 65] width 13 height 17
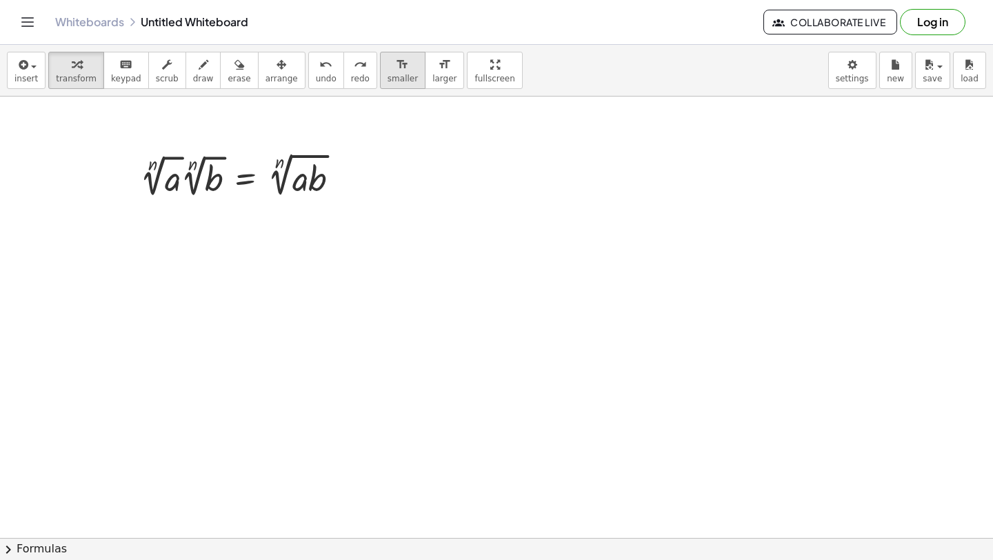
click at [396, 63] on icon "format_size" at bounding box center [402, 65] width 13 height 17
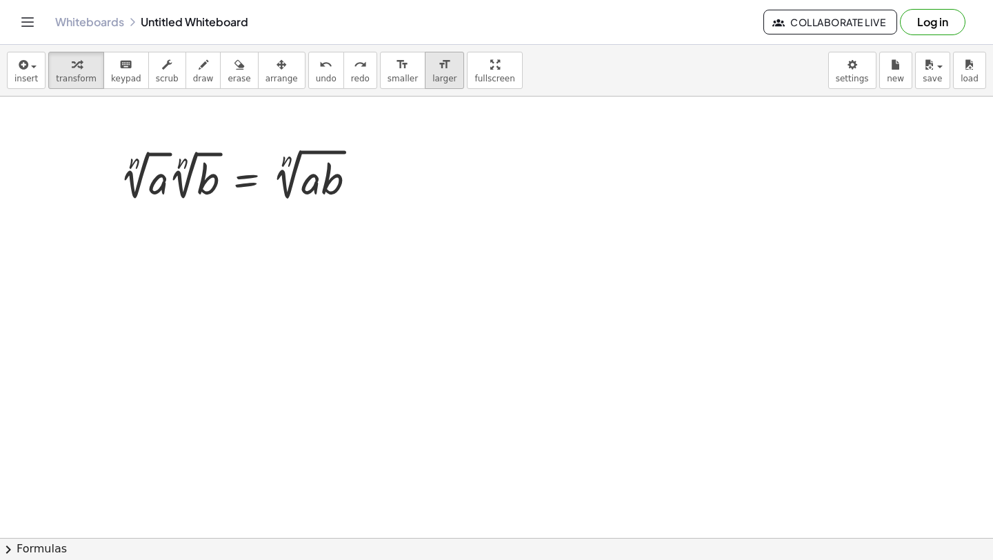
click at [438, 70] on icon "format_size" at bounding box center [444, 65] width 13 height 17
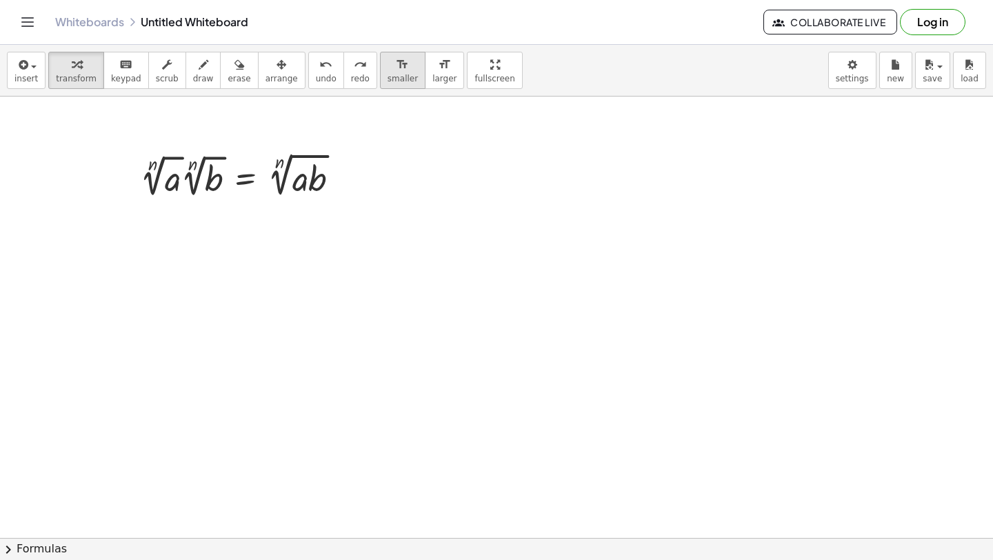
click at [396, 72] on icon "format_size" at bounding box center [402, 65] width 13 height 17
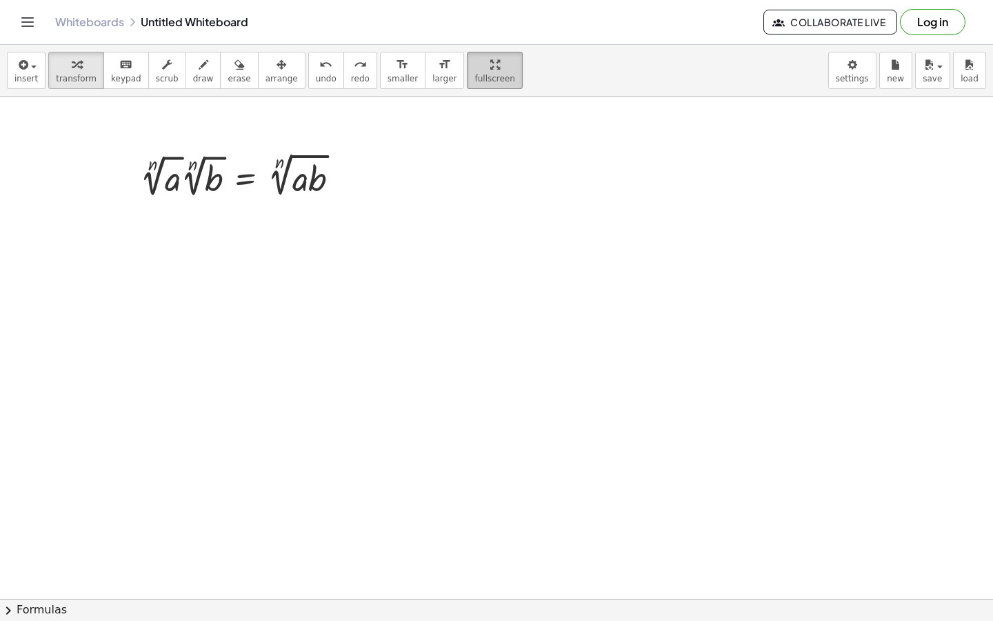
click at [494, 126] on div "insert select one: Math Expression Function Text Youtube Video Graphing Geometr…" at bounding box center [496, 333] width 993 height 576
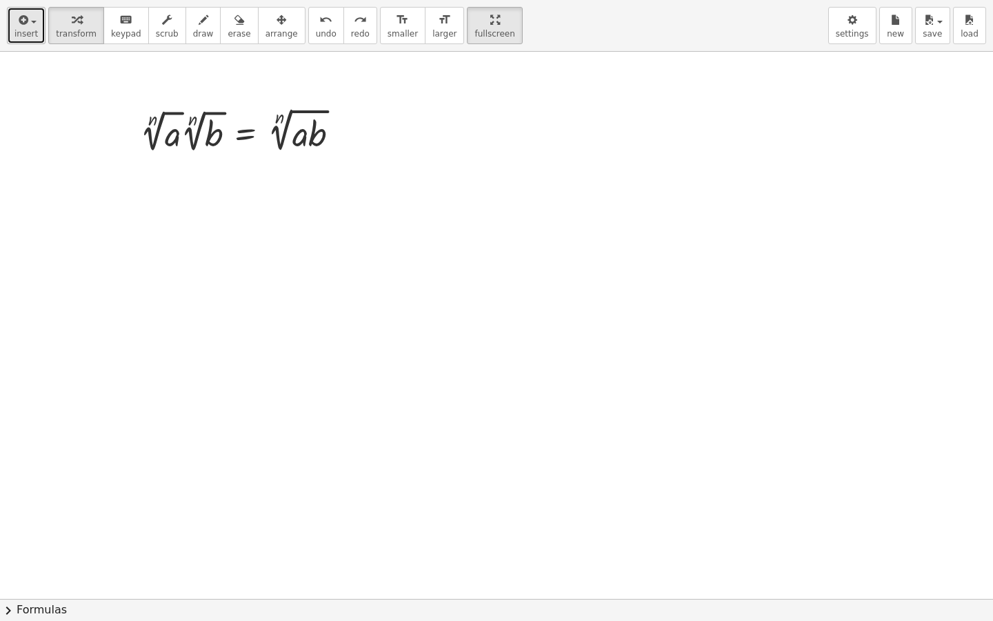
click at [30, 31] on span "insert" at bounding box center [25, 34] width 23 height 10
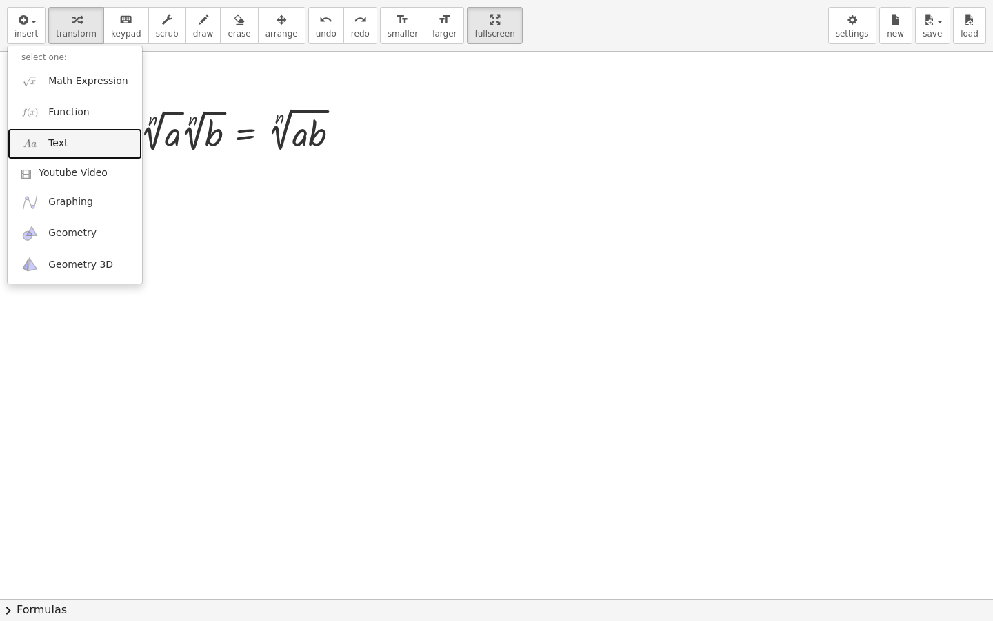
click at [61, 146] on span "Text" at bounding box center [57, 144] width 19 height 14
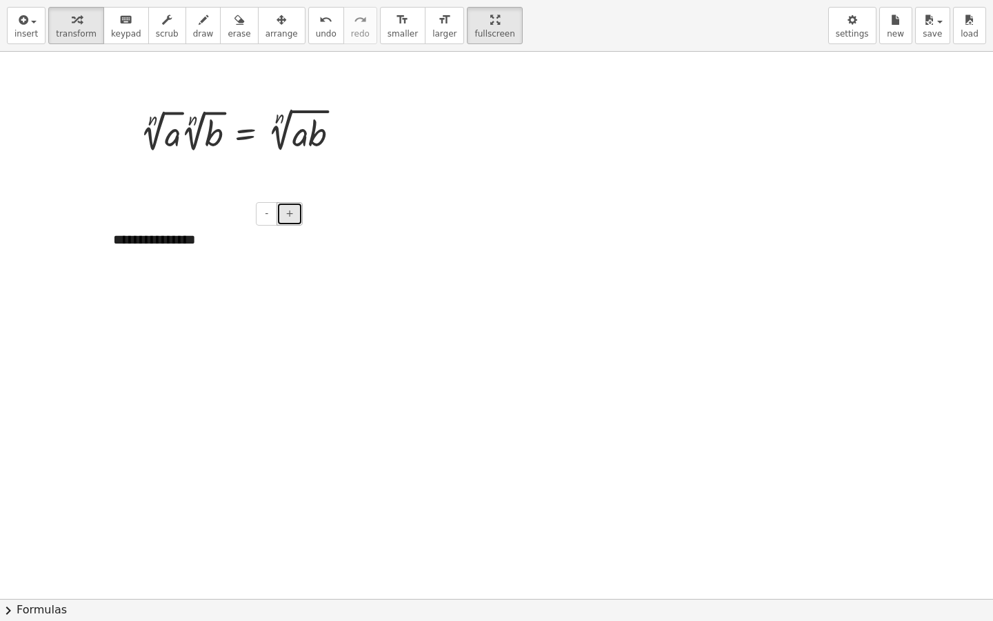
click at [288, 217] on span "+" at bounding box center [290, 213] width 8 height 11
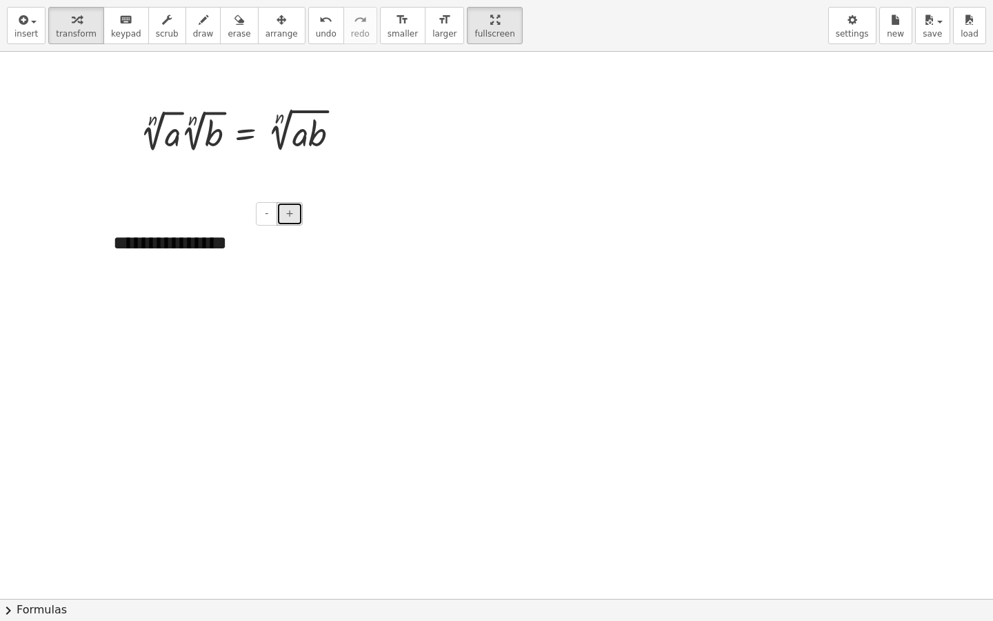
click at [288, 217] on span "+" at bounding box center [290, 213] width 8 height 11
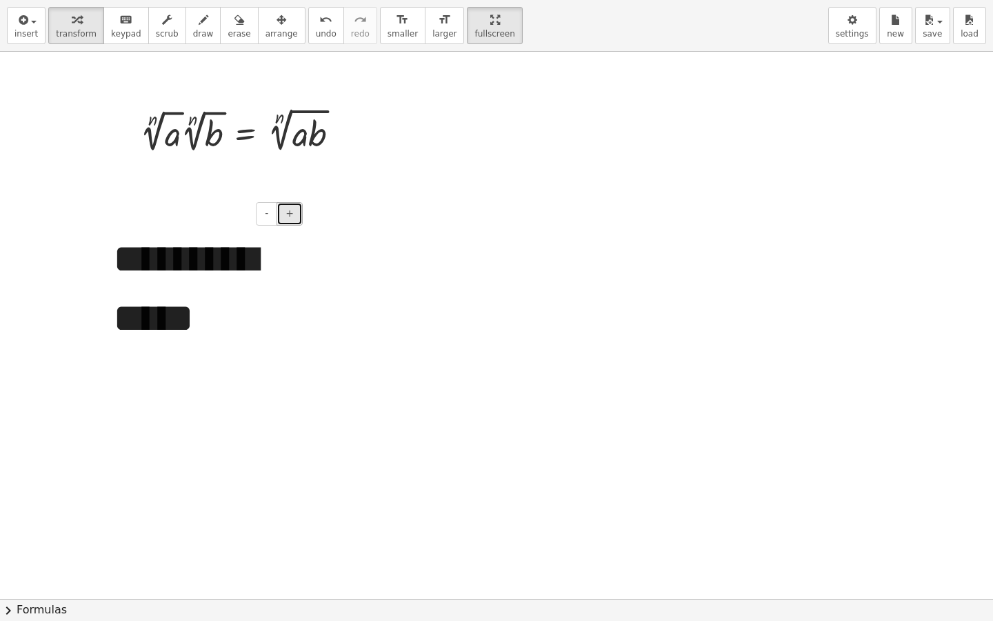
click at [288, 217] on span "+" at bounding box center [290, 213] width 8 height 11
click at [236, 277] on div "**********" at bounding box center [202, 289] width 207 height 146
click at [196, 312] on div "**********" at bounding box center [202, 289] width 207 height 146
click at [268, 214] on span "-" at bounding box center [266, 213] width 3 height 11
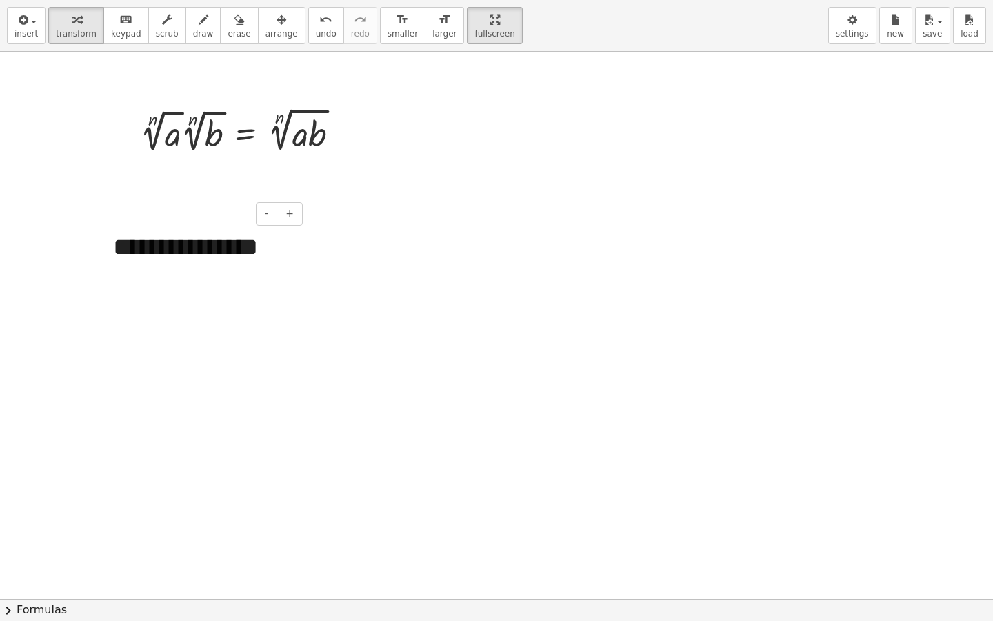
click at [222, 250] on div "**********" at bounding box center [202, 247] width 207 height 63
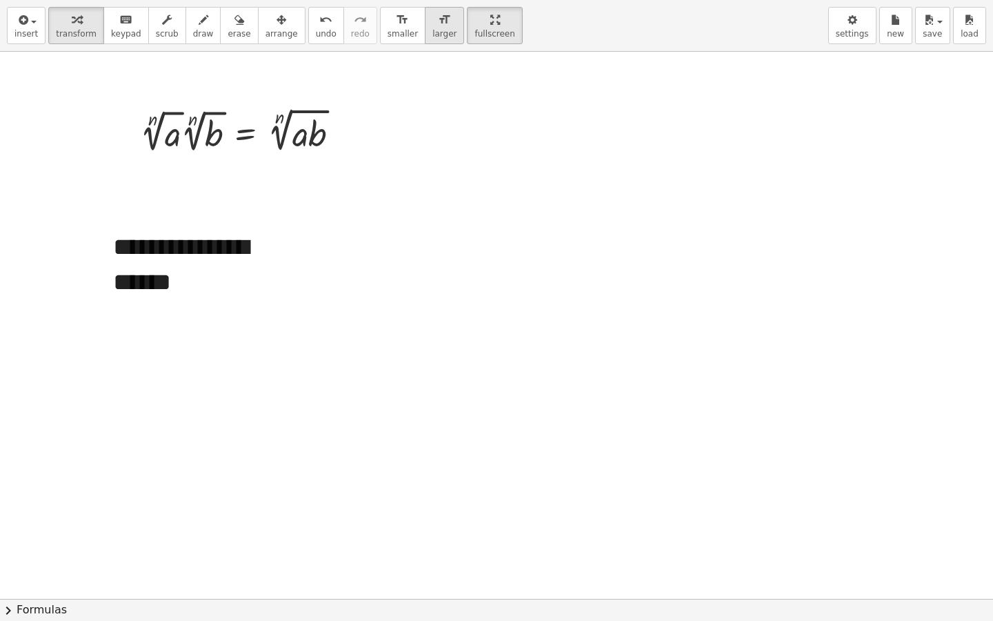
click at [432, 29] on span "larger" at bounding box center [444, 34] width 24 height 10
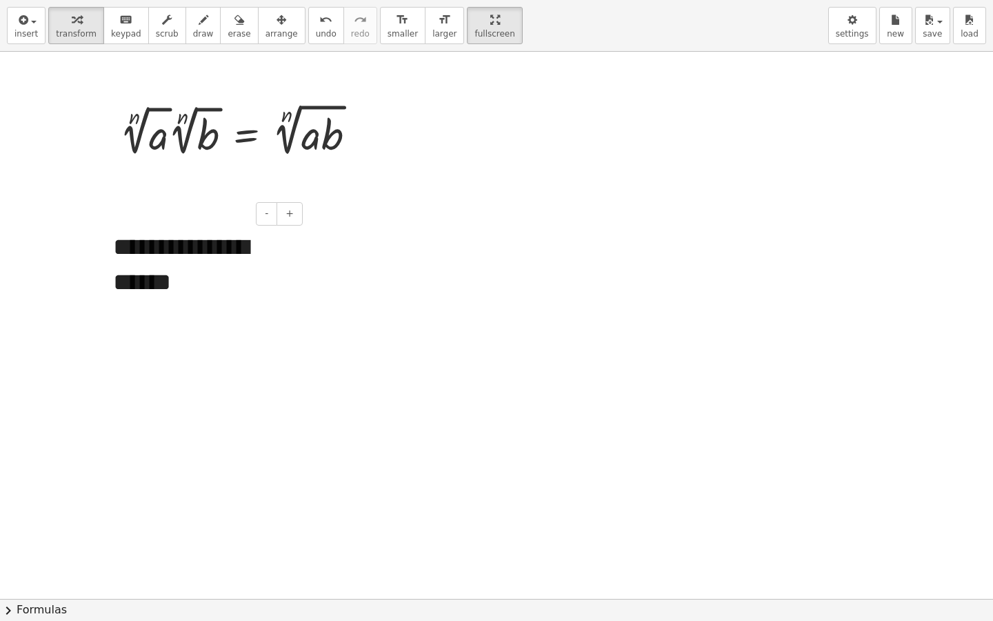
click at [211, 254] on div "**********" at bounding box center [202, 265] width 207 height 99
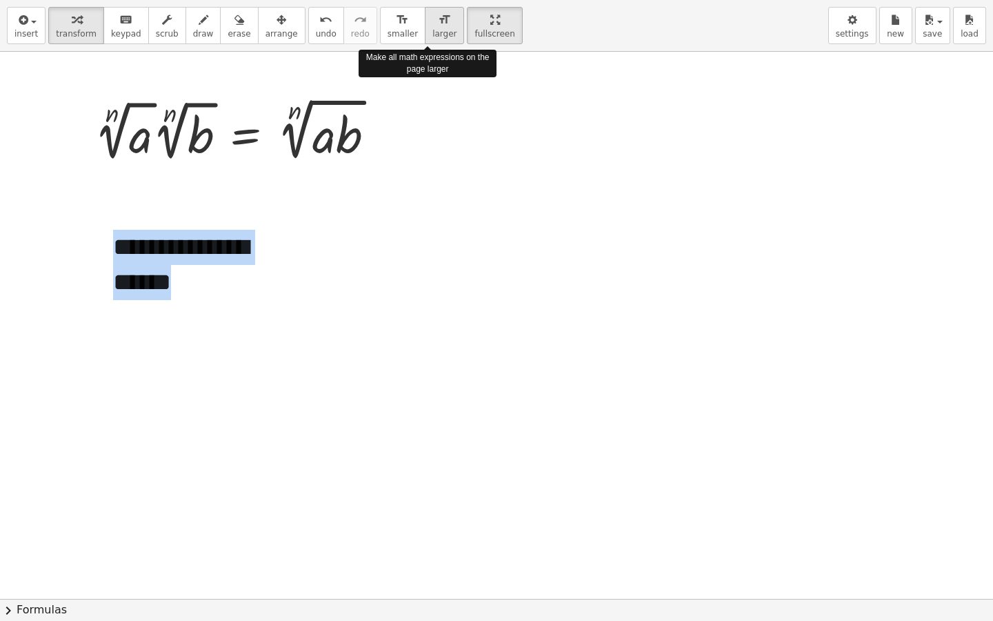
click at [432, 30] on span "larger" at bounding box center [444, 34] width 24 height 10
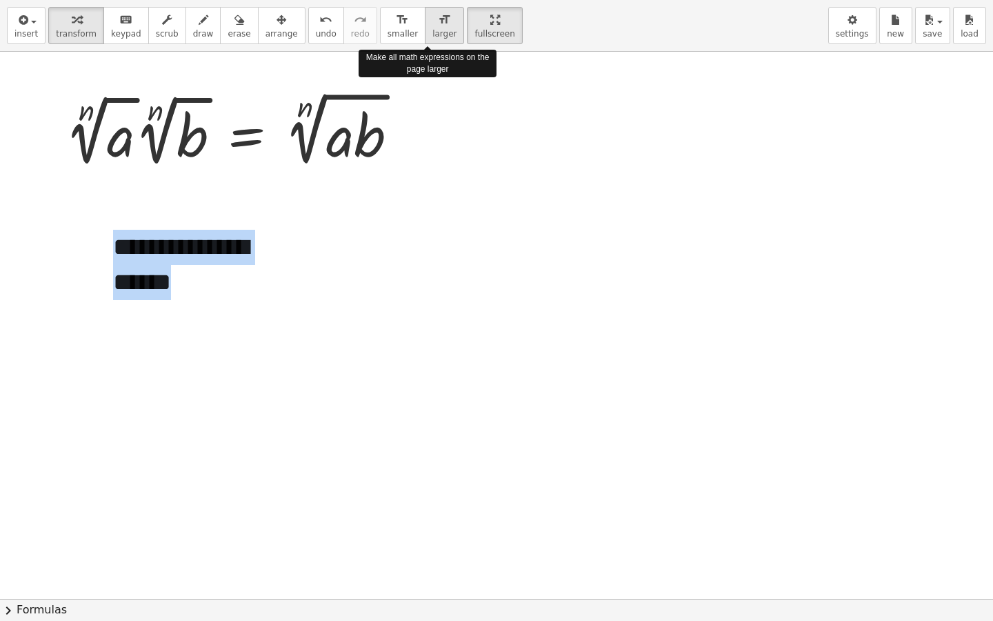
click at [432, 30] on span "larger" at bounding box center [444, 34] width 24 height 10
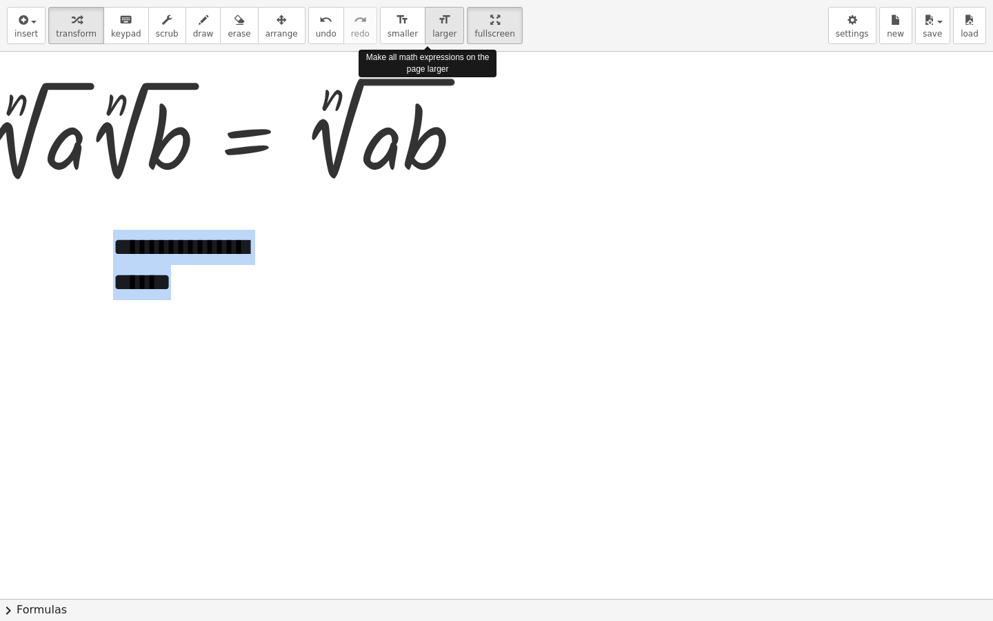
click at [432, 30] on span "larger" at bounding box center [444, 34] width 24 height 10
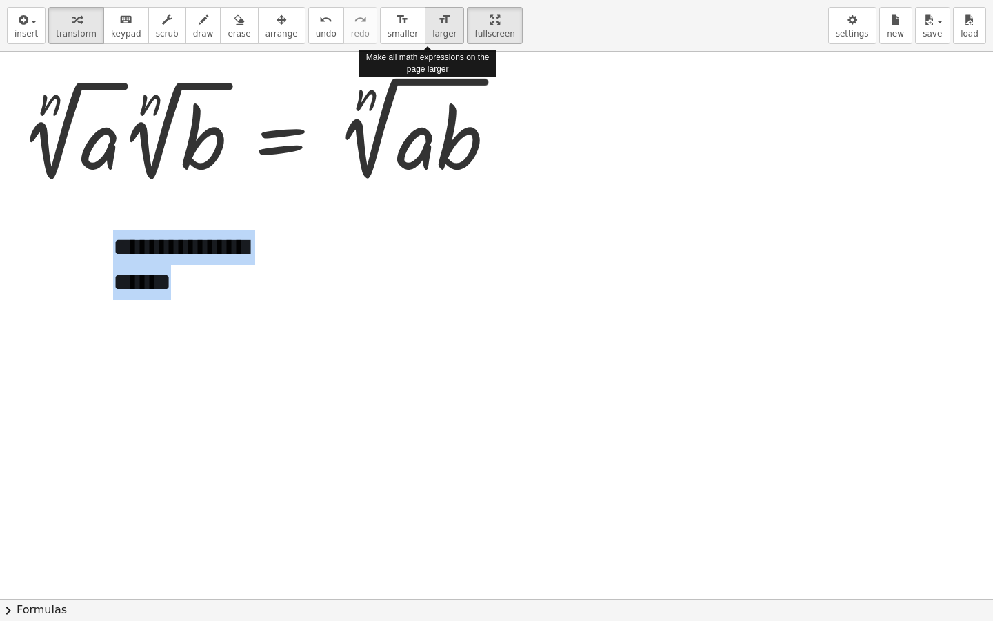
click at [432, 30] on span "larger" at bounding box center [444, 34] width 24 height 10
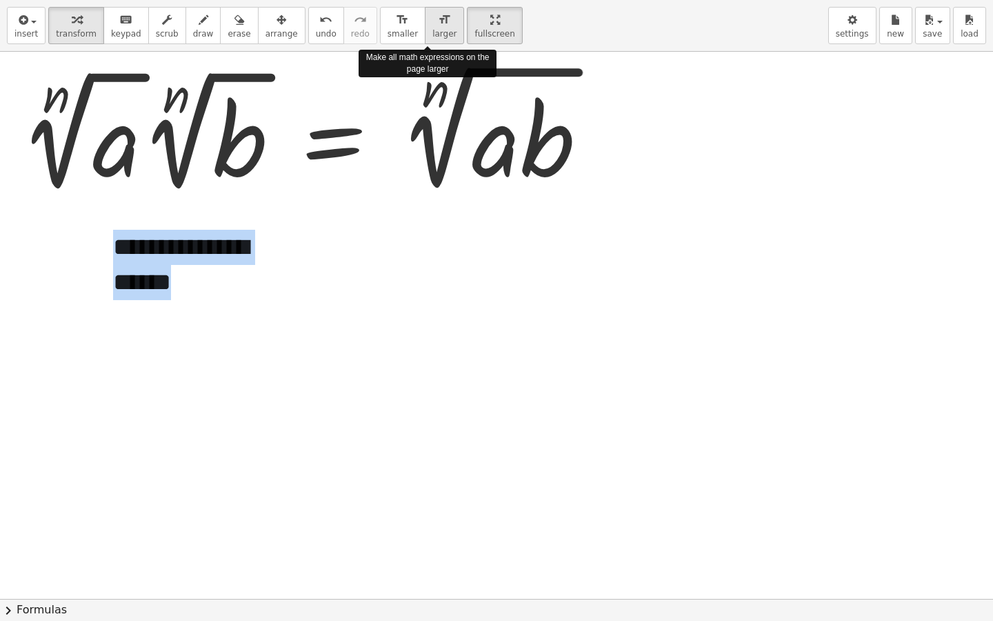
click at [432, 30] on span "larger" at bounding box center [444, 34] width 24 height 10
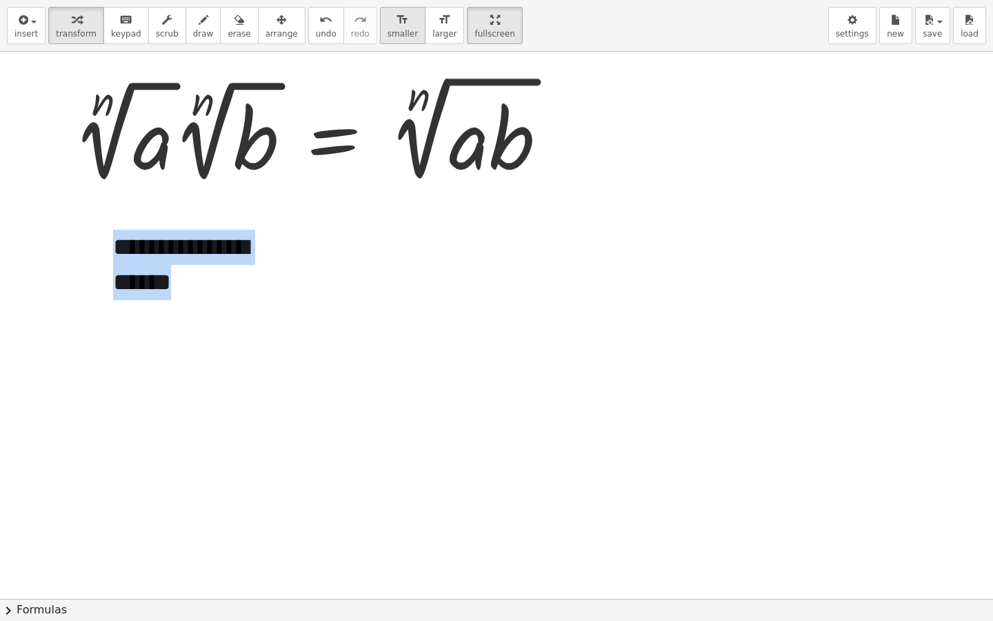
click at [392, 31] on span "smaller" at bounding box center [403, 34] width 30 height 10
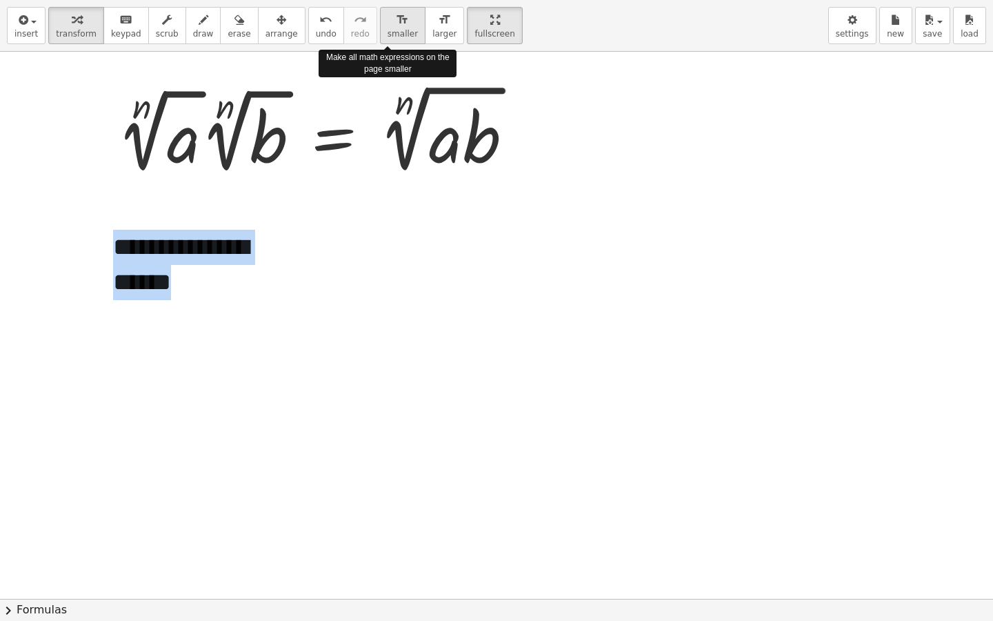
click at [392, 31] on span "smaller" at bounding box center [403, 34] width 30 height 10
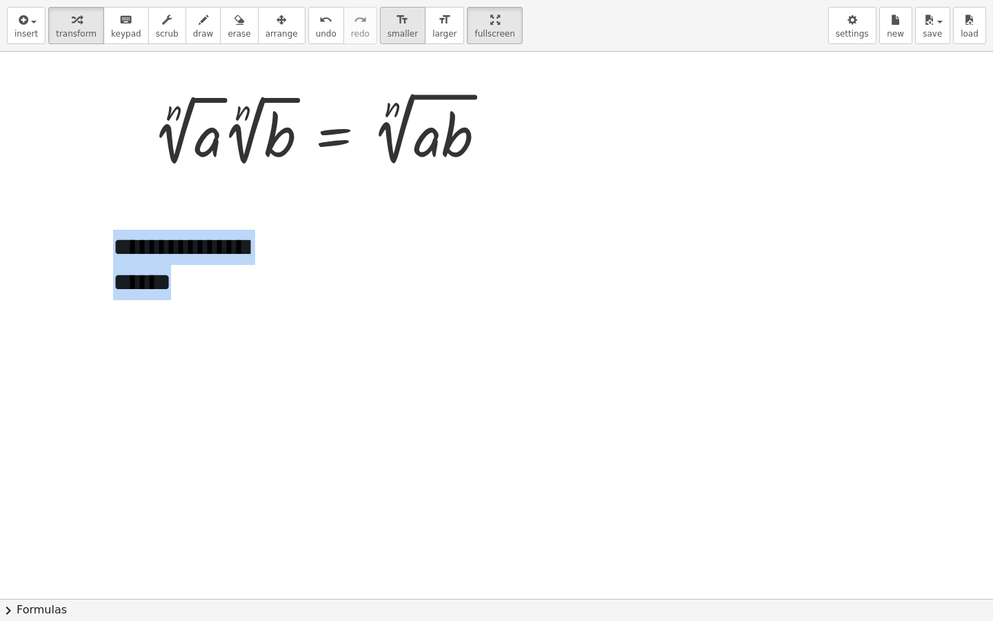
click at [392, 34] on span "smaller" at bounding box center [403, 34] width 30 height 10
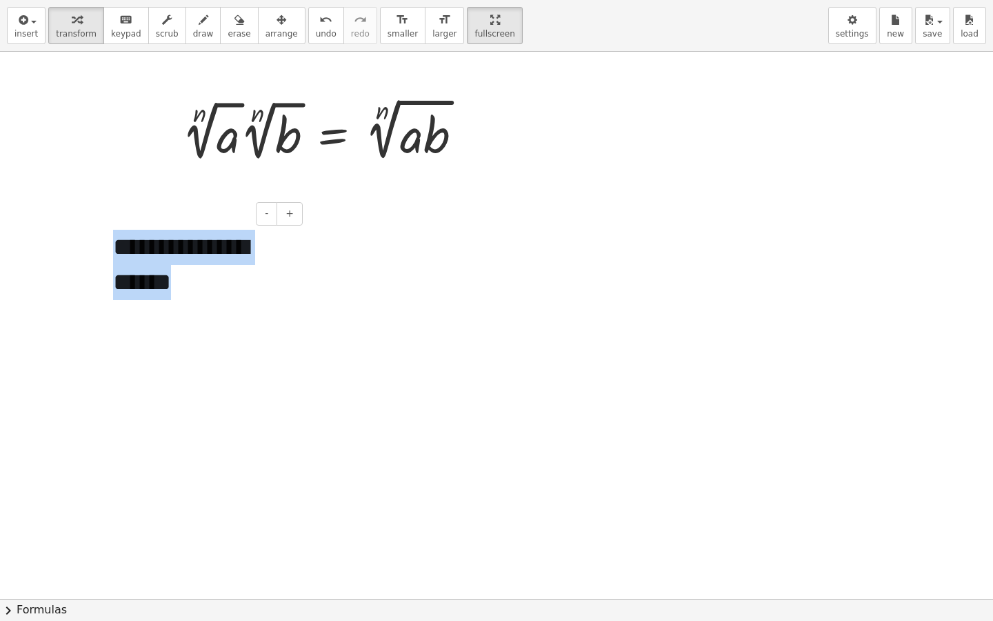
click at [306, 266] on div "**********" at bounding box center [202, 265] width 207 height 99
click at [316, 296] on div at bounding box center [496, 599] width 993 height 1094
drag, startPoint x: 316, startPoint y: 296, endPoint x: 110, endPoint y: 251, distance: 210.4
click at [110, 251] on div "**********" at bounding box center [496, 599] width 993 height 1094
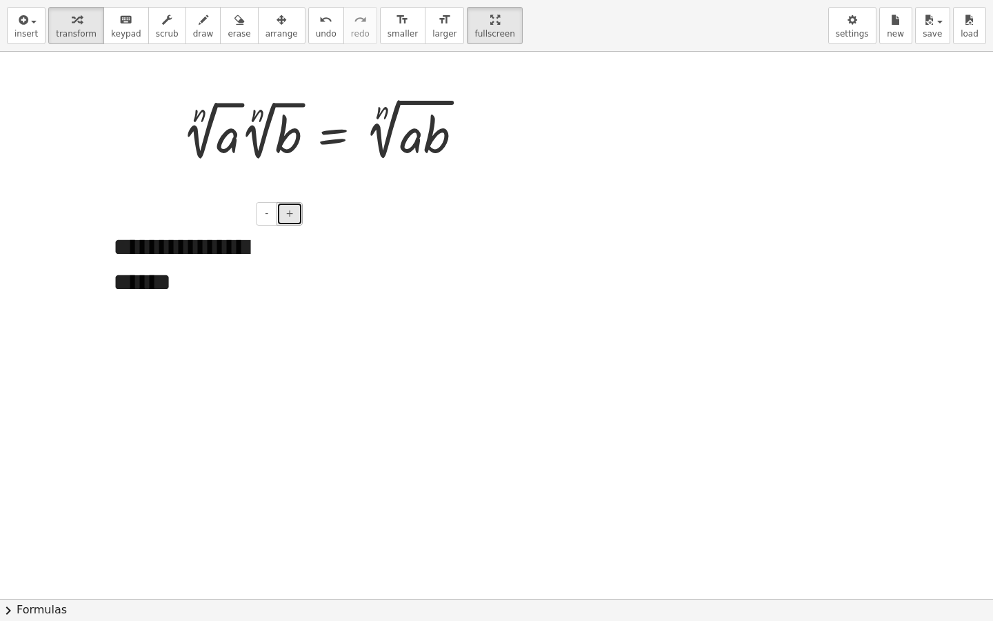
click at [294, 217] on button "+" at bounding box center [290, 213] width 26 height 23
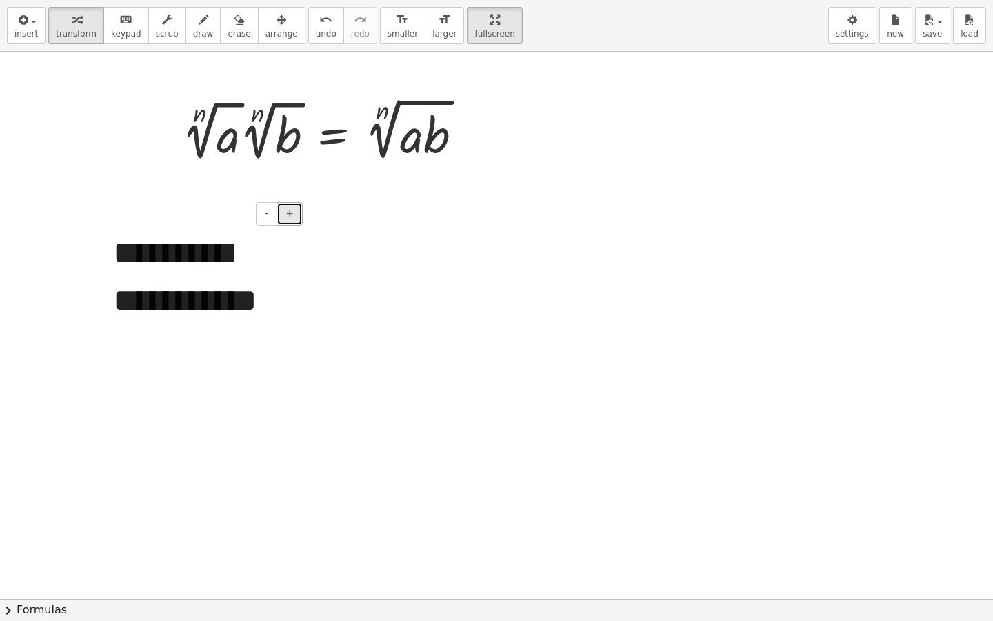
click at [294, 217] on button "+" at bounding box center [290, 213] width 26 height 23
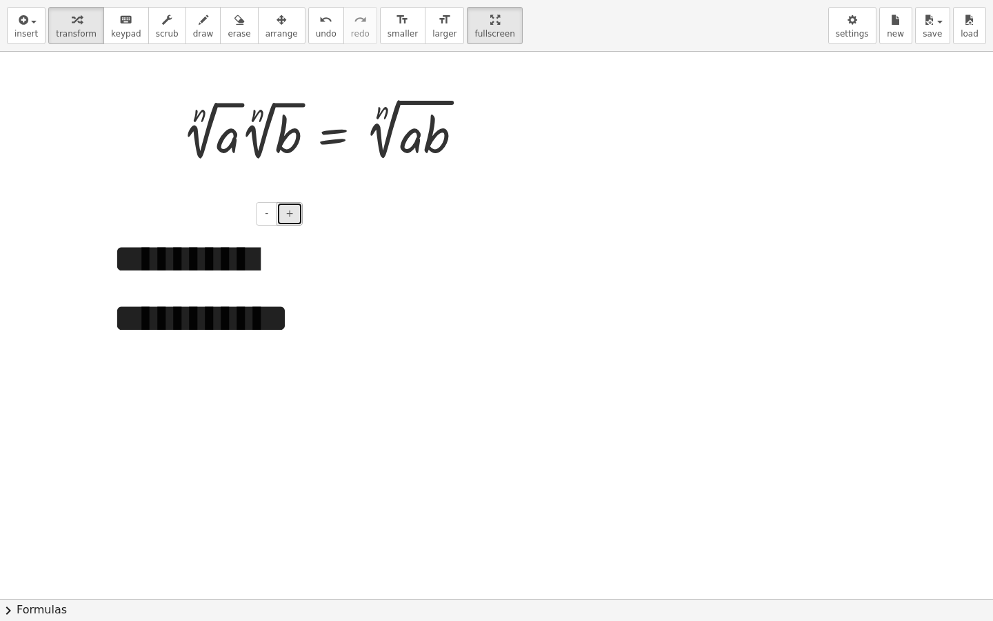
click at [294, 217] on button "+" at bounding box center [290, 213] width 26 height 23
click at [268, 215] on span "-" at bounding box center [266, 213] width 3 height 11
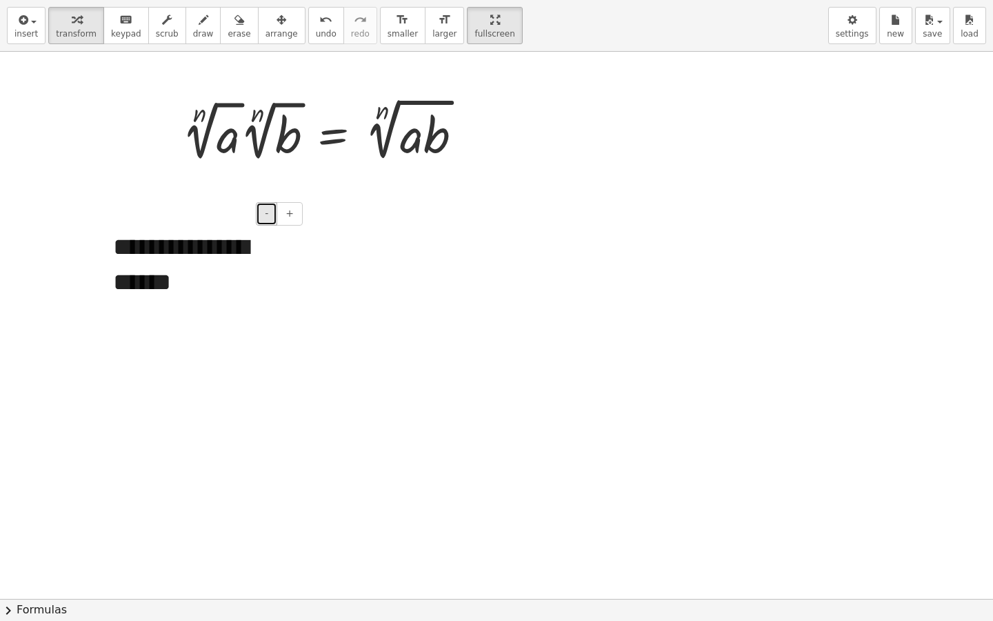
click at [268, 215] on span "-" at bounding box center [266, 213] width 3 height 11
click at [294, 220] on button "+" at bounding box center [290, 213] width 26 height 23
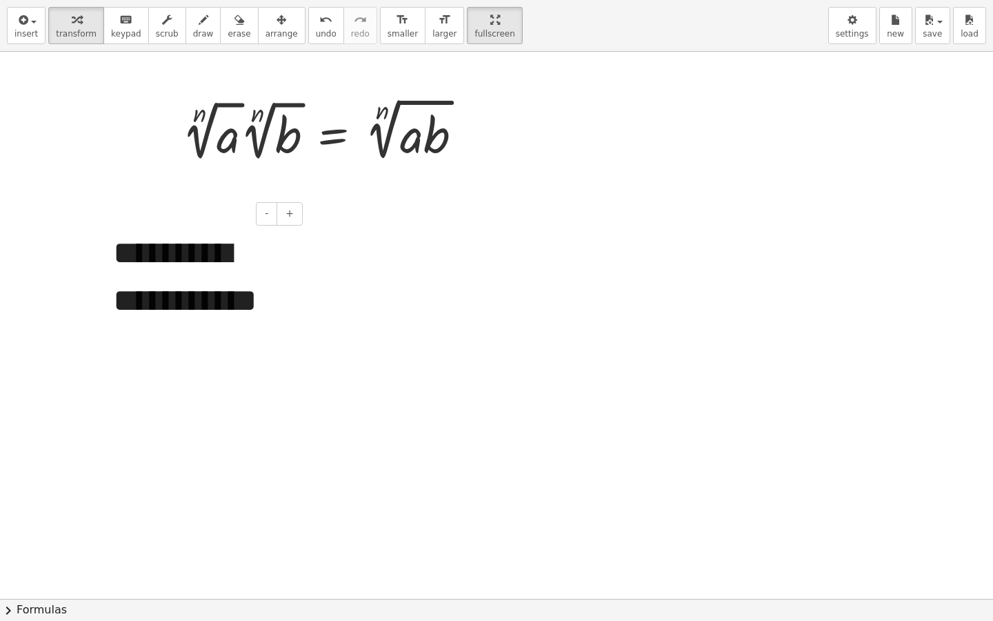
click at [231, 313] on div "**********" at bounding box center [202, 301] width 207 height 170
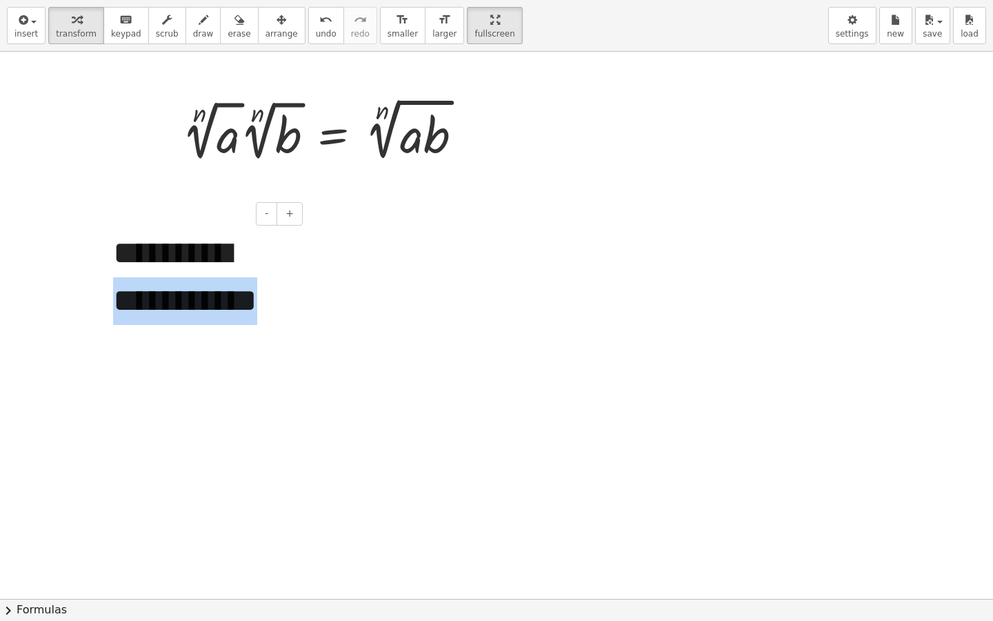
click at [231, 313] on div "**********" at bounding box center [202, 301] width 207 height 170
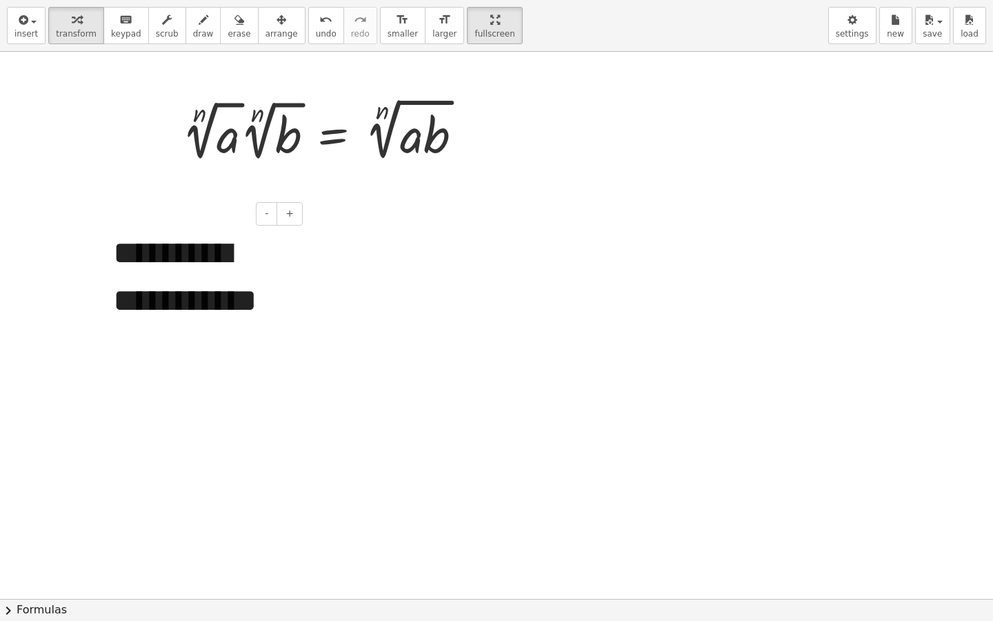
click at [168, 354] on div "**********" at bounding box center [202, 301] width 207 height 170
click at [348, 272] on div at bounding box center [496, 599] width 993 height 1094
click at [188, 208] on div "- +" at bounding box center [199, 213] width 207 height 23
click at [203, 263] on div "*********" at bounding box center [202, 253] width 207 height 75
click at [357, 201] on div at bounding box center [496, 599] width 993 height 1094
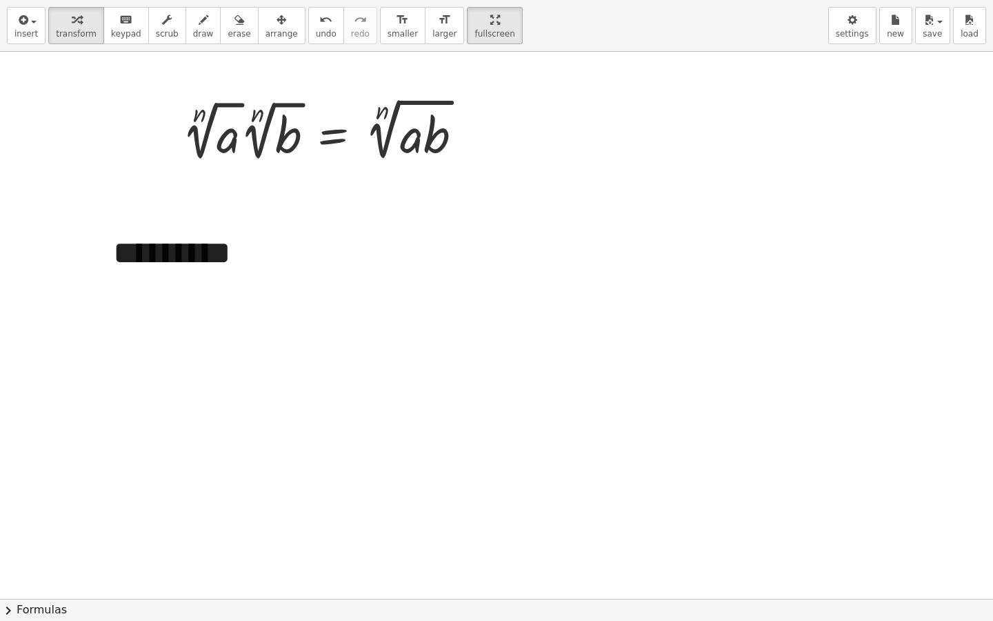
click at [327, 250] on div at bounding box center [496, 599] width 993 height 1094
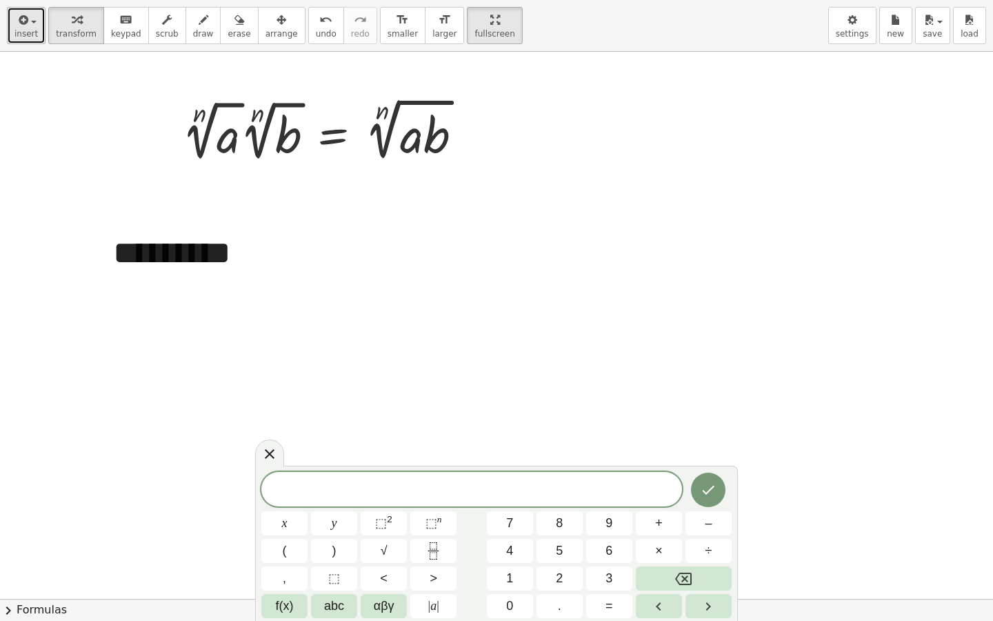
click at [35, 21] on span "button" at bounding box center [34, 22] width 6 height 3
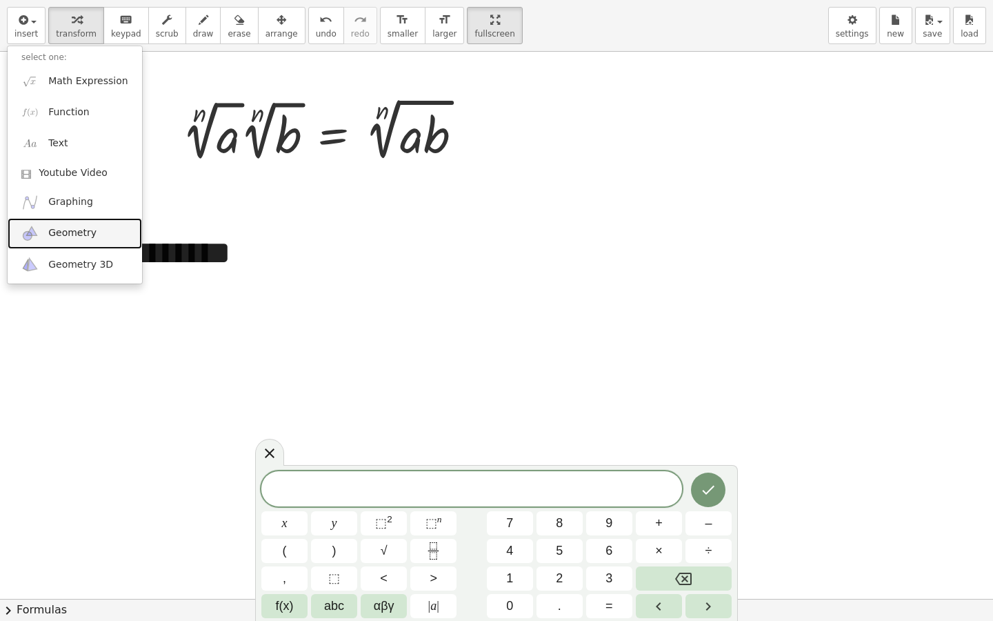
click at [63, 237] on span "Geometry" at bounding box center [72, 233] width 48 height 14
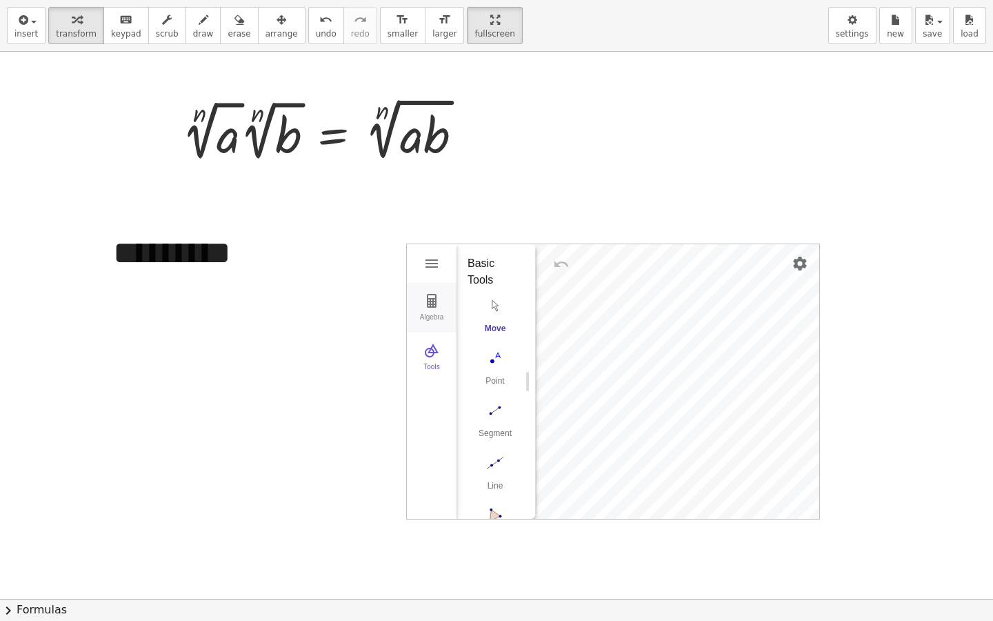
click at [438, 316] on div "Algebra" at bounding box center [432, 322] width 44 height 19
